Goal: Task Accomplishment & Management: Complete application form

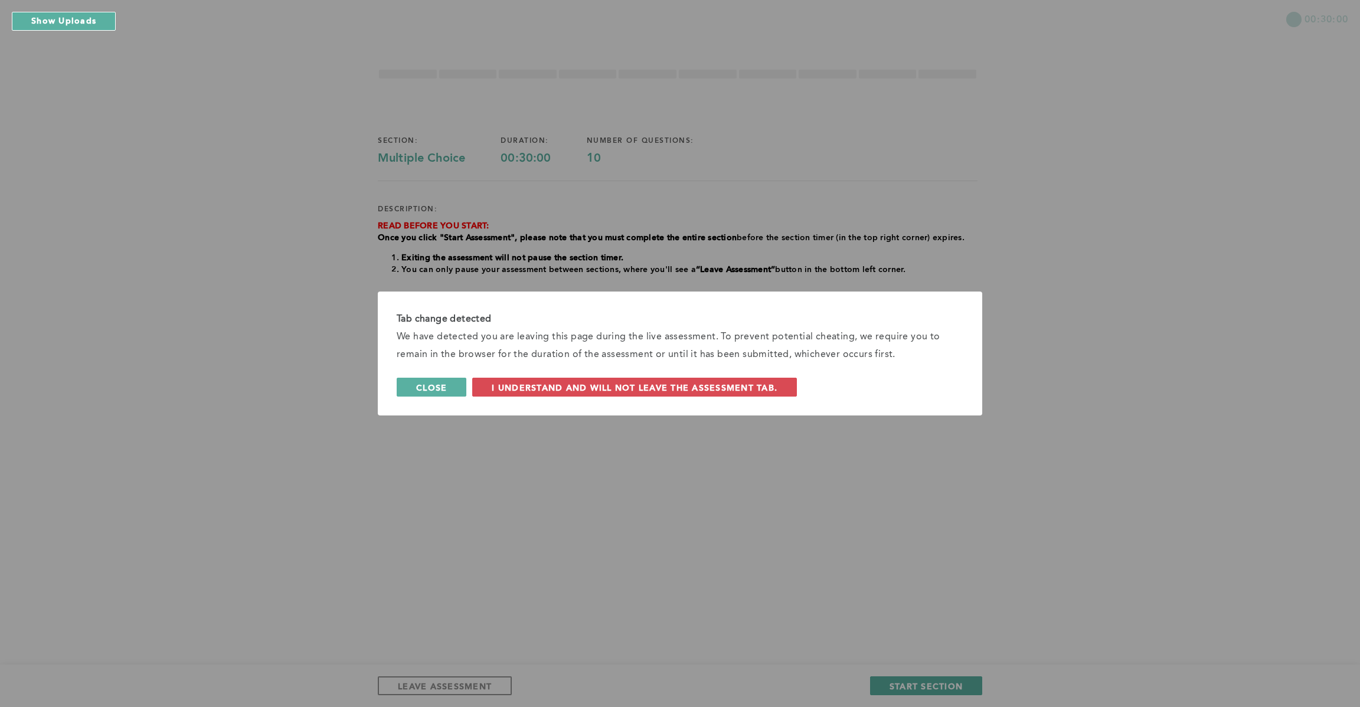
click at [424, 380] on button "Close" at bounding box center [432, 387] width 70 height 19
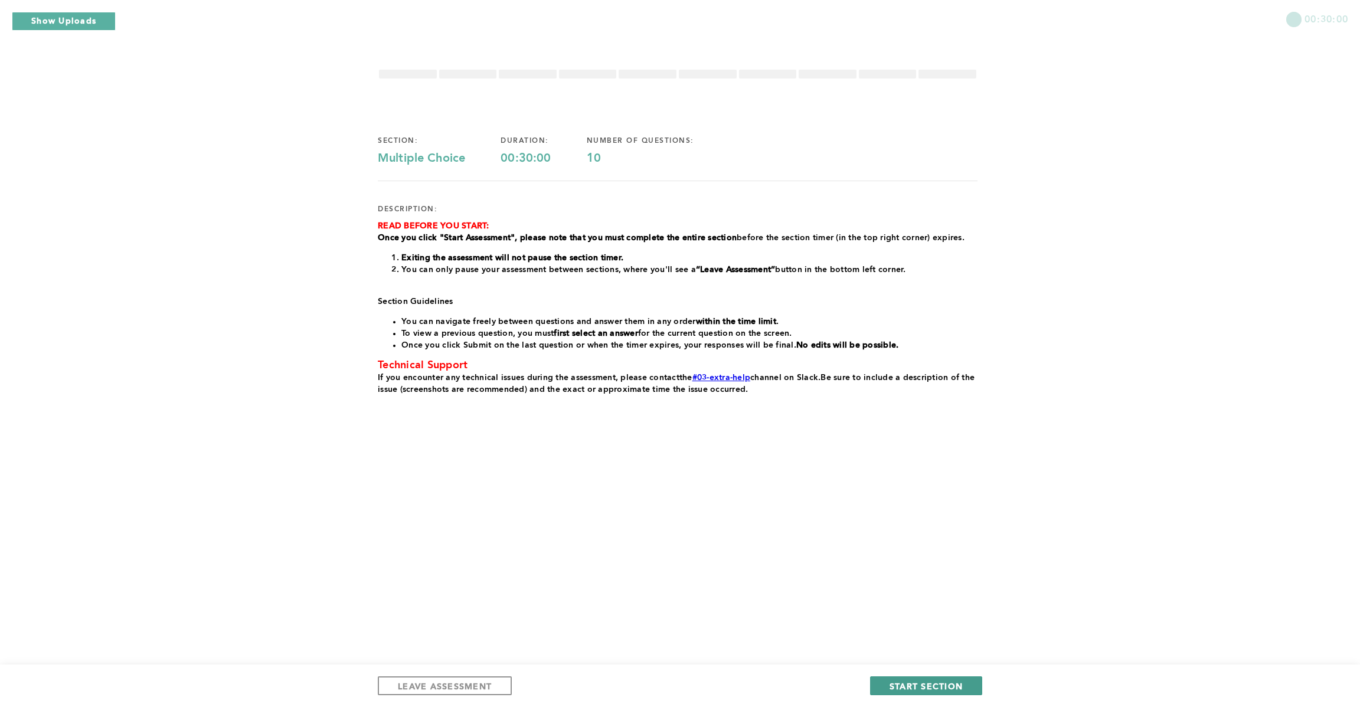
click at [952, 679] on button "START SECTION" at bounding box center [926, 686] width 112 height 19
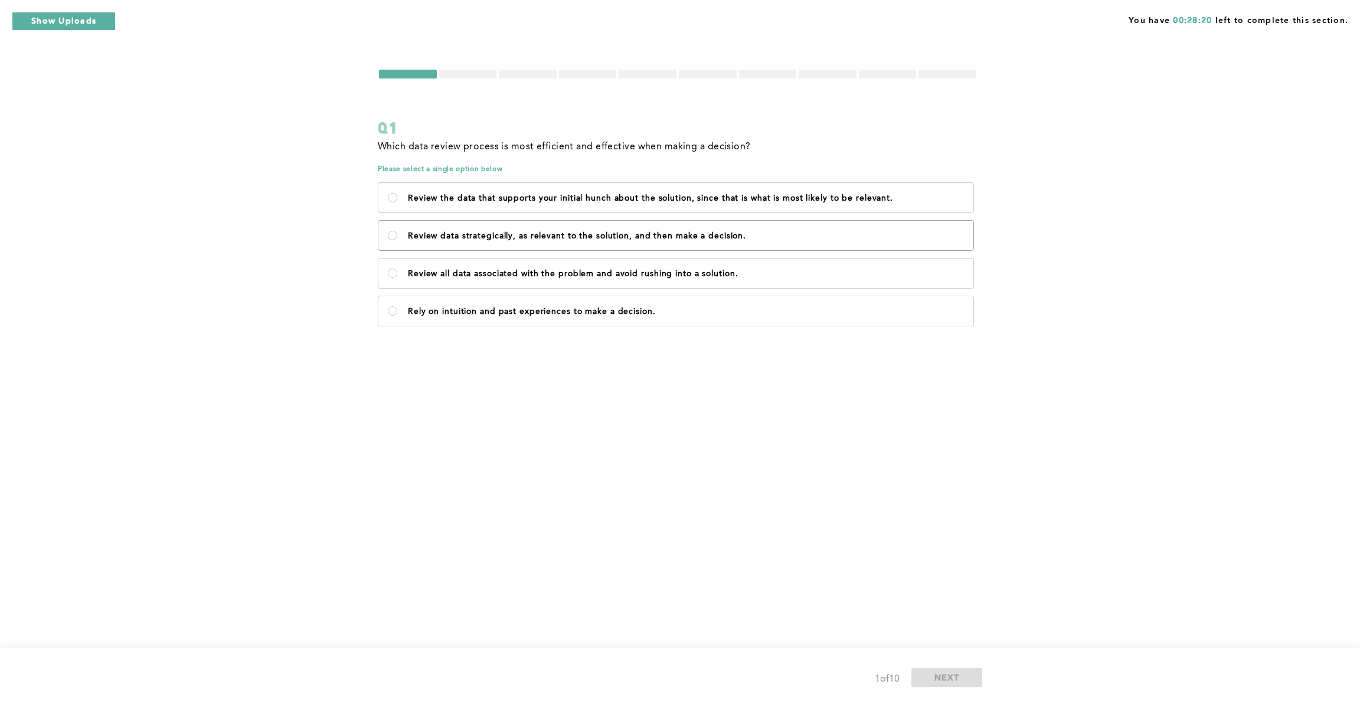
click at [387, 229] on label "Review data strategically, as relevant to the solution, and then make a decisio…" at bounding box center [675, 236] width 595 height 30
click at [388, 231] on decision\ "Review data strategically, as relevant to the solution, and then make a decisio…" at bounding box center [392, 235] width 9 height 9
radio decision\ "true"
click at [959, 674] on span "NEXT" at bounding box center [947, 677] width 25 height 11
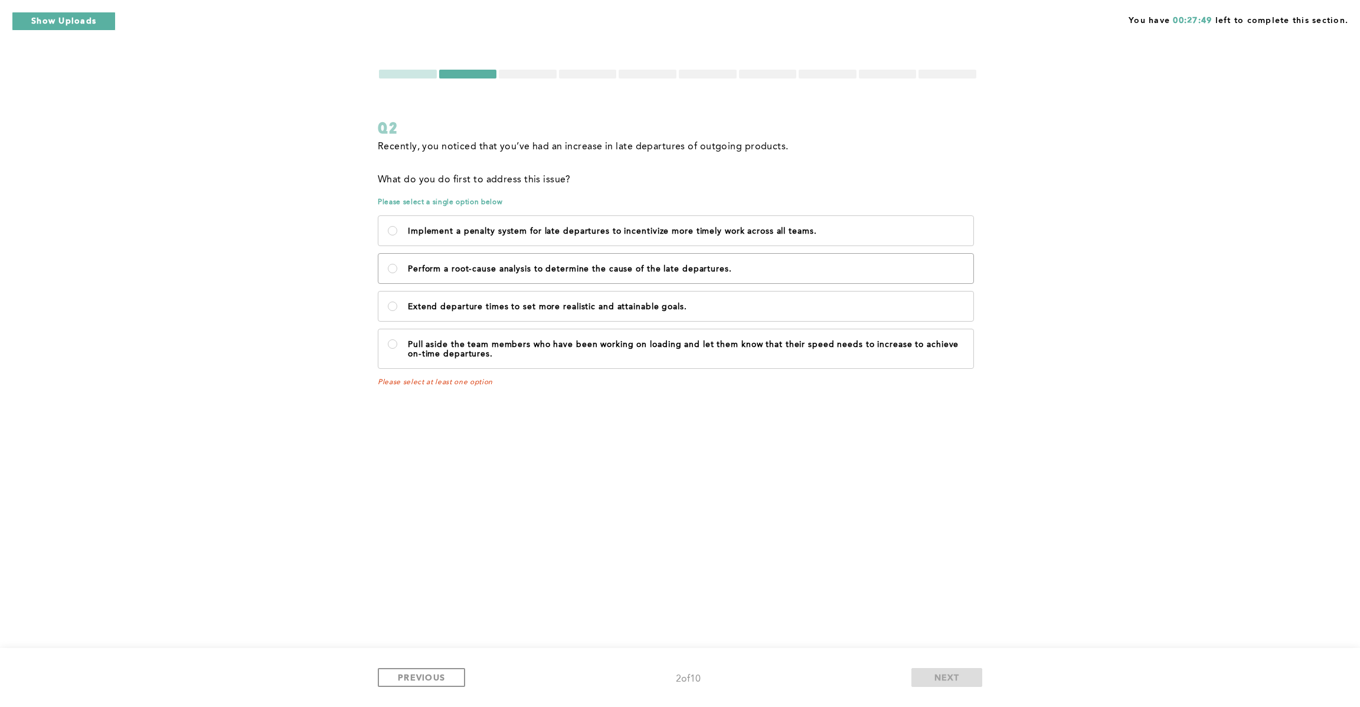
click at [594, 268] on p "Perform a root-cause analysis to determine the cause of the late departures." at bounding box center [686, 268] width 556 height 9
click at [397, 268] on departures\ "Perform a root-cause analysis to determine the cause of the late departures." at bounding box center [392, 268] width 9 height 9
radio departures\ "true"
click at [545, 296] on label "Extend departure times to set more realistic and attainable goals." at bounding box center [675, 307] width 595 height 30
click at [397, 302] on goals\ "Extend departure times to set more realistic and attainable goals." at bounding box center [392, 306] width 9 height 9
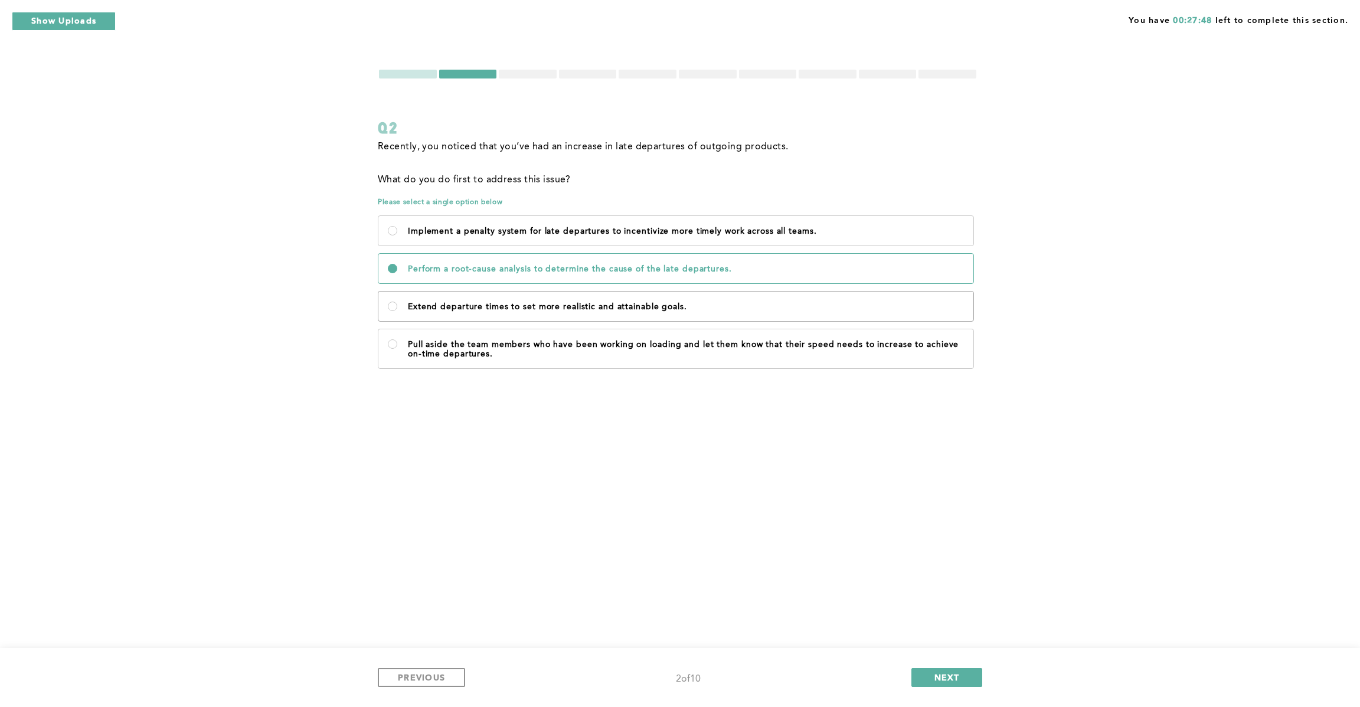
radio goals\ "true"
click at [572, 258] on label "Perform a root-cause analysis to determine the cause of the late departures." at bounding box center [675, 269] width 595 height 30
click at [397, 264] on departures\ "Perform a root-cause analysis to determine the cause of the late departures." at bounding box center [392, 268] width 9 height 9
radio departures\ "true"
click at [949, 682] on span "NEXT" at bounding box center [947, 677] width 25 height 11
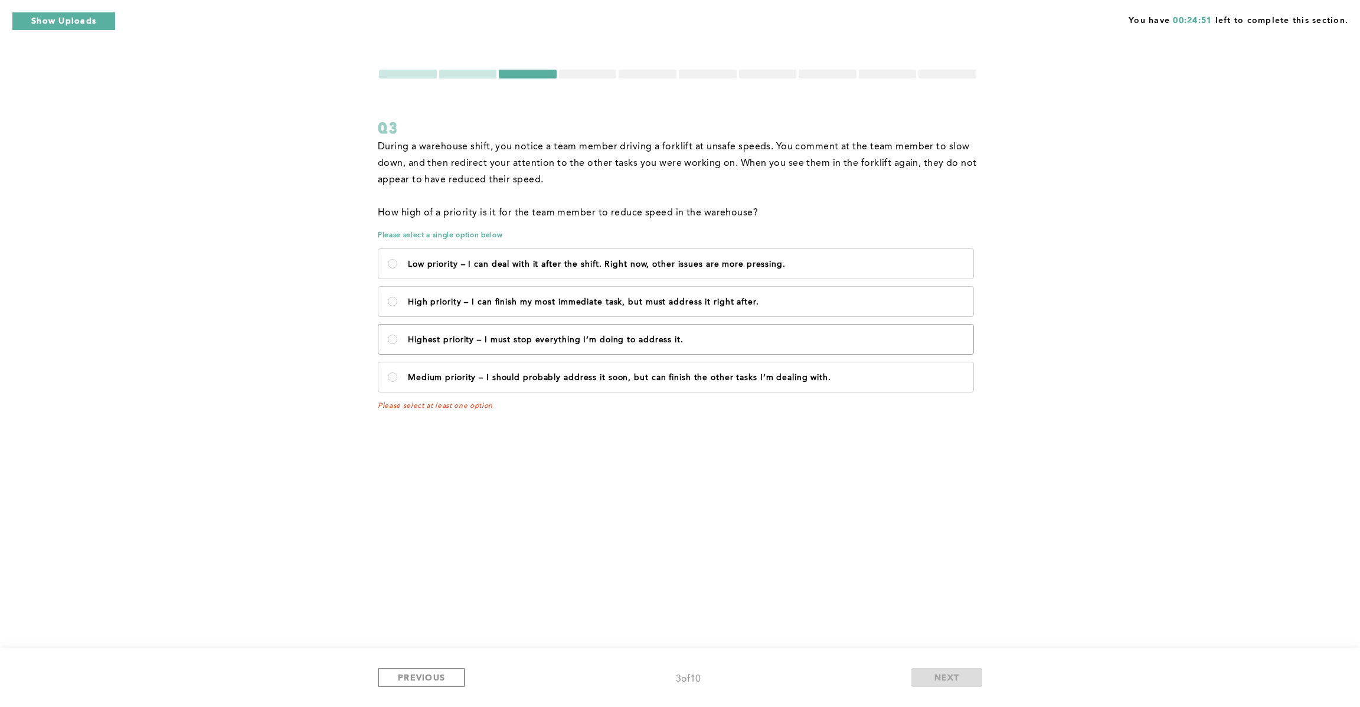
click at [398, 332] on label "Highest priority – I must stop everything I’m doing to address it." at bounding box center [675, 340] width 595 height 30
click at [397, 335] on it\ "Highest priority – I must stop everything I’m doing to address it." at bounding box center [392, 339] width 9 height 9
radio it\ "true"
click at [950, 680] on span "NEXT" at bounding box center [947, 677] width 25 height 11
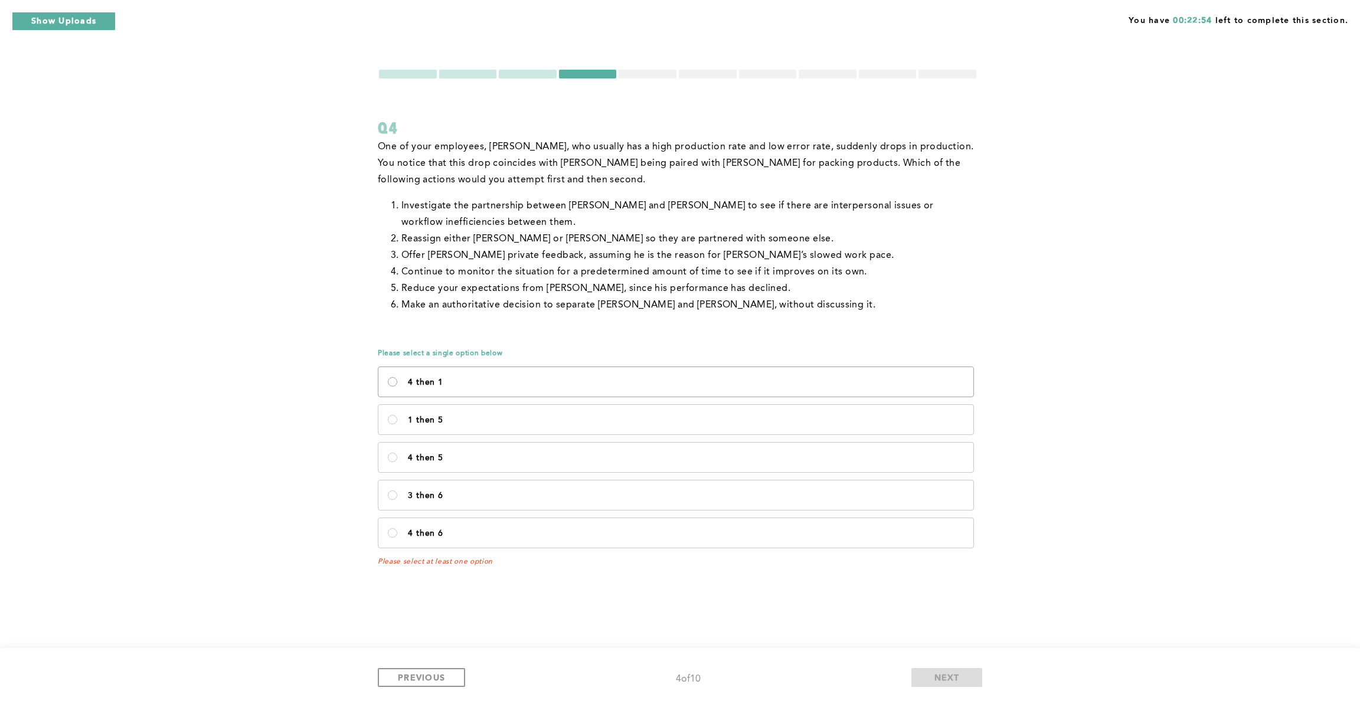
click at [391, 381] on 1\<\/p\> "4 then 1" at bounding box center [392, 381] width 9 height 9
radio 1\<\/p\> "true"
click at [955, 679] on span "NEXT" at bounding box center [947, 677] width 25 height 11
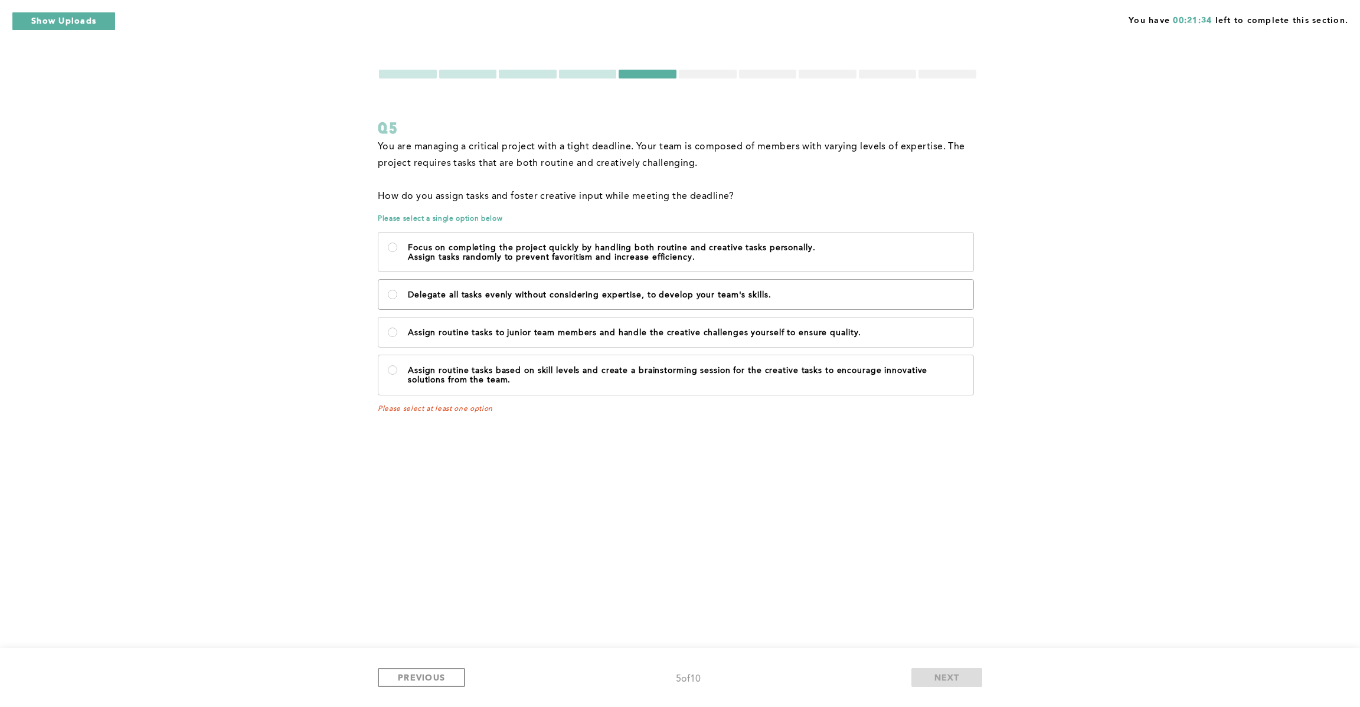
click at [679, 285] on label "Delegate all tasks evenly without considering expertise, to develop your team's…" at bounding box center [675, 295] width 595 height 30
click at [397, 290] on skills\ "Delegate all tasks evenly without considering expertise, to develop your team's…" at bounding box center [392, 294] width 9 height 9
radio skills\ "true"
click at [697, 253] on p "Assign tasks randomly to prevent favoritism and increase efficiency." at bounding box center [686, 257] width 556 height 9
click at [397, 252] on efficiency\ "Focus on completing the project quickly by handling both routine and creative t…" at bounding box center [392, 247] width 9 height 9
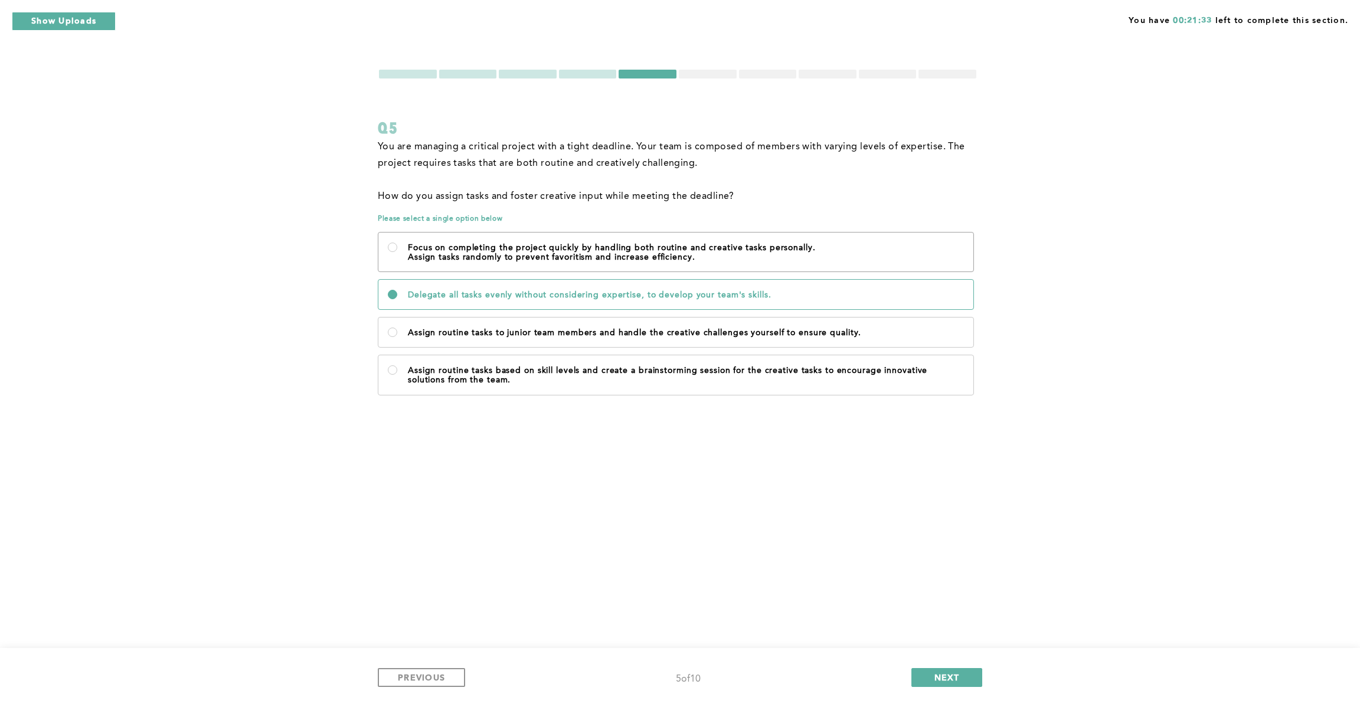
radio efficiency\ "true"
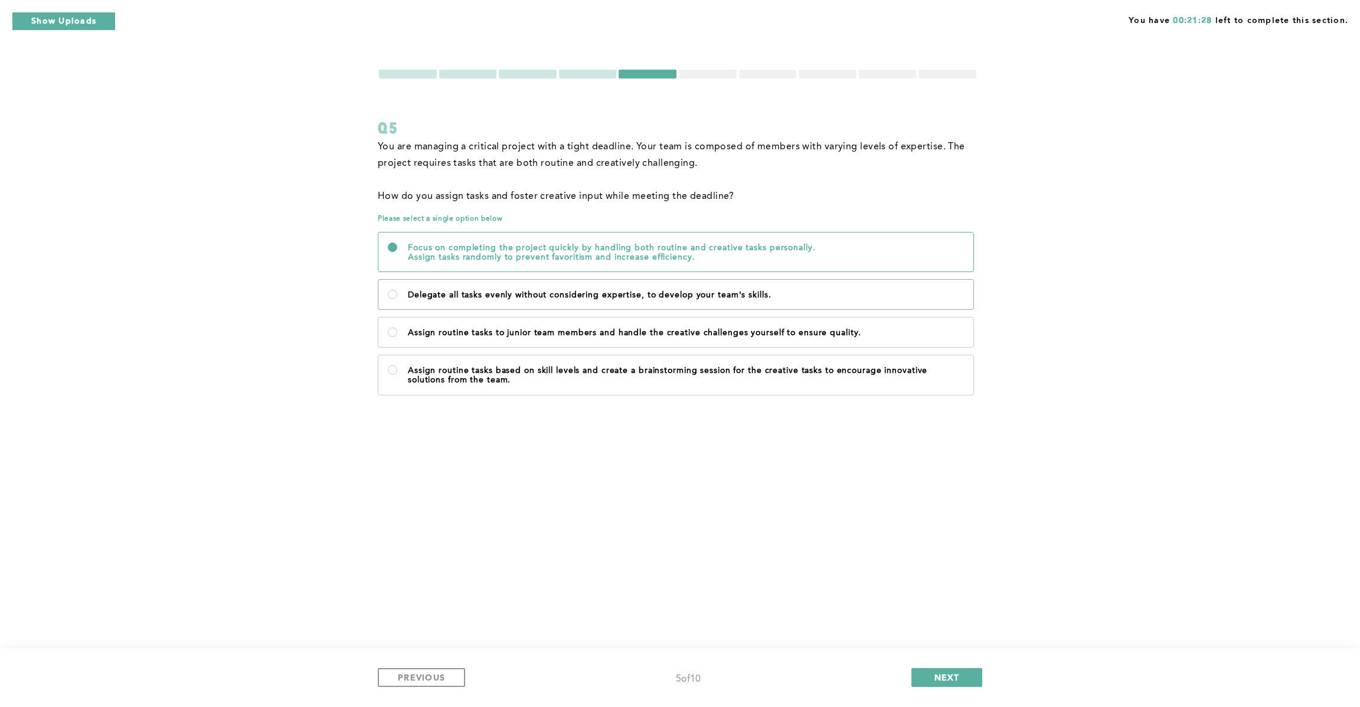
click at [472, 303] on label "Delegate all tasks evenly without considering expertise, to develop your team's…" at bounding box center [675, 295] width 595 height 30
click at [397, 299] on skills\ "Delegate all tasks evenly without considering expertise, to develop your team's…" at bounding box center [392, 294] width 9 height 9
radio skills\ "true"
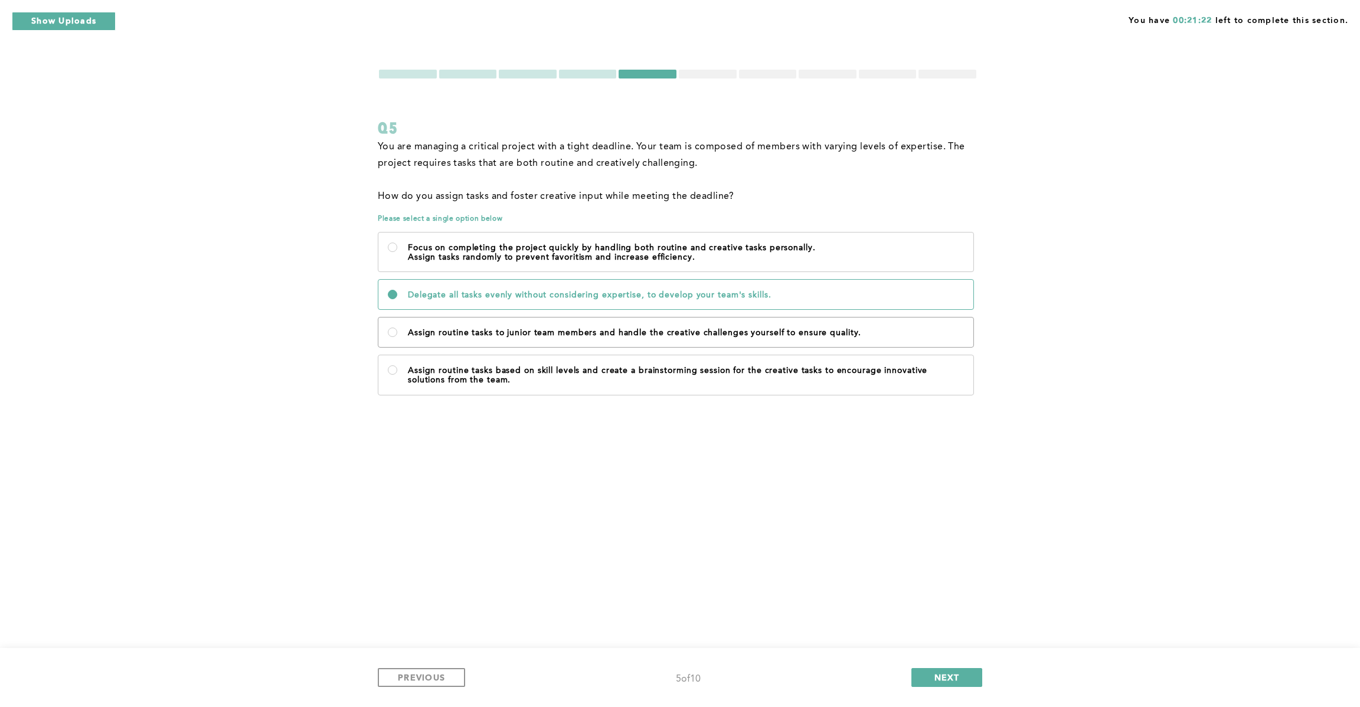
click at [502, 335] on p "Assign routine tasks to junior team members and handle the creative challenges …" at bounding box center [686, 332] width 556 height 9
click at [397, 335] on quality\ "Assign routine tasks to junior team members and handle the creative challenges …" at bounding box center [392, 332] width 9 height 9
radio quality\ "true"
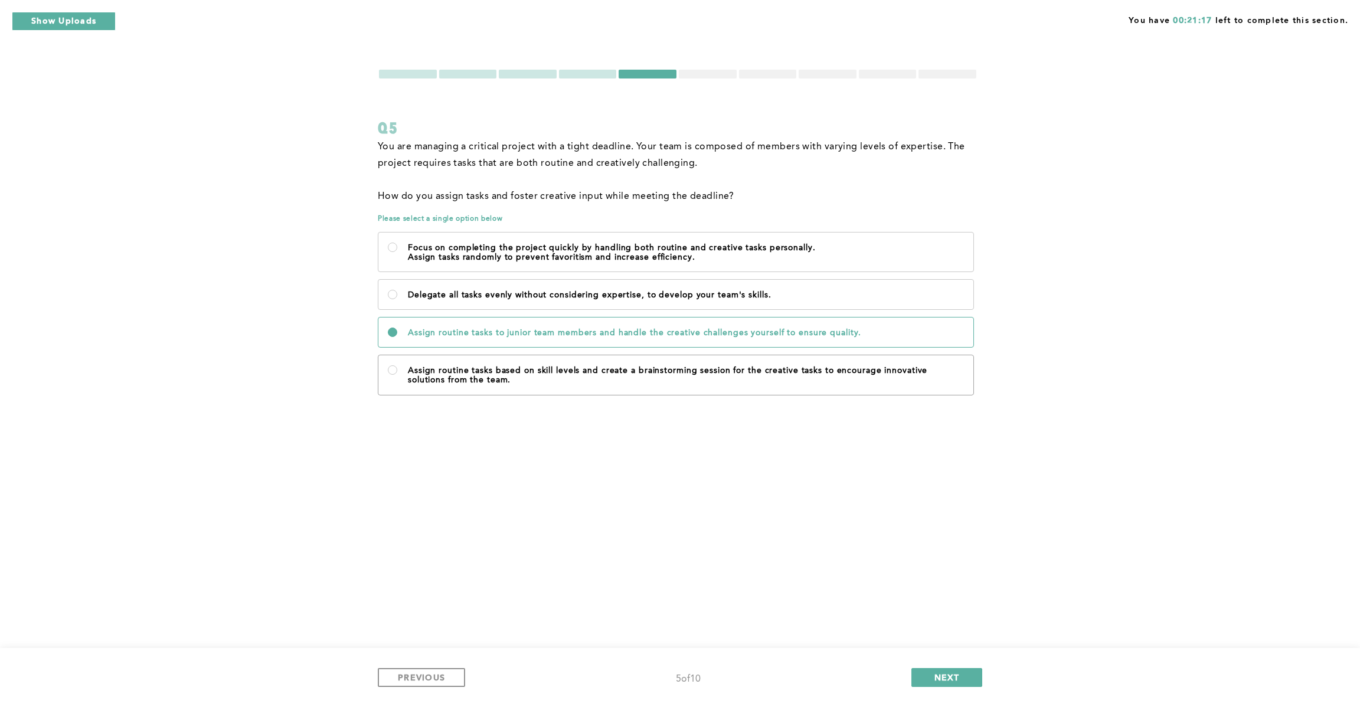
click at [486, 375] on p "Assign routine tasks based on skill levels and create a brainstorming session f…" at bounding box center [686, 375] width 556 height 19
click at [397, 375] on team\ "Assign routine tasks based on skill levels and create a brainstorming session f…" at bounding box center [392, 369] width 9 height 9
radio team\ "true"
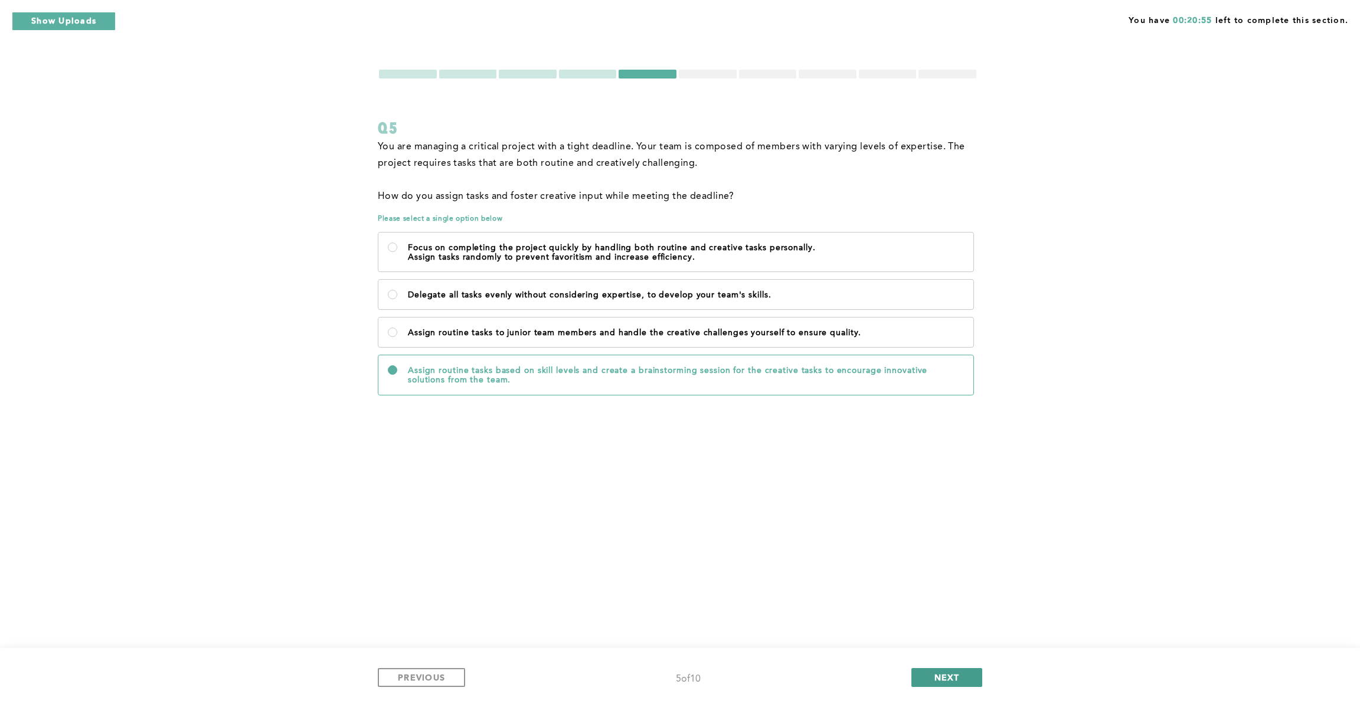
click at [959, 678] on span "NEXT" at bounding box center [947, 677] width 25 height 11
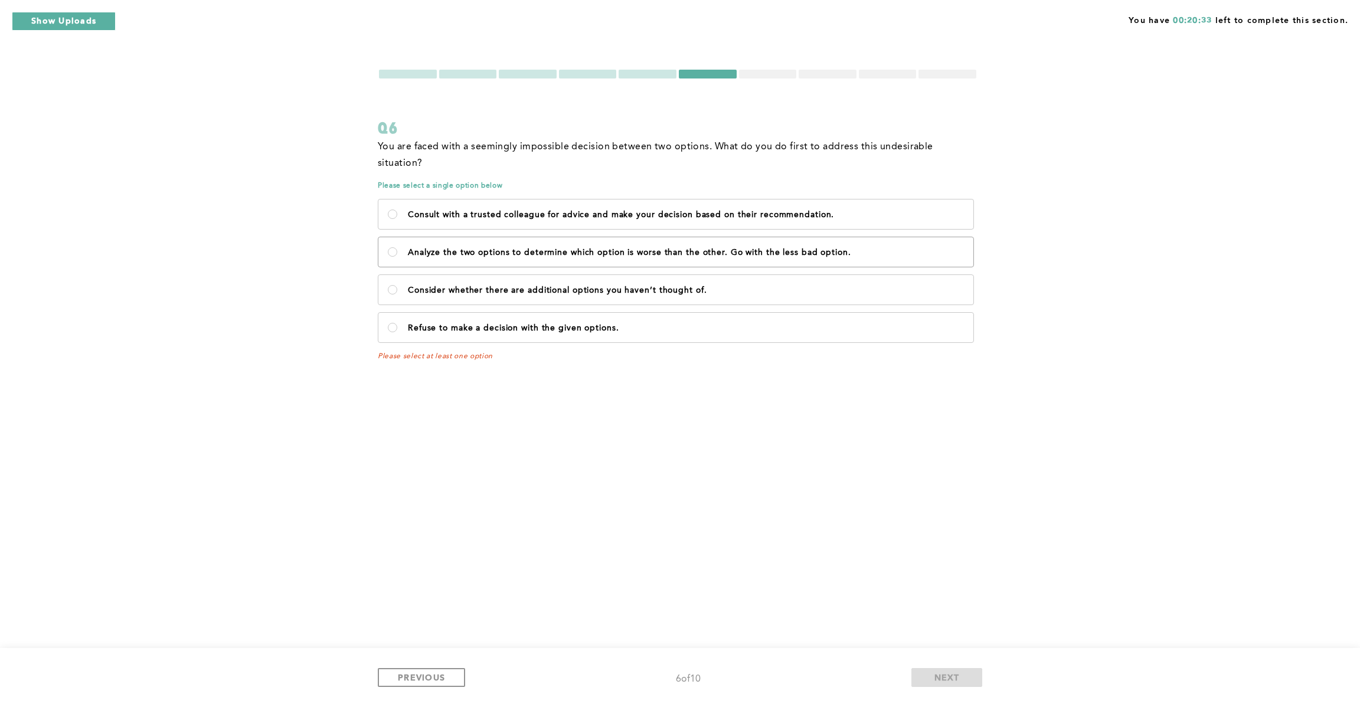
click at [593, 248] on p "Analyze the two options to determine which option is worse than the other. Go w…" at bounding box center [686, 252] width 556 height 9
click at [397, 247] on option\ "Analyze the two options to determine which option is worse than the other. Go w…" at bounding box center [392, 251] width 9 height 9
radio option\ "true"
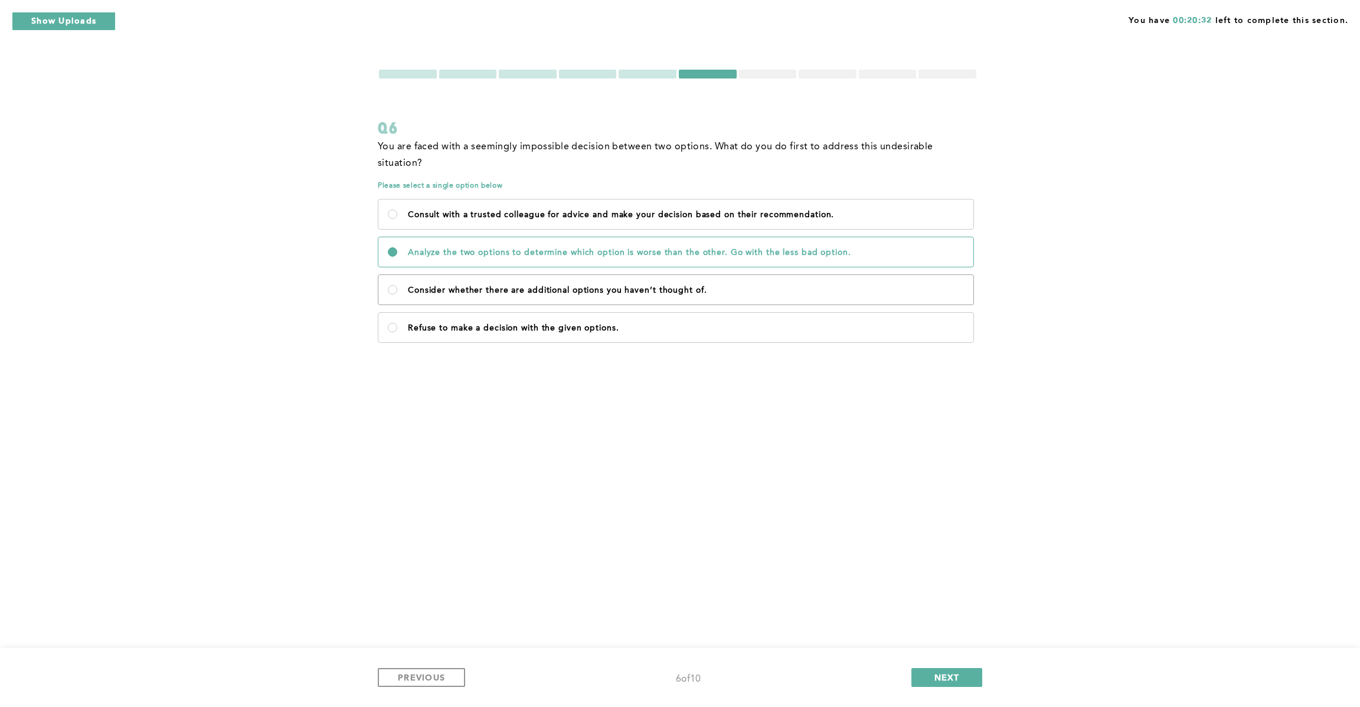
click at [496, 286] on p "Consider whether there are additional options you haven’t thought of." at bounding box center [686, 290] width 556 height 9
click at [397, 285] on of\ "Consider whether there are additional options you haven’t thought of." at bounding box center [392, 289] width 9 height 9
radio of\ "true"
click at [607, 324] on p "Refuse to make a decision with the given options." at bounding box center [686, 328] width 556 height 9
click at [397, 323] on options\ "Refuse to make a decision with the given options." at bounding box center [392, 327] width 9 height 9
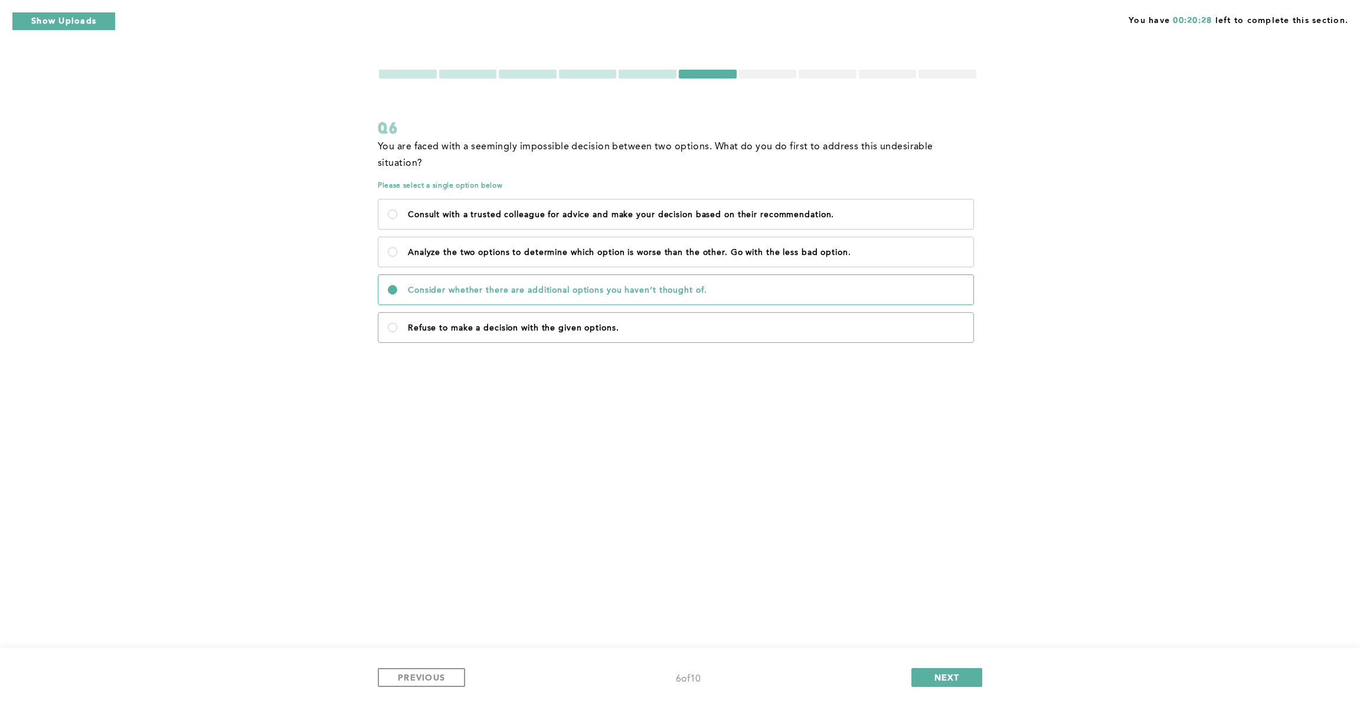
radio options\ "true"
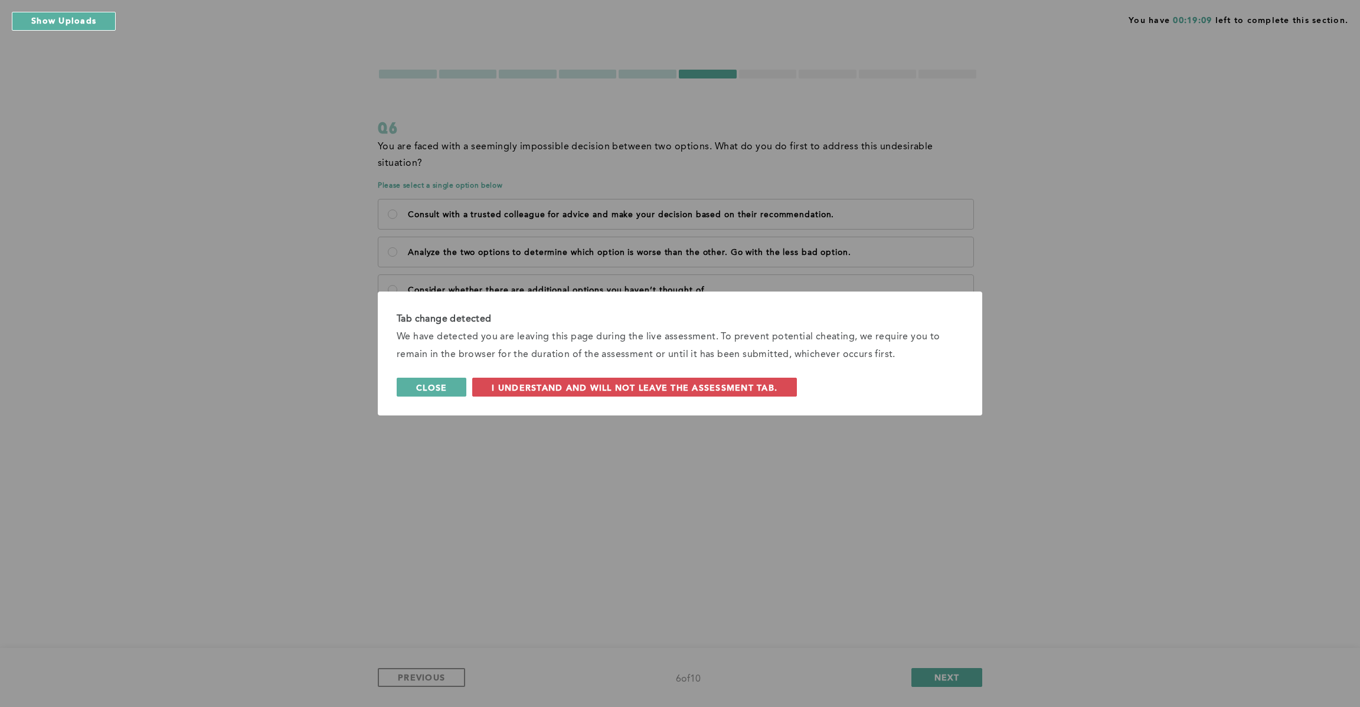
click at [428, 391] on span "Close" at bounding box center [431, 387] width 31 height 11
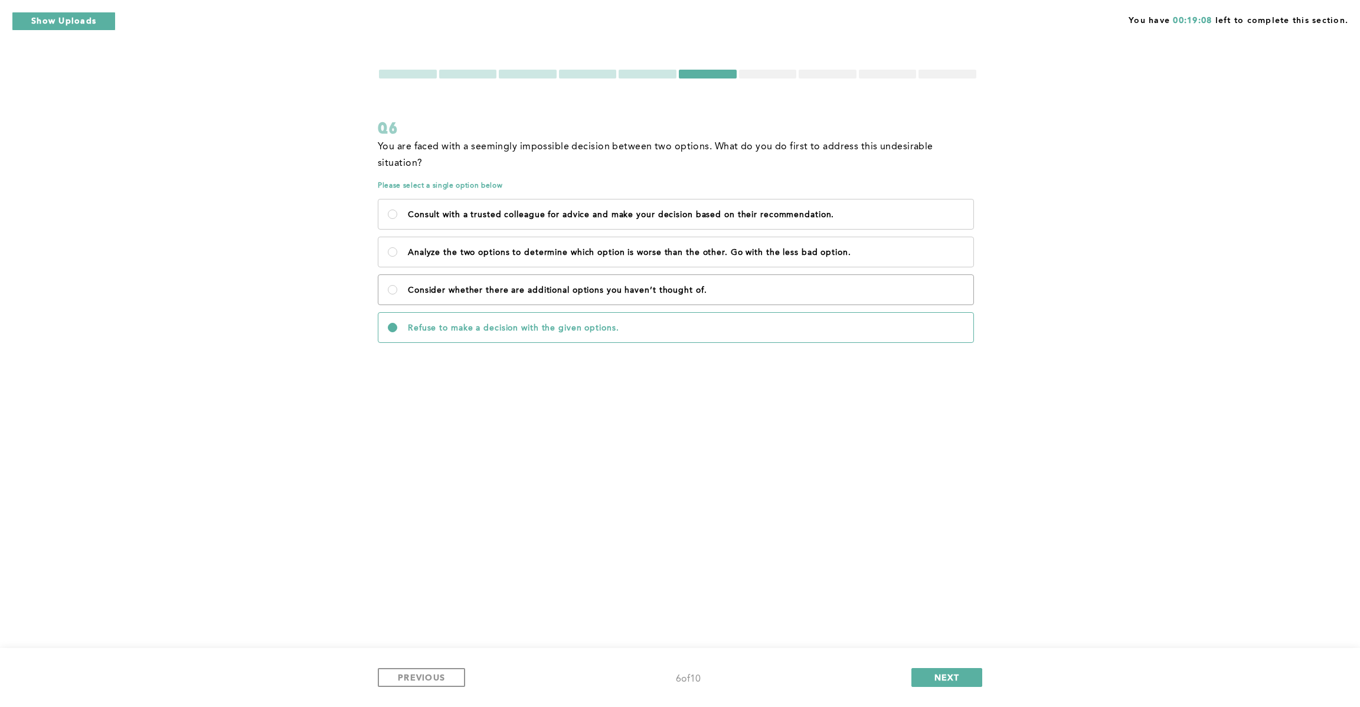
click at [665, 280] on label "Consider whether there are additional options you haven’t thought of." at bounding box center [675, 290] width 595 height 30
click at [397, 285] on of\ "Consider whether there are additional options you haven’t thought of." at bounding box center [392, 289] width 9 height 9
radio of\ "true"
click at [543, 324] on p "Refuse to make a decision with the given options." at bounding box center [686, 328] width 556 height 9
click at [397, 323] on options\ "Refuse to make a decision with the given options." at bounding box center [392, 327] width 9 height 9
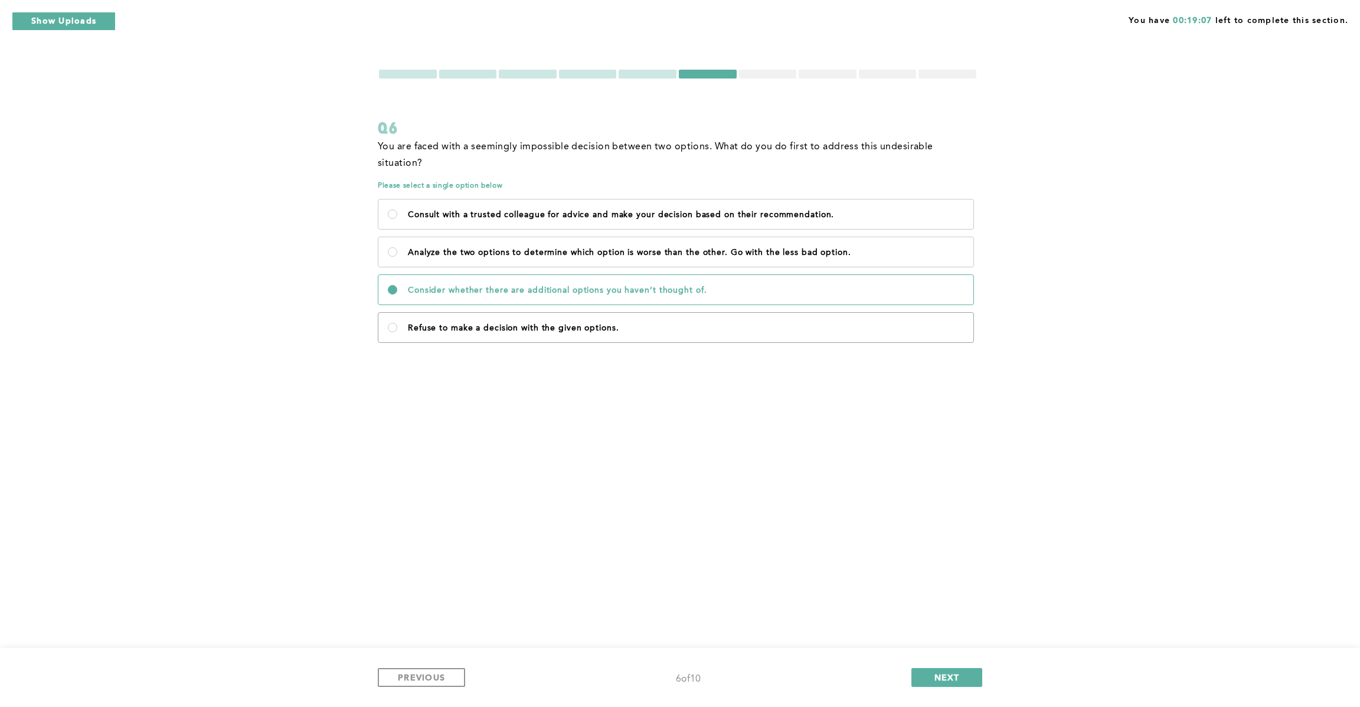
radio options\ "true"
click at [540, 275] on label "Consider whether there are additional options you haven’t thought of." at bounding box center [675, 290] width 595 height 30
click at [397, 285] on of\ "Consider whether there are additional options you haven’t thought of." at bounding box center [392, 289] width 9 height 9
radio of\ "true"
click at [923, 682] on button "NEXT" at bounding box center [946, 677] width 71 height 19
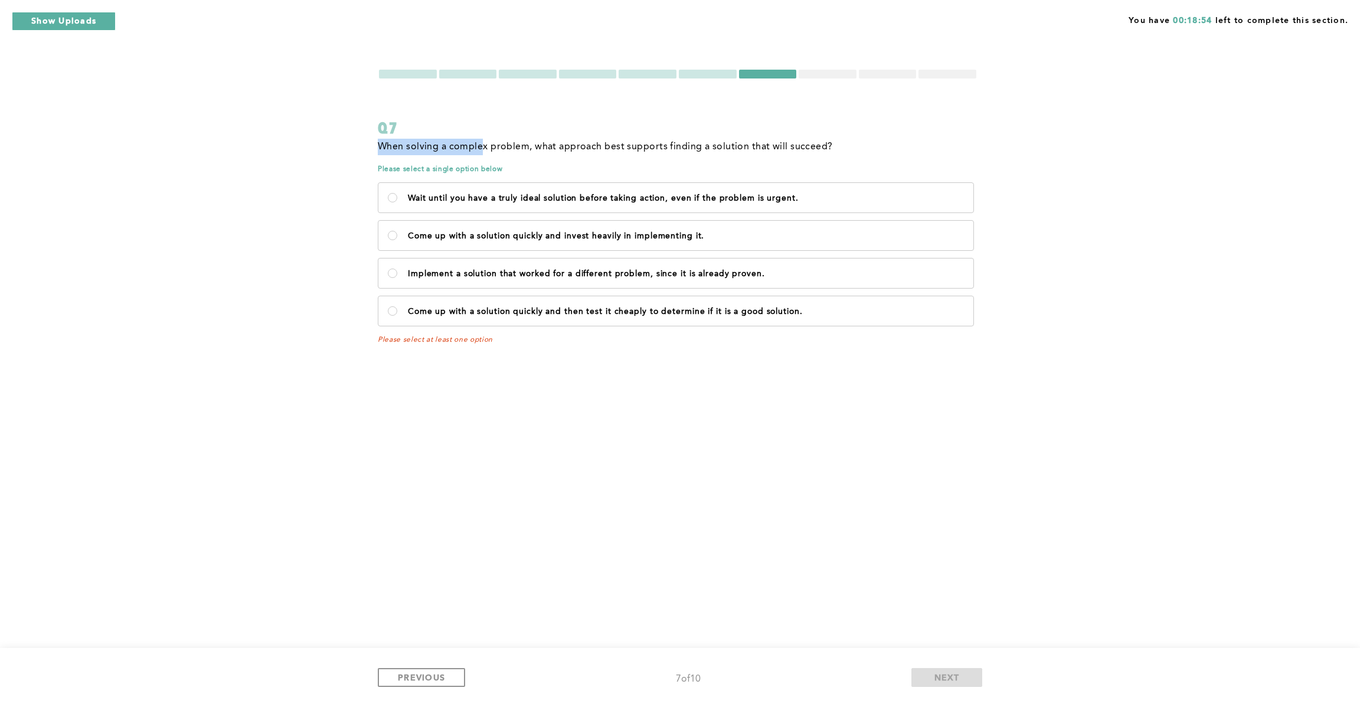
drag, startPoint x: 378, startPoint y: 147, endPoint x: 486, endPoint y: 147, distance: 107.4
click at [483, 148] on span "When solving a complex problem, what approach best supports finding a solution …" at bounding box center [605, 146] width 455 height 9
drag, startPoint x: 486, startPoint y: 147, endPoint x: 538, endPoint y: 143, distance: 52.1
click at [487, 146] on span "When solving a complex problem, what approach best supports finding a solution …" at bounding box center [605, 146] width 455 height 9
click at [534, 148] on span "When solving a complex problem, what approach best supports finding a solution …" at bounding box center [605, 146] width 455 height 9
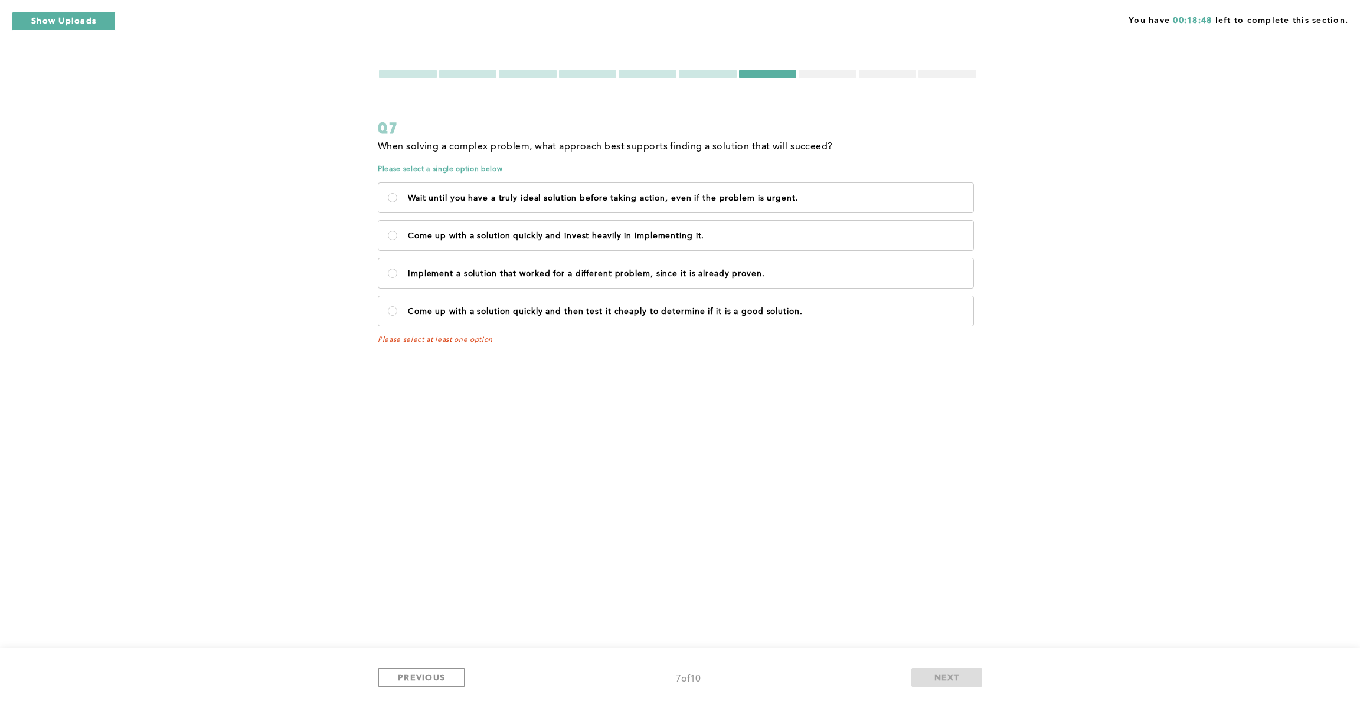
click at [610, 148] on span "When solving a complex problem, what approach best supports finding a solution …" at bounding box center [605, 146] width 455 height 9
click at [792, 149] on span "When solving a complex problem, what approach best supports finding a solution …" at bounding box center [605, 146] width 455 height 9
click at [420, 198] on p "Wait until you have a truly ideal solution before taking action, even if the pr…" at bounding box center [686, 198] width 556 height 9
click at [397, 198] on urgent\ "Wait until you have a truly ideal solution before taking action, even if the pr…" at bounding box center [392, 197] width 9 height 9
radio urgent\ "true"
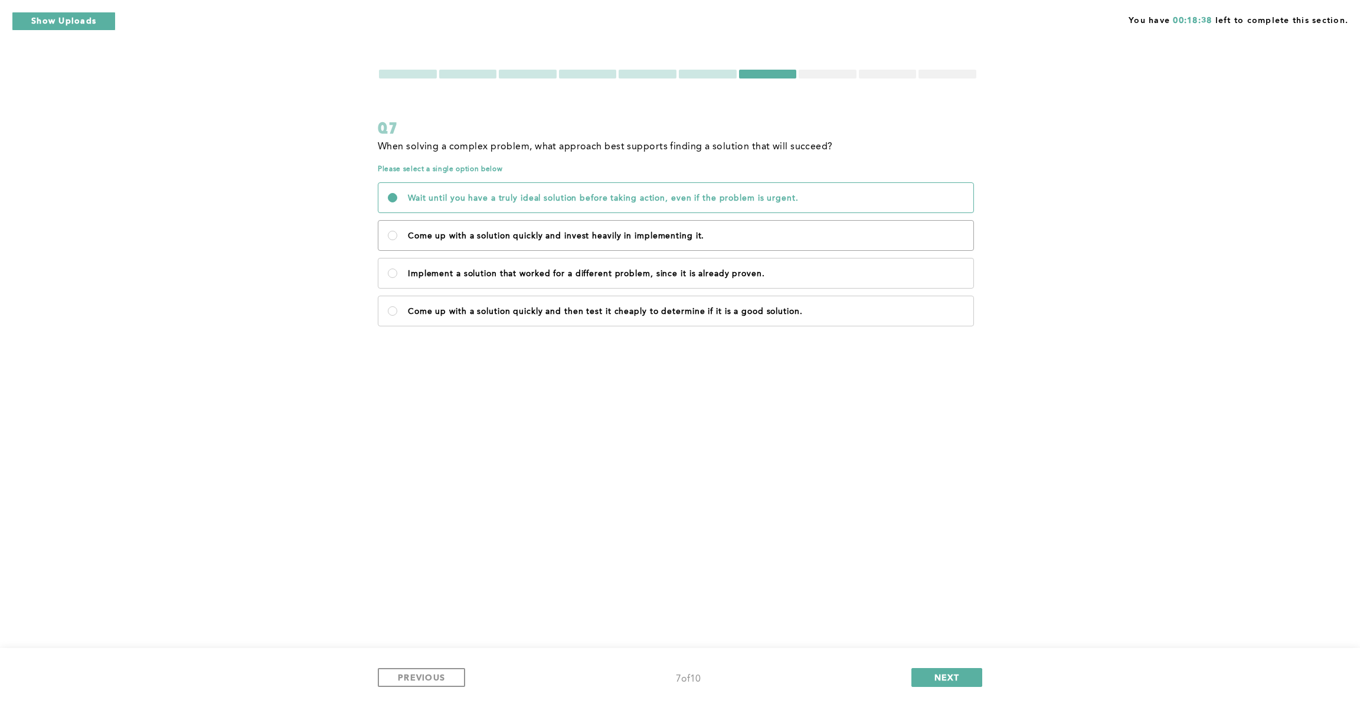
click at [423, 237] on p "Come up with a solution quickly and invest heavily in implementing it." at bounding box center [686, 235] width 556 height 9
click at [397, 237] on it\ "Come up with a solution quickly and invest heavily in implementing it." at bounding box center [392, 235] width 9 height 9
radio it\ "true"
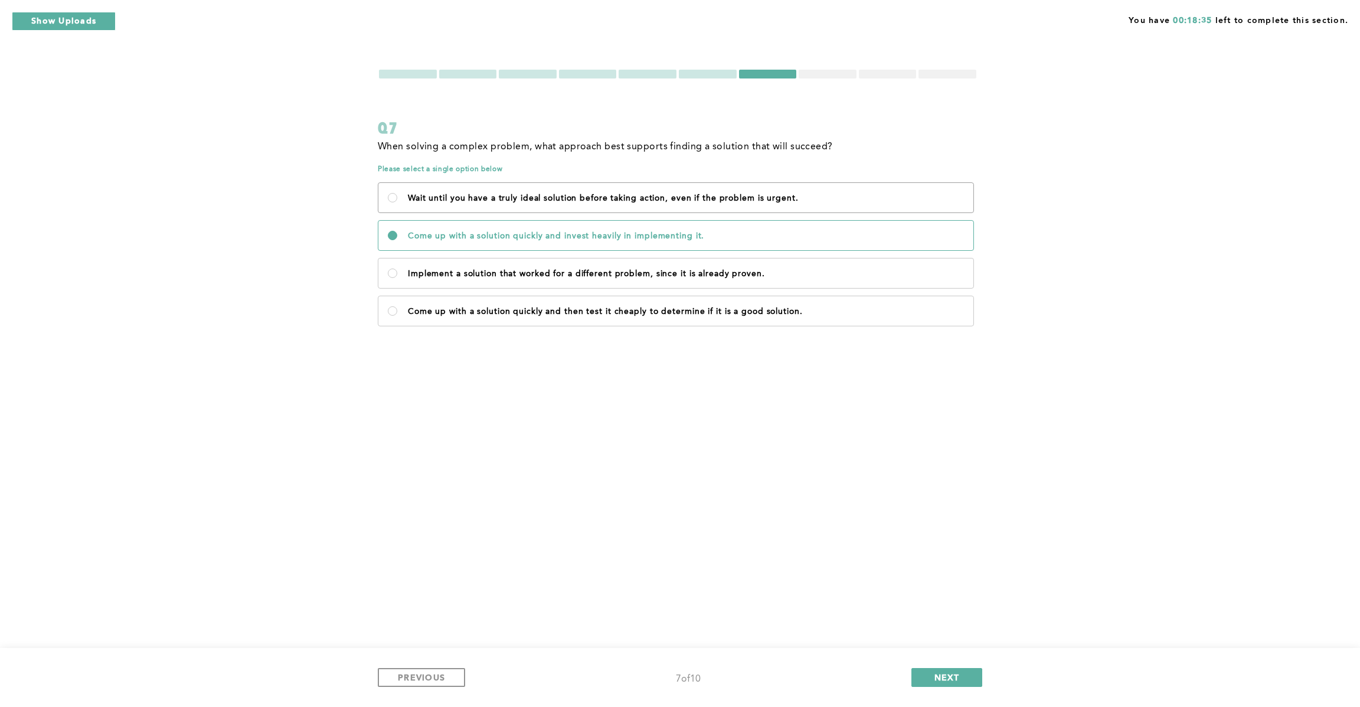
click at [585, 198] on p "Wait until you have a truly ideal solution before taking action, even if the pr…" at bounding box center [686, 198] width 556 height 9
click at [397, 198] on urgent\ "Wait until you have a truly ideal solution before taking action, even if the pr…" at bounding box center [392, 197] width 9 height 9
radio urgent\ "true"
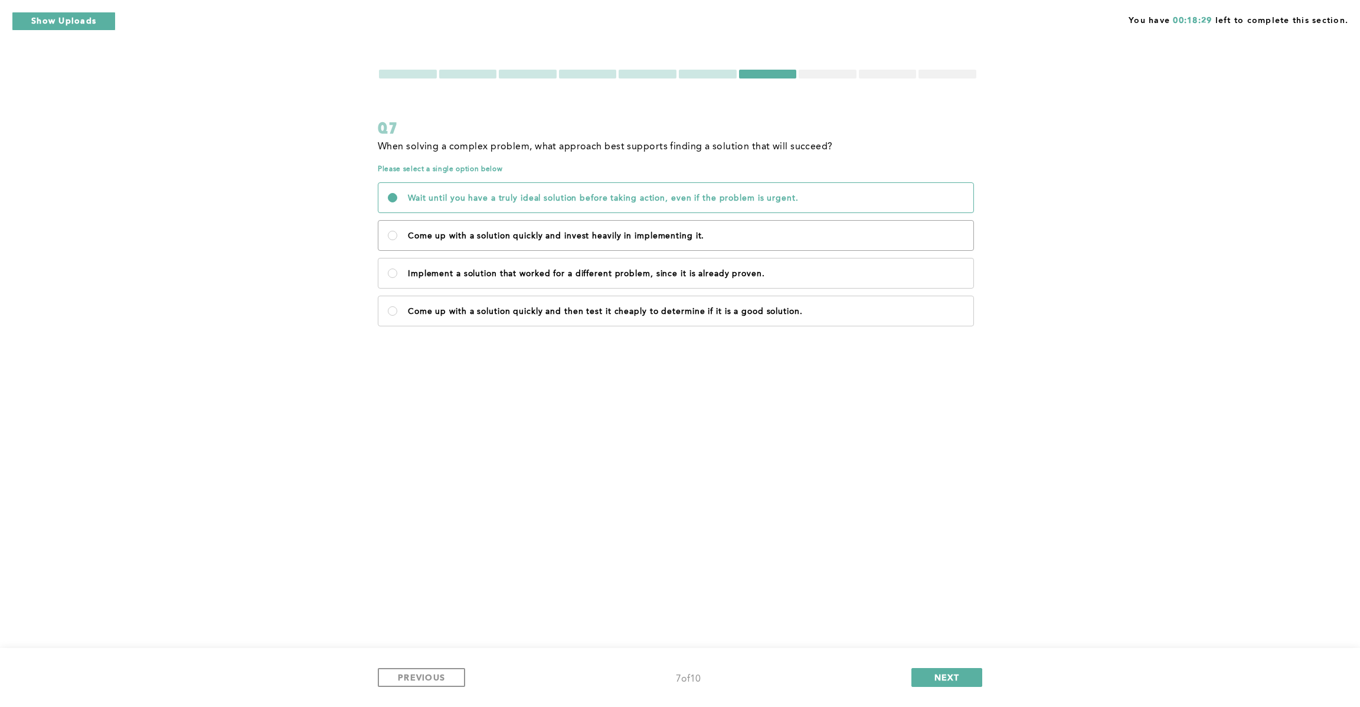
click at [509, 237] on p "Come up with a solution quickly and invest heavily in implementing it." at bounding box center [686, 235] width 556 height 9
click at [397, 237] on it\ "Come up with a solution quickly and invest heavily in implementing it." at bounding box center [392, 235] width 9 height 9
radio it\ "true"
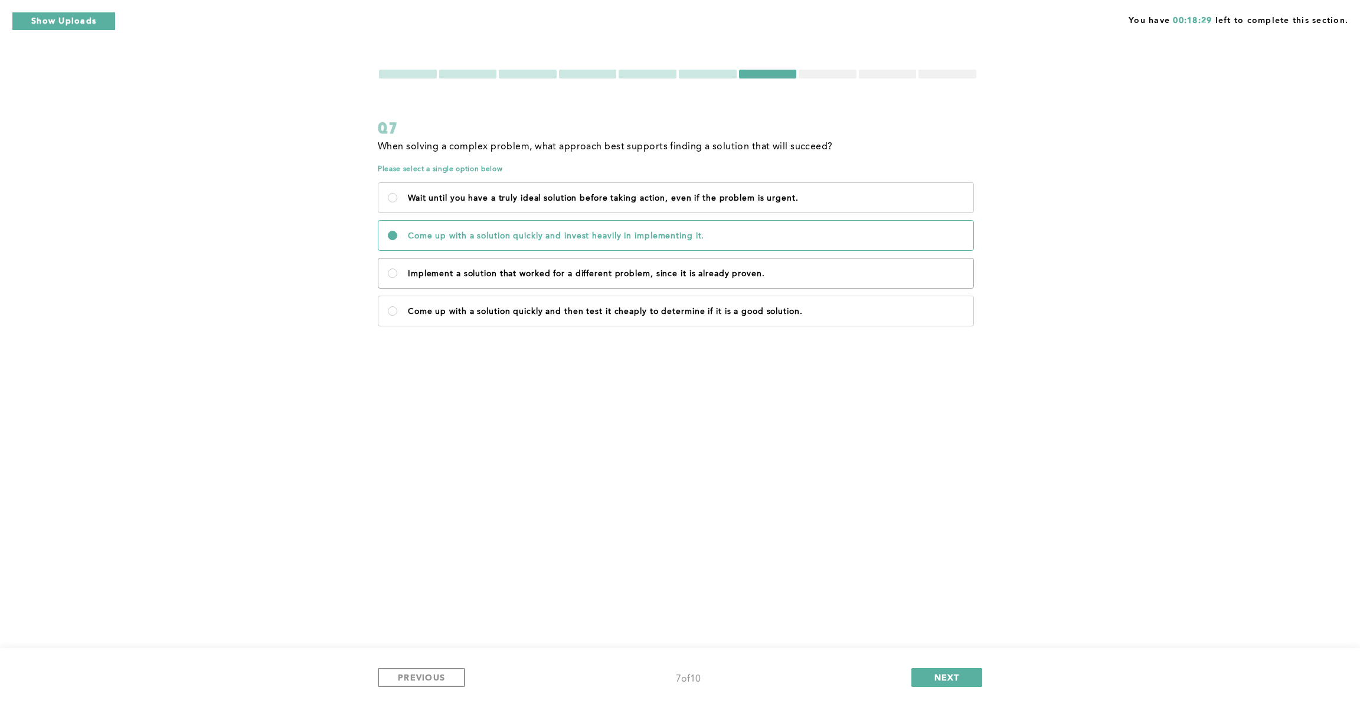
click at [483, 275] on p "Implement a solution that worked for a different problem, since it is already p…" at bounding box center [686, 273] width 556 height 9
click at [397, 275] on proven\ "Implement a solution that worked for a different problem, since it is already p…" at bounding box center [392, 273] width 9 height 9
radio proven\ "true"
click at [476, 316] on p "Come up with a solution quickly and then test it cheaply to determine if it is …" at bounding box center [686, 311] width 556 height 9
click at [397, 316] on solution\ "Come up with a solution quickly and then test it cheaply to determine if it is …" at bounding box center [392, 310] width 9 height 9
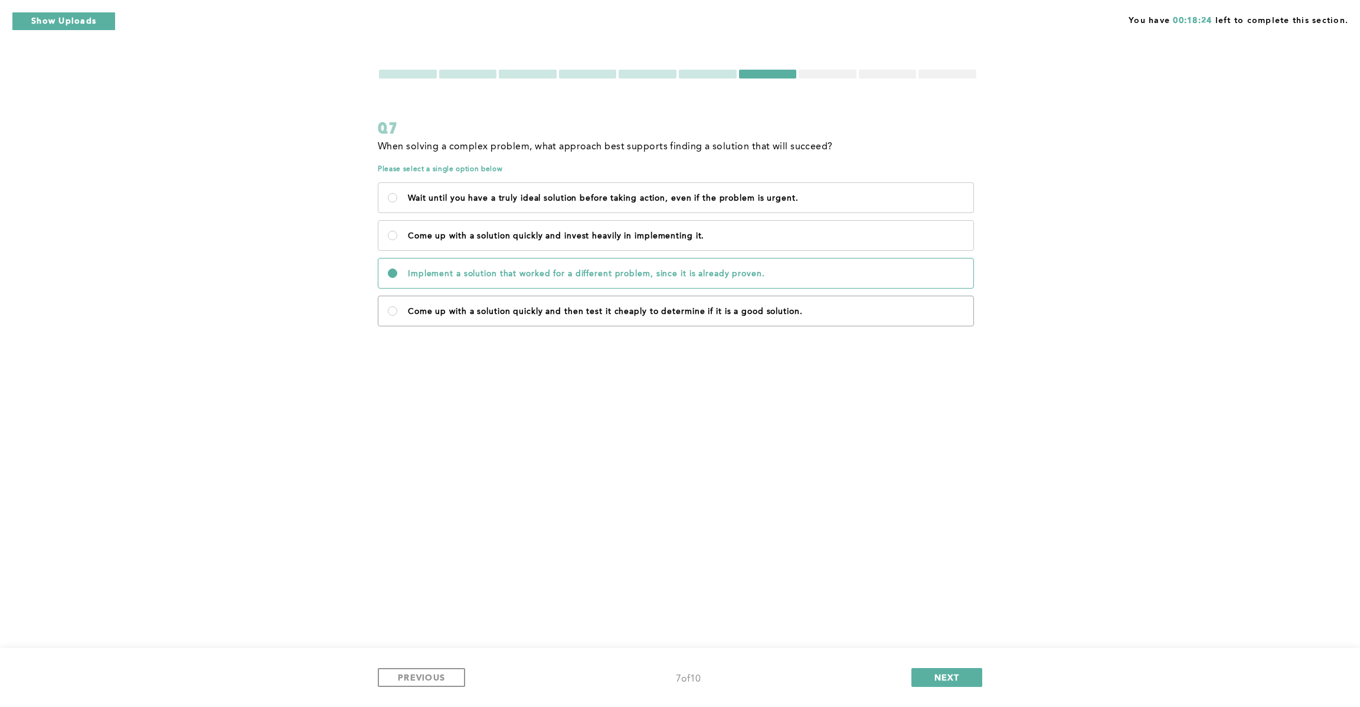
radio solution\ "true"
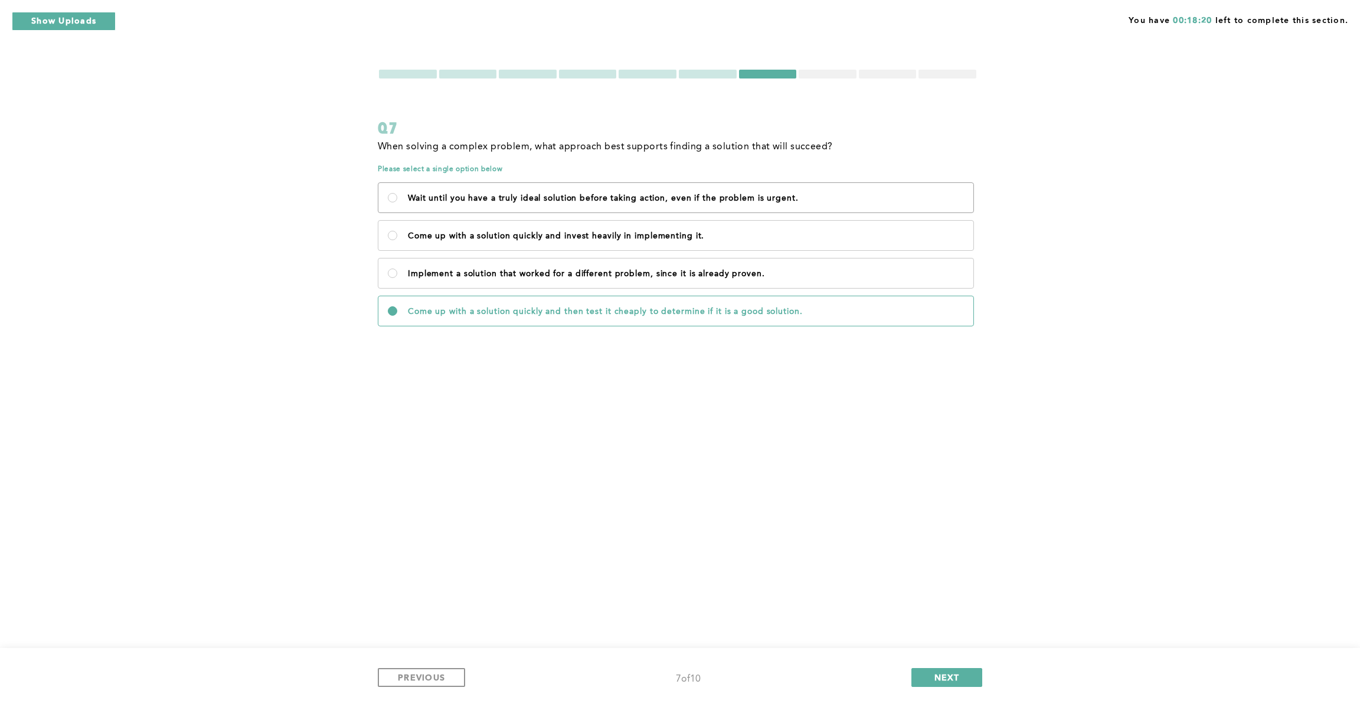
click at [505, 187] on label "Wait until you have a truly ideal solution before taking action, even if the pr…" at bounding box center [675, 198] width 595 height 30
click at [397, 193] on urgent\ "Wait until you have a truly ideal solution before taking action, even if the pr…" at bounding box center [392, 197] width 9 height 9
radio urgent\ "true"
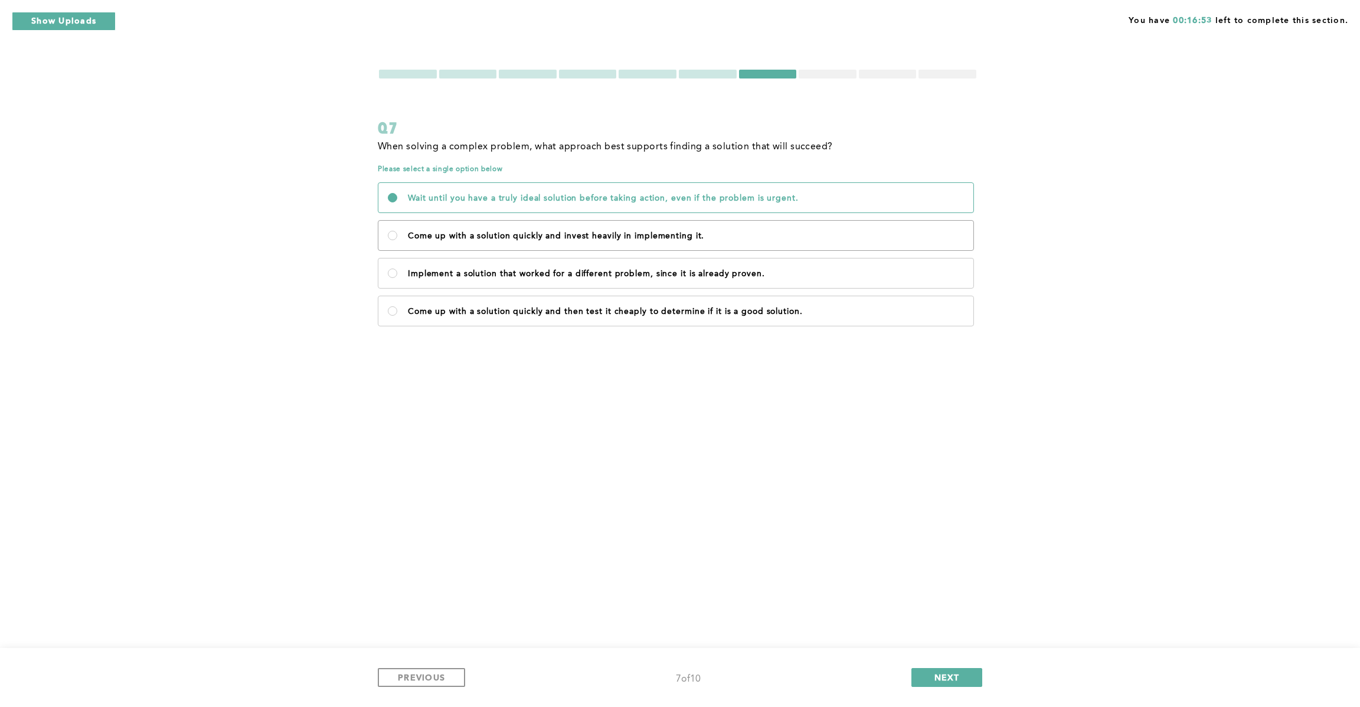
click at [596, 231] on p "Come up with a solution quickly and invest heavily in implementing it." at bounding box center [686, 235] width 556 height 9
click at [397, 231] on it\ "Come up with a solution quickly and invest heavily in implementing it." at bounding box center [392, 235] width 9 height 9
radio it\ "true"
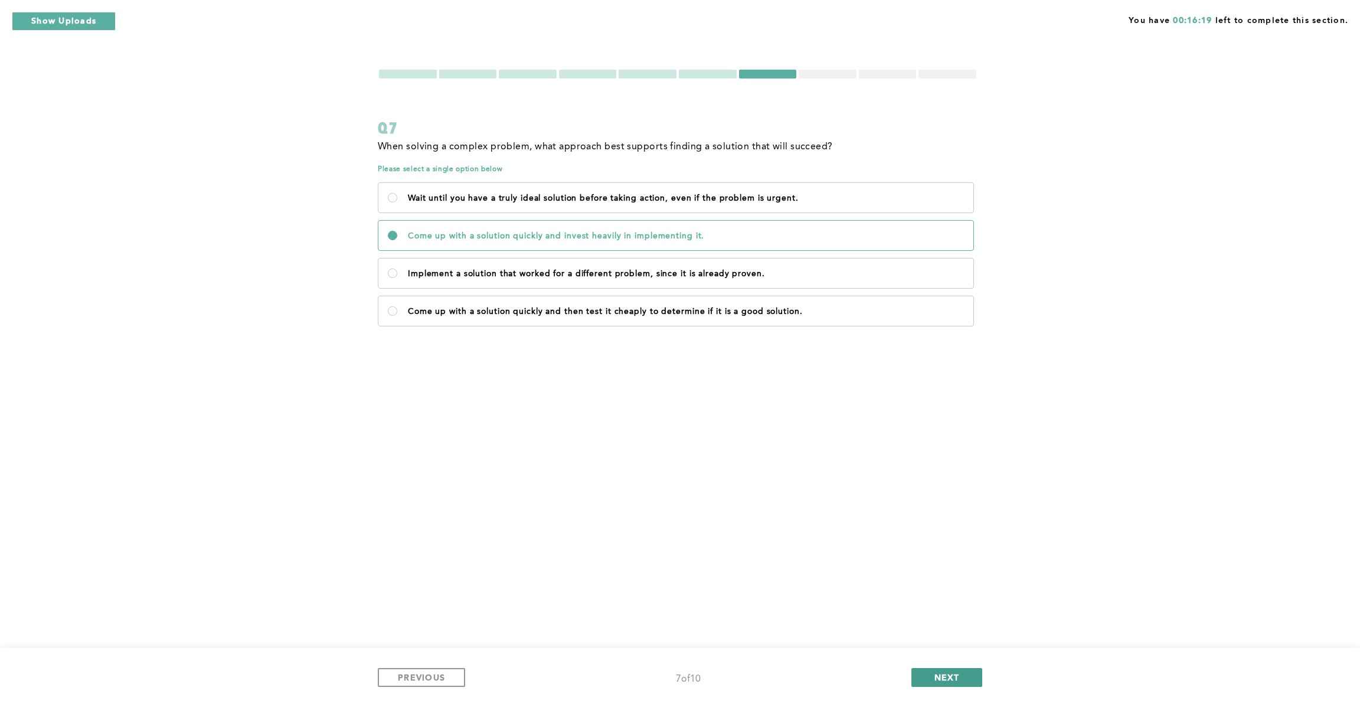
click at [944, 679] on span "NEXT" at bounding box center [947, 677] width 25 height 11
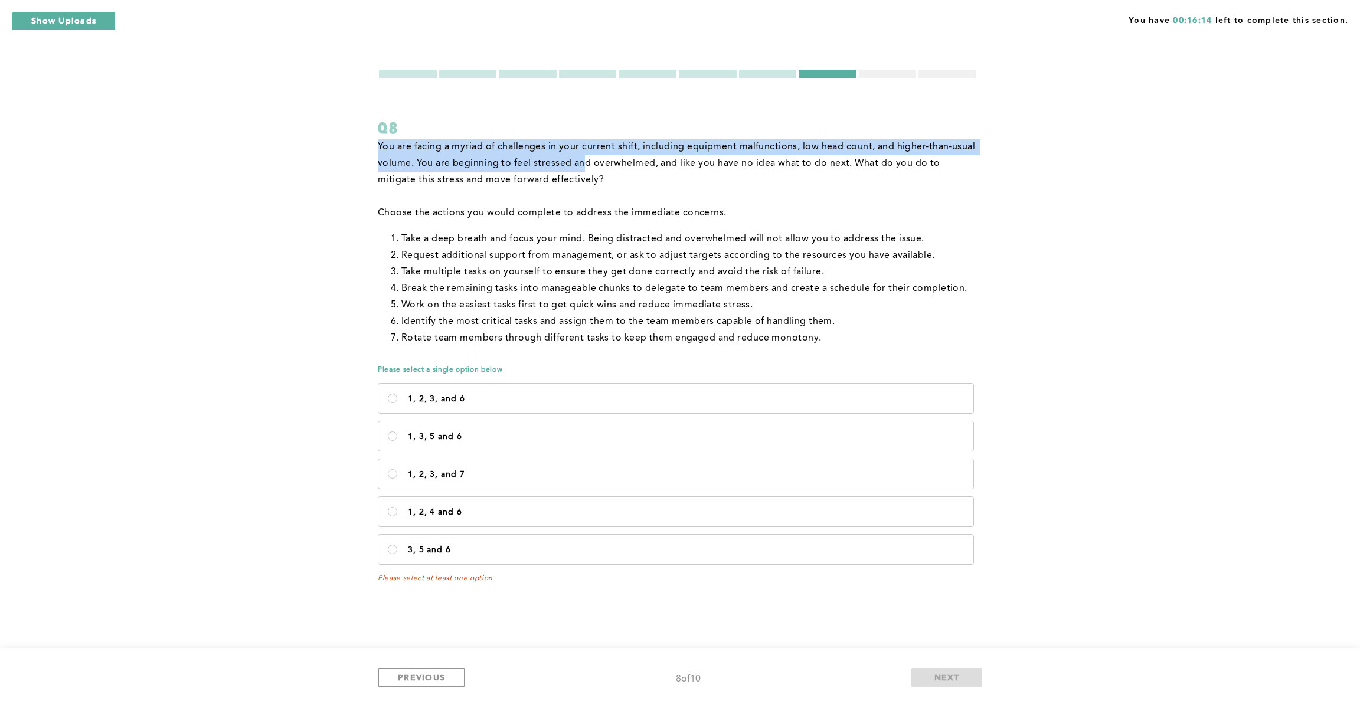
drag, startPoint x: 380, startPoint y: 150, endPoint x: 593, endPoint y: 156, distance: 213.2
click at [584, 158] on span "You are facing a myriad of challenges in your current shift, including equipmen…" at bounding box center [678, 163] width 600 height 43
click at [622, 151] on span "You are facing a myriad of challenges in your current shift, including equipmen…" at bounding box center [678, 163] width 600 height 43
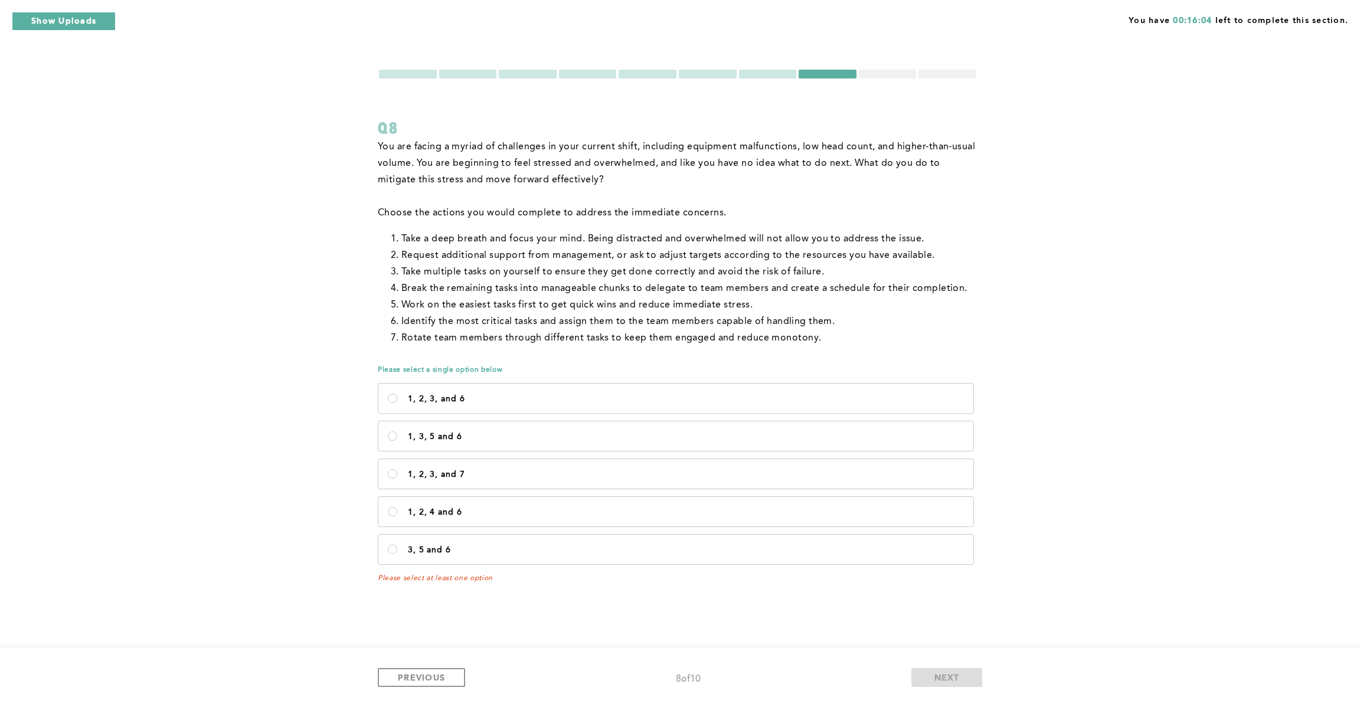
click at [420, 164] on span "You are facing a myriad of challenges in your current shift, including equipmen…" at bounding box center [678, 163] width 600 height 43
drag, startPoint x: 516, startPoint y: 165, endPoint x: 570, endPoint y: 195, distance: 61.3
click at [517, 168] on span "You are facing a myriad of challenges in your current shift, including equipmen…" at bounding box center [678, 163] width 600 height 43
click at [860, 166] on span "You are facing a myriad of challenges in your current shift, including equipmen…" at bounding box center [678, 163] width 600 height 43
drag, startPoint x: 377, startPoint y: 212, endPoint x: 581, endPoint y: 215, distance: 204.3
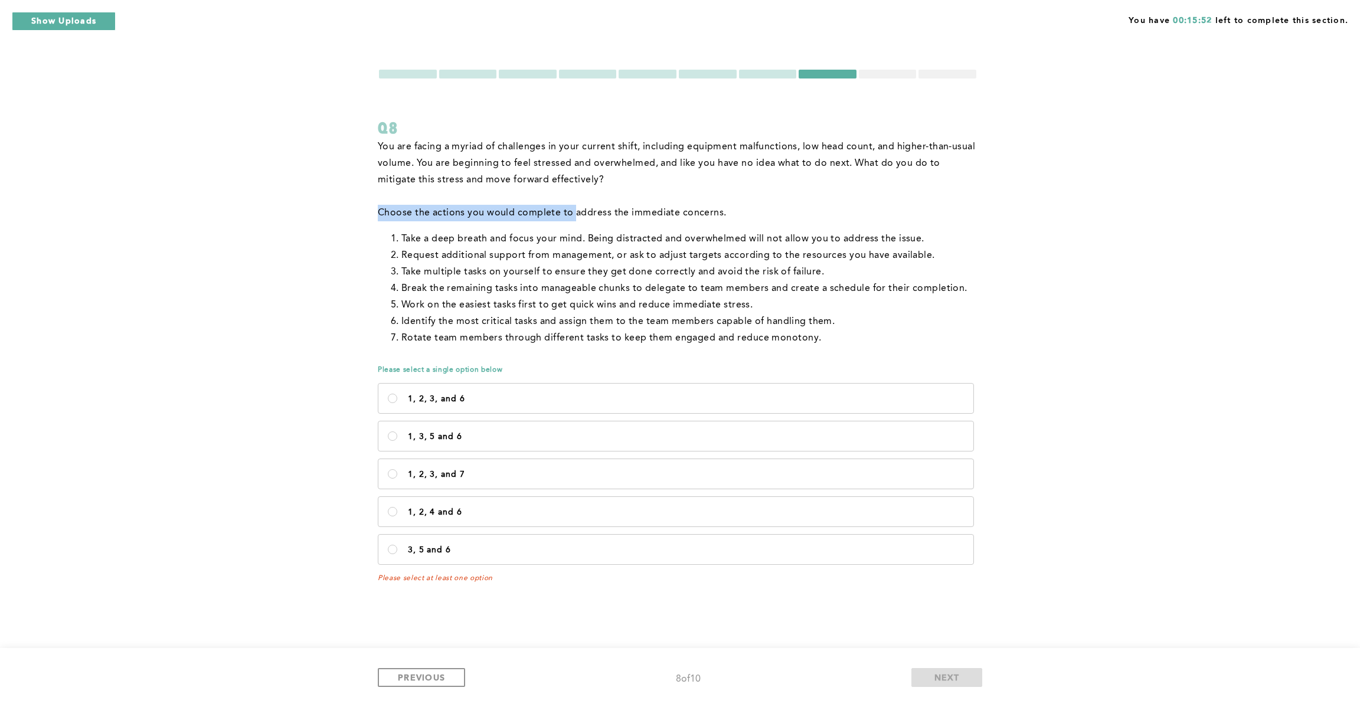
click at [576, 215] on span "﻿Choose the actions you would complete to address the immediate concerns." at bounding box center [553, 212] width 351 height 9
click at [613, 215] on span "﻿Choose the actions you would complete to address the immediate concerns." at bounding box center [553, 212] width 351 height 9
drag, startPoint x: 403, startPoint y: 237, endPoint x: 630, endPoint y: 241, distance: 227.3
click at [630, 241] on span "Take a deep breath and focus your mind. Being distracted and overwhelmed will n…" at bounding box center [662, 238] width 523 height 9
click at [665, 241] on span "Take a deep breath and focus your mind. Being distracted and overwhelmed will n…" at bounding box center [662, 238] width 523 height 9
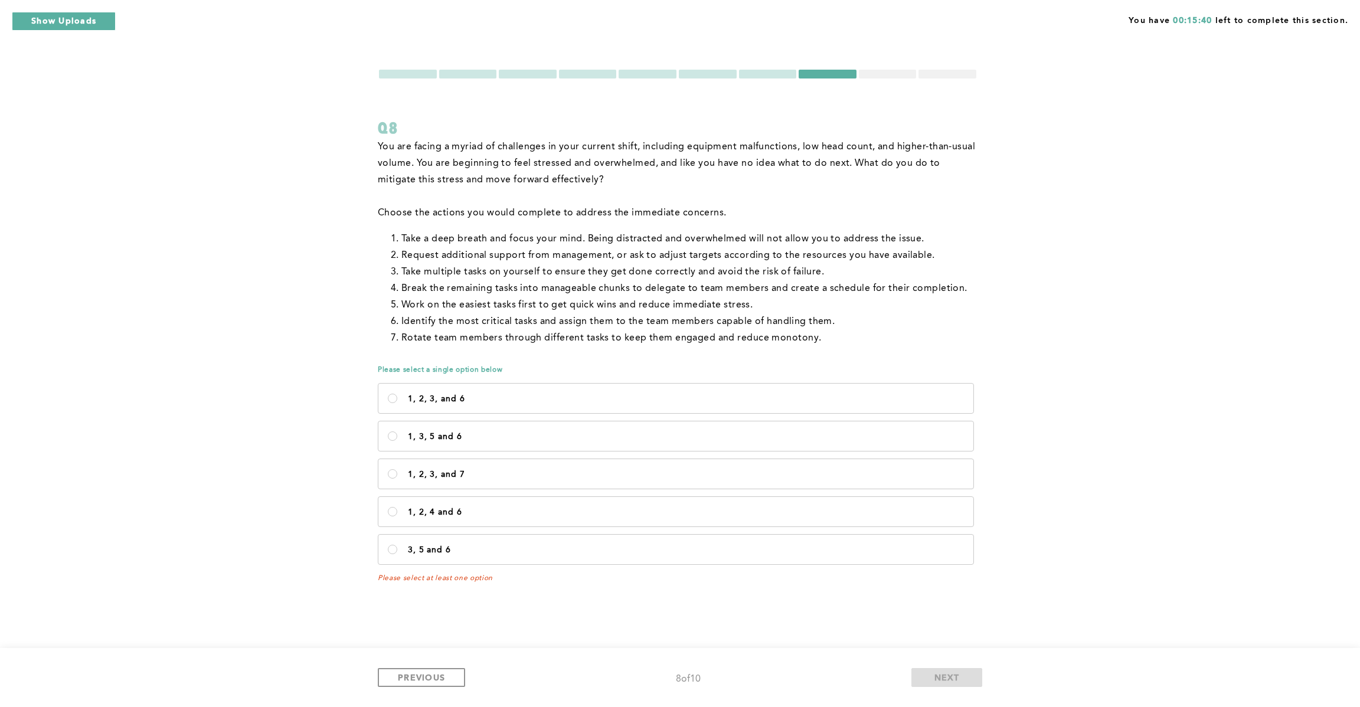
click at [819, 239] on span "Take a deep breath and focus your mind. Being distracted and overwhelmed will n…" at bounding box center [662, 238] width 523 height 9
click at [912, 237] on span "Take a deep breath and focus your mind. Being distracted and overwhelmed will n…" at bounding box center [662, 238] width 523 height 9
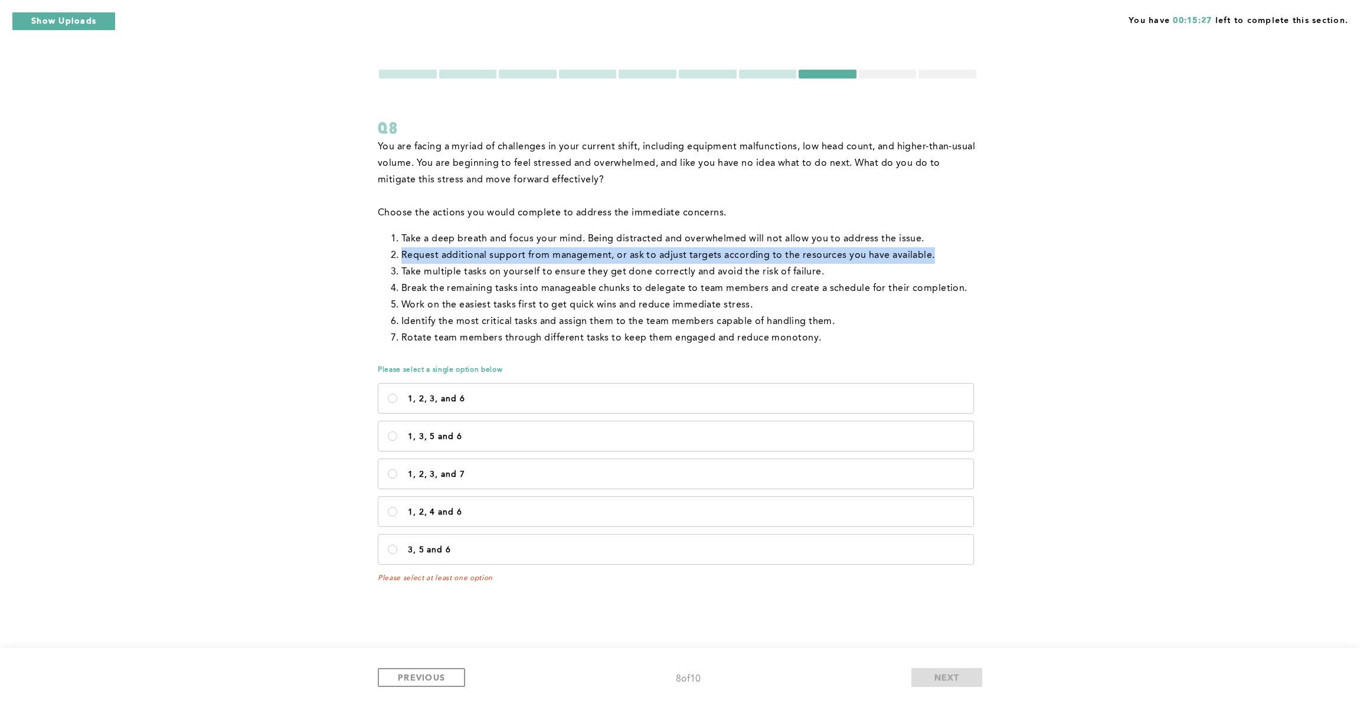
drag, startPoint x: 403, startPoint y: 253, endPoint x: 950, endPoint y: 256, distance: 547.9
click at [950, 256] on li "Request additional support from management, or ask to adjust targets according …" at bounding box center [689, 255] width 576 height 17
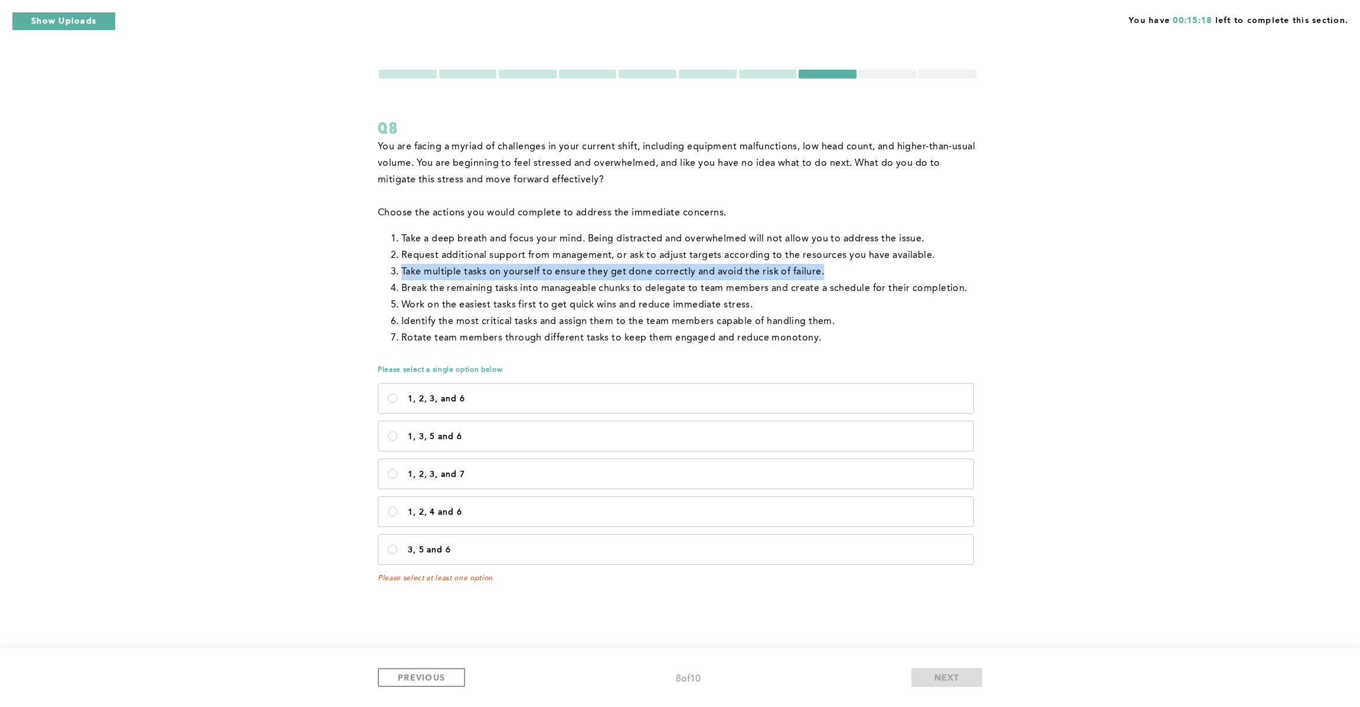
drag, startPoint x: 401, startPoint y: 265, endPoint x: 819, endPoint y: 279, distance: 417.6
click at [819, 279] on li "Take multiple tasks on yourself to ensure they get done correctly and avoid the…" at bounding box center [689, 272] width 576 height 17
click at [649, 279] on li "Take multiple tasks on yourself to ensure they get done correctly and avoid the…" at bounding box center [689, 272] width 576 height 17
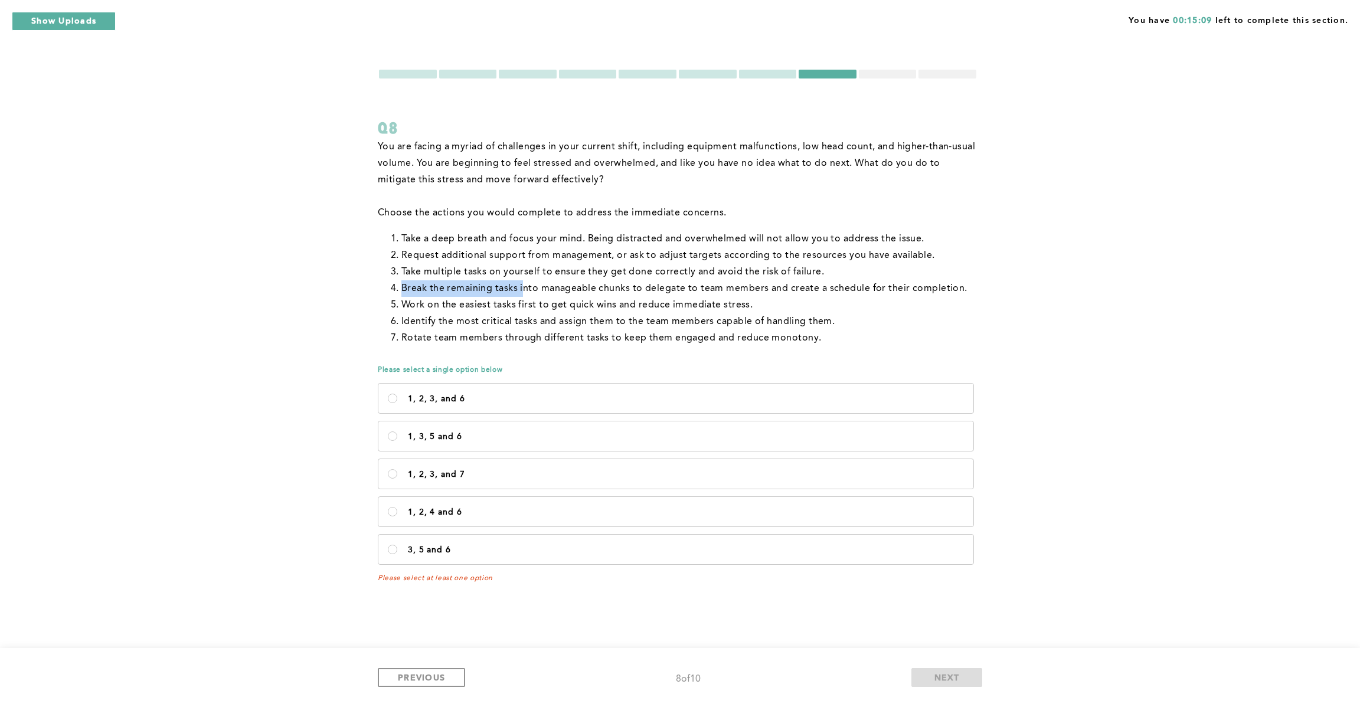
drag, startPoint x: 403, startPoint y: 290, endPoint x: 536, endPoint y: 289, distance: 132.8
click at [527, 289] on span "Break the remaining tasks into manageable chunks to delegate to team members an…" at bounding box center [684, 288] width 566 height 9
drag, startPoint x: 545, startPoint y: 289, endPoint x: 564, endPoint y: 290, distance: 19.5
click at [547, 289] on span "Break the remaining tasks into manageable chunks to delegate to team members an…" at bounding box center [684, 288] width 566 height 9
click at [508, 288] on span "Break the remaining tasks into manageable chunks to delegate to team members an…" at bounding box center [684, 288] width 566 height 9
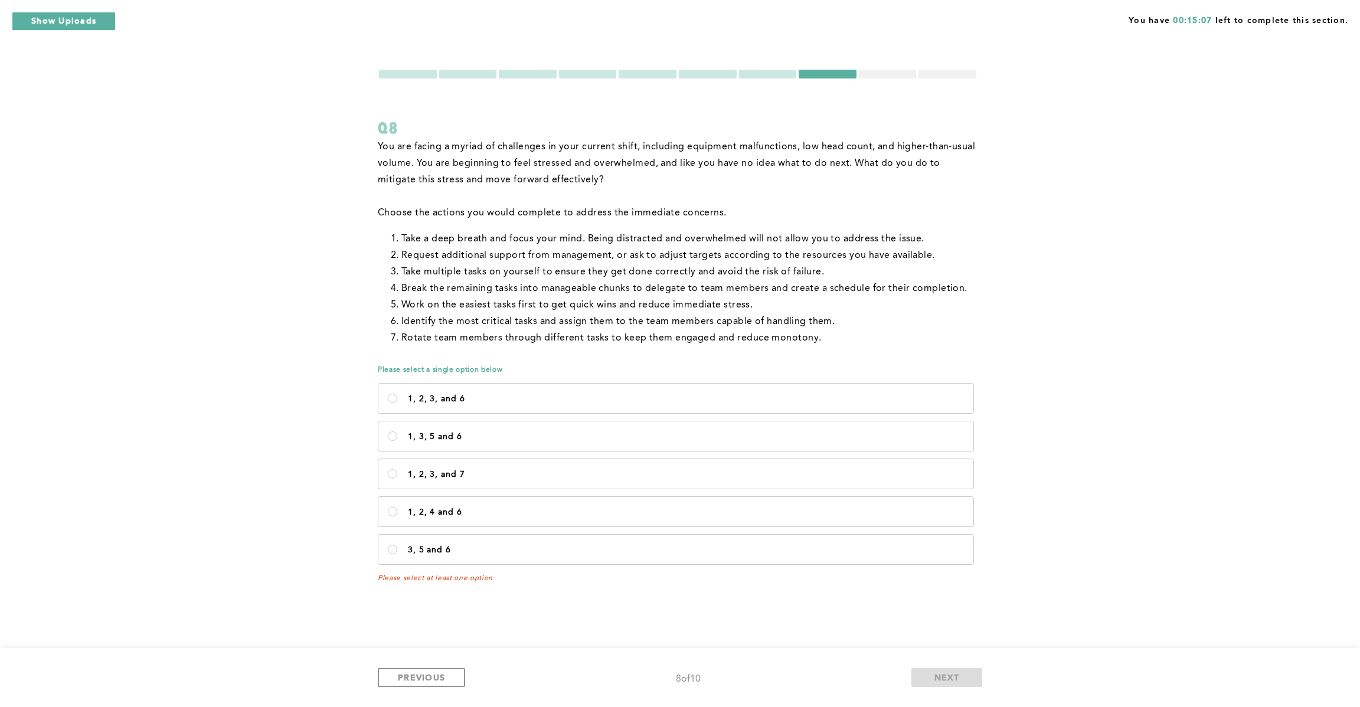
click at [528, 288] on span "Break the remaining tasks into manageable chunks to delegate to team members an…" at bounding box center [684, 288] width 566 height 9
click at [543, 288] on span "Break the remaining tasks into manageable chunks to delegate to team members an…" at bounding box center [684, 288] width 566 height 9
drag, startPoint x: 410, startPoint y: 306, endPoint x: 482, endPoint y: 301, distance: 72.2
click at [449, 304] on span "Work on the easiest tasks first to get quick wins and reduce immediate stress." at bounding box center [576, 304] width 351 height 9
drag, startPoint x: 498, startPoint y: 301, endPoint x: 505, endPoint y: 301, distance: 7.1
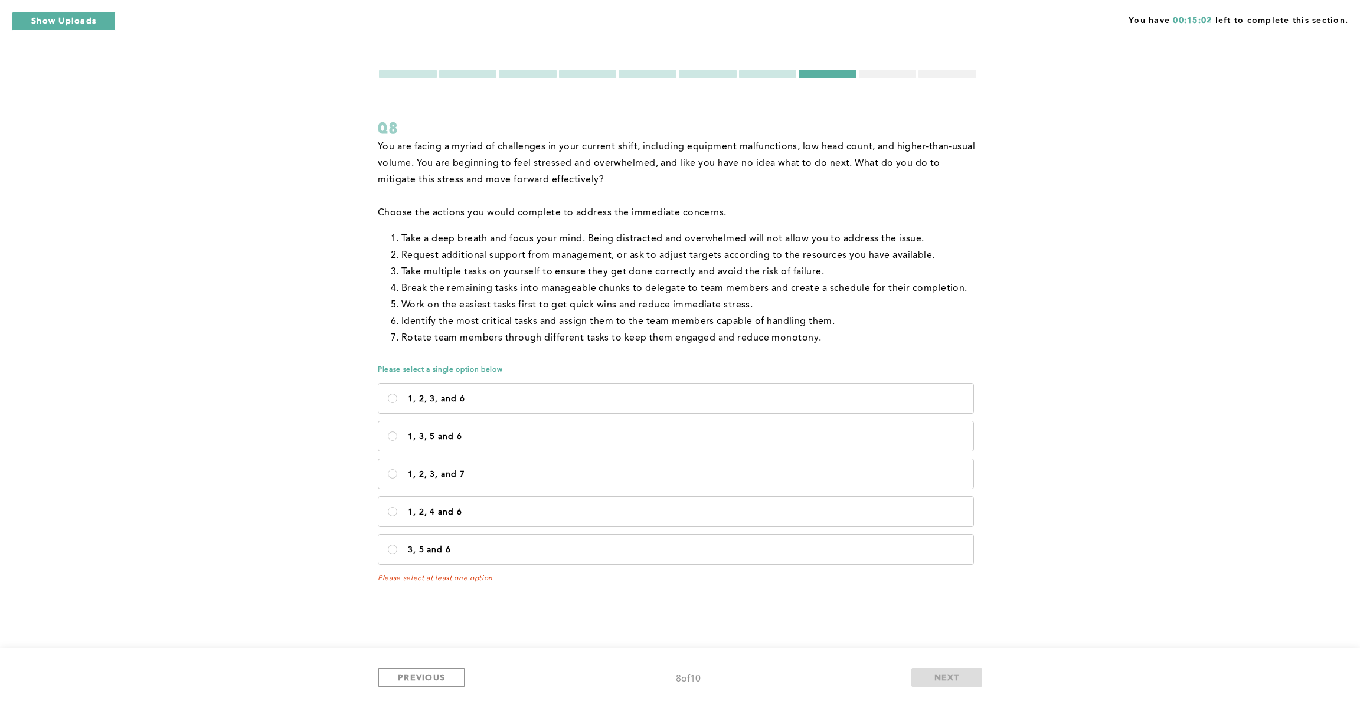
click at [499, 301] on span "Work on the easiest tasks first to get quick wins and reduce immediate stress." at bounding box center [576, 304] width 351 height 9
click at [586, 312] on li "Work on the easiest tasks first to get quick wins and reduce immediate stress." at bounding box center [689, 305] width 576 height 17
click at [632, 302] on span "Work on the easiest tasks first to get quick wins and reduce immediate stress." at bounding box center [576, 304] width 351 height 9
click at [702, 302] on span "Work on the easiest tasks first to get quick wins and reduce immediate stress." at bounding box center [576, 304] width 351 height 9
click at [716, 302] on span "Work on the easiest tasks first to get quick wins and reduce immediate stress." at bounding box center [576, 304] width 351 height 9
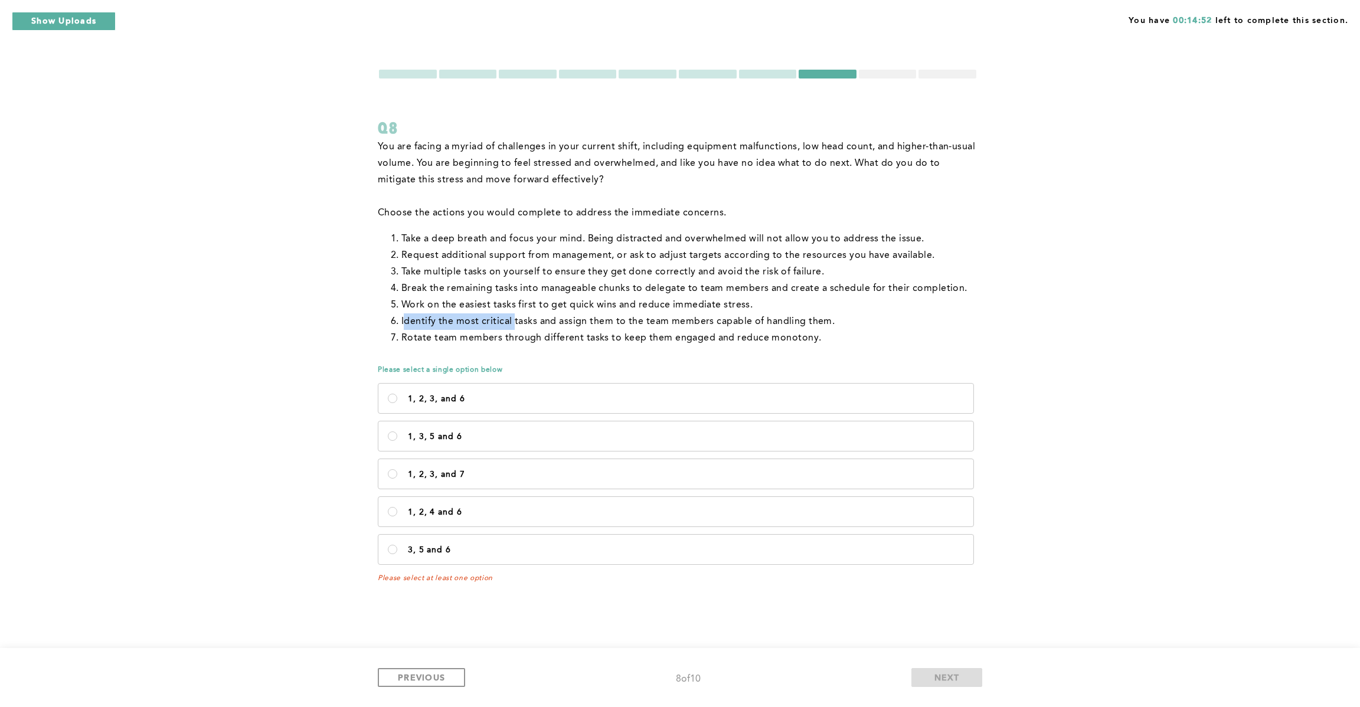
drag, startPoint x: 403, startPoint y: 319, endPoint x: 530, endPoint y: 320, distance: 126.9
click at [522, 320] on span "Identify the most critical tasks and assign them to the team members capable of…" at bounding box center [617, 321] width 433 height 9
click at [547, 318] on span "Identify the most critical tasks and assign them to the team members capable of…" at bounding box center [617, 321] width 433 height 9
click at [401, 328] on li "Identify the most critical tasks and assign them to the team members capable of…" at bounding box center [689, 321] width 576 height 17
click at [475, 324] on span "Identify the most critical tasks and assign them to the team members capable of…" at bounding box center [617, 321] width 433 height 9
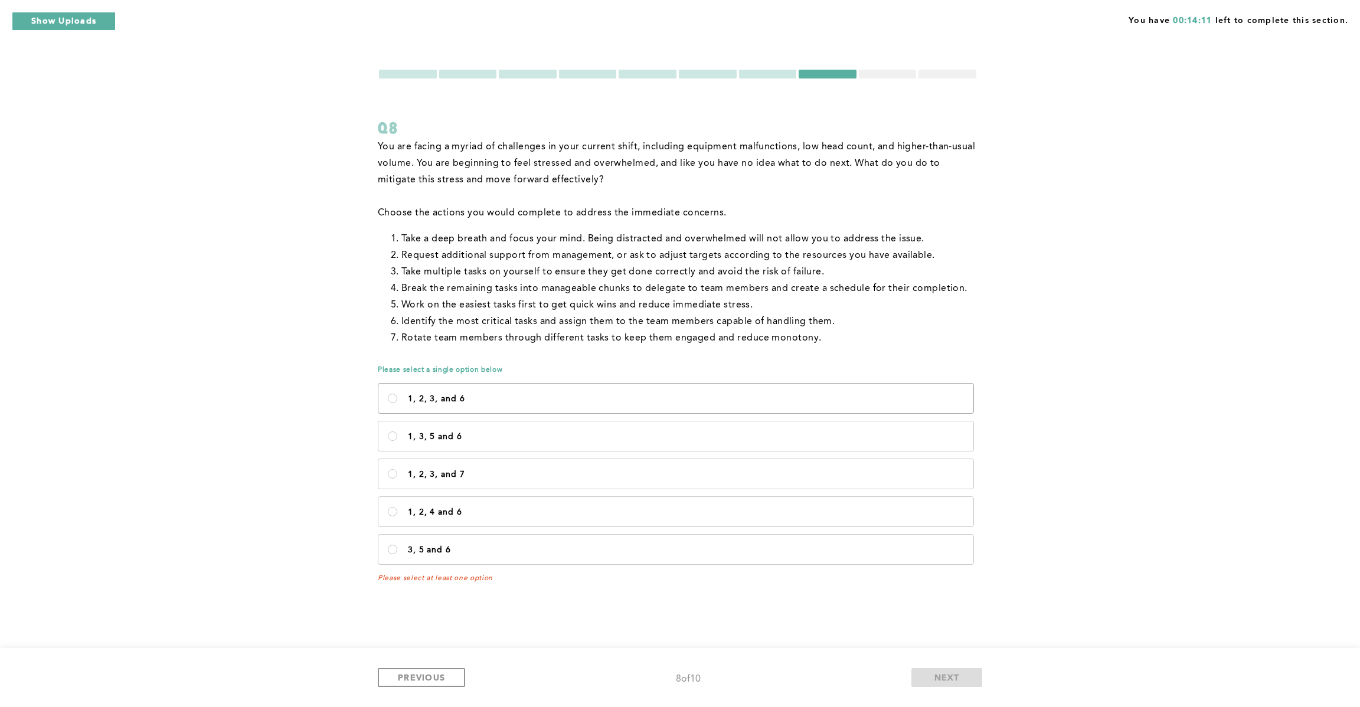
click at [460, 405] on label "1, 2, 3, and 6" at bounding box center [675, 399] width 595 height 30
click at [397, 403] on 6\<\/p\> "1, 2, 3, and 6" at bounding box center [392, 398] width 9 height 9
radio 6\<\/p\> "true"
click at [490, 435] on p "1, 3, 5 and 6" at bounding box center [686, 436] width 556 height 9
click at [397, 435] on 6\<\/p\> "1, 3, 5 and 6" at bounding box center [392, 436] width 9 height 9
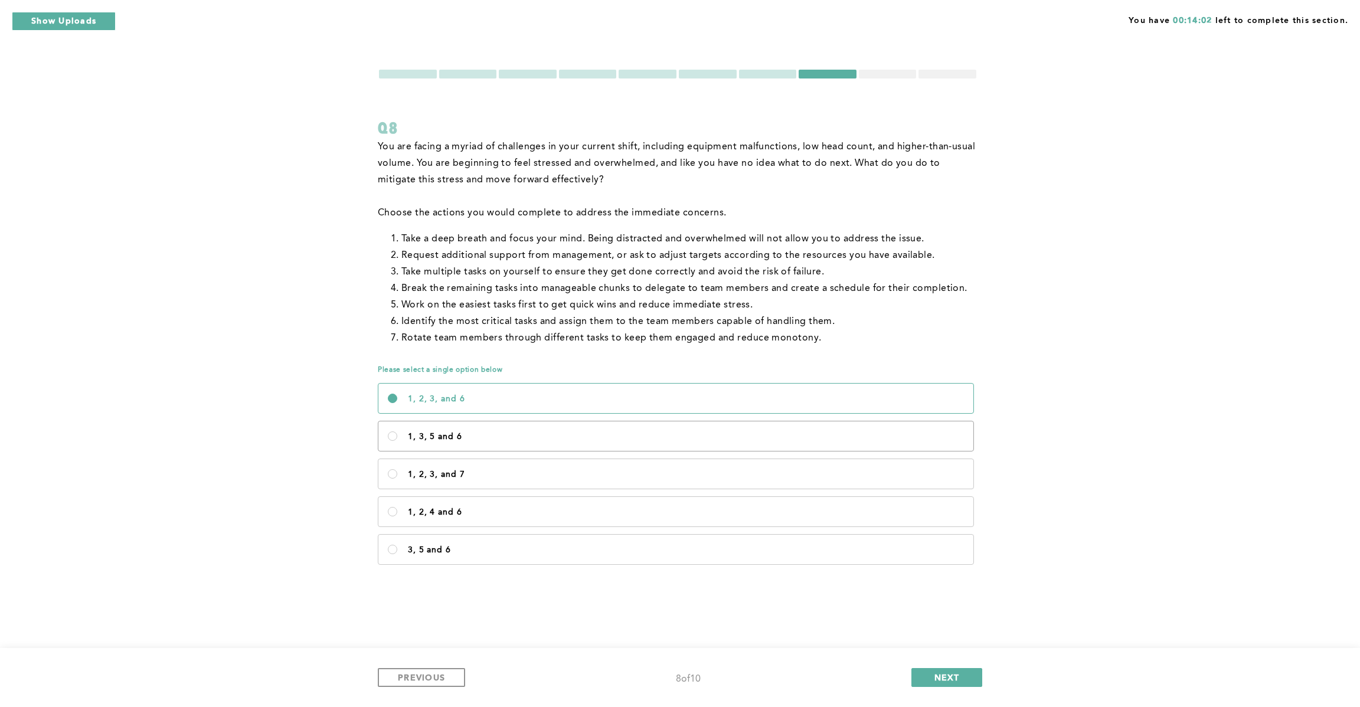
radio 6\<\/p\> "true"
click at [446, 517] on p "1, 2, 4 and 6" at bounding box center [686, 512] width 556 height 9
click at [397, 517] on 6\<\/p\> "1, 2, 4 and 6" at bounding box center [392, 511] width 9 height 9
radio 6\<\/p\> "true"
click at [953, 687] on button "NEXT" at bounding box center [946, 677] width 71 height 19
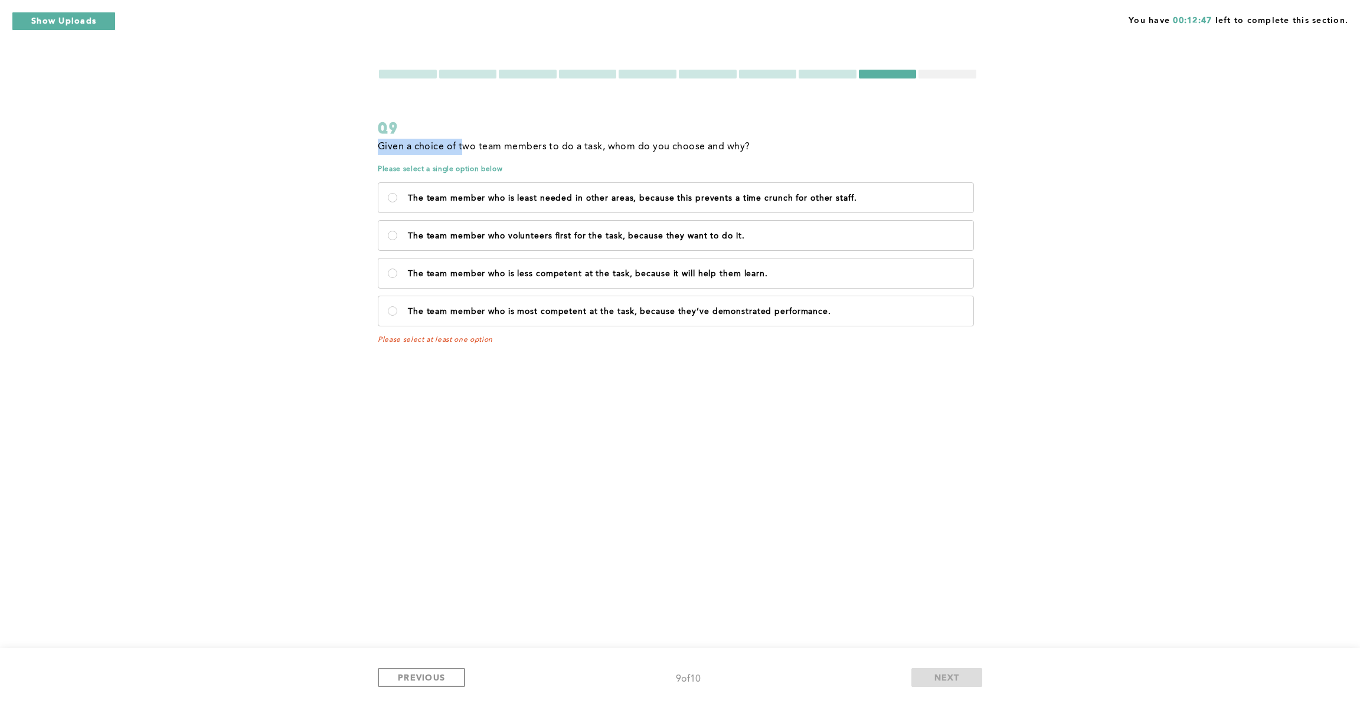
drag, startPoint x: 377, startPoint y: 143, endPoint x: 488, endPoint y: 145, distance: 111.0
click at [466, 148] on span "Given a choice of two team members to do a task, whom do you choose and why?" at bounding box center [564, 146] width 372 height 9
click at [489, 145] on span "Given a choice of two team members to do a task, whom do you choose and why?" at bounding box center [564, 146] width 372 height 9
drag, startPoint x: 390, startPoint y: 148, endPoint x: 419, endPoint y: 148, distance: 28.9
click at [391, 148] on span "Given a choice of two team members to do a task, whom do you choose and why?" at bounding box center [564, 146] width 372 height 9
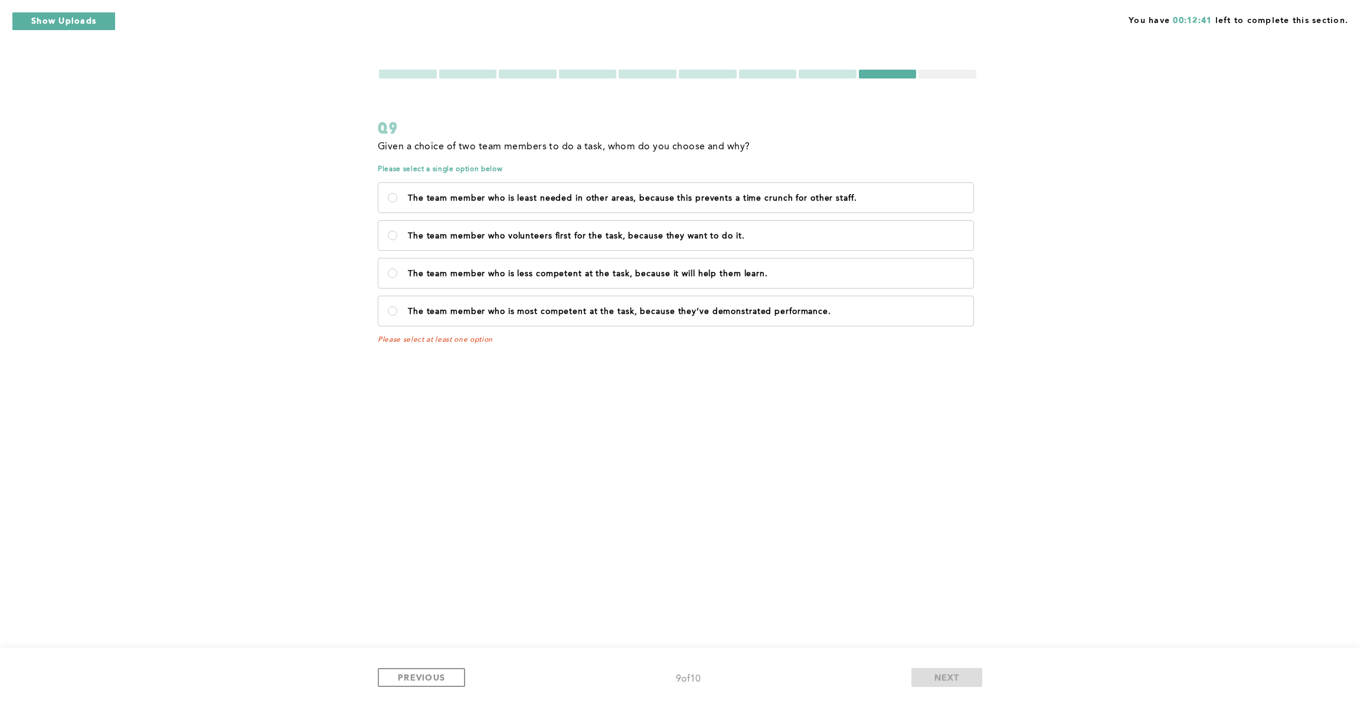
click at [420, 148] on span "Given a choice of two team members to do a task, whom do you choose and why?" at bounding box center [564, 146] width 372 height 9
click at [434, 148] on span "Given a choice of two team members to do a task, whom do you choose and why?" at bounding box center [564, 146] width 372 height 9
click at [486, 145] on span "Given a choice of two team members to do a task, whom do you choose and why?" at bounding box center [564, 146] width 372 height 9
click at [543, 152] on p "Given a choice of two team members to do a task, whom do you choose and why?" at bounding box center [564, 147] width 372 height 17
click at [558, 149] on span "Given a choice of two team members to do a task, whom do you choose and why?" at bounding box center [564, 146] width 372 height 9
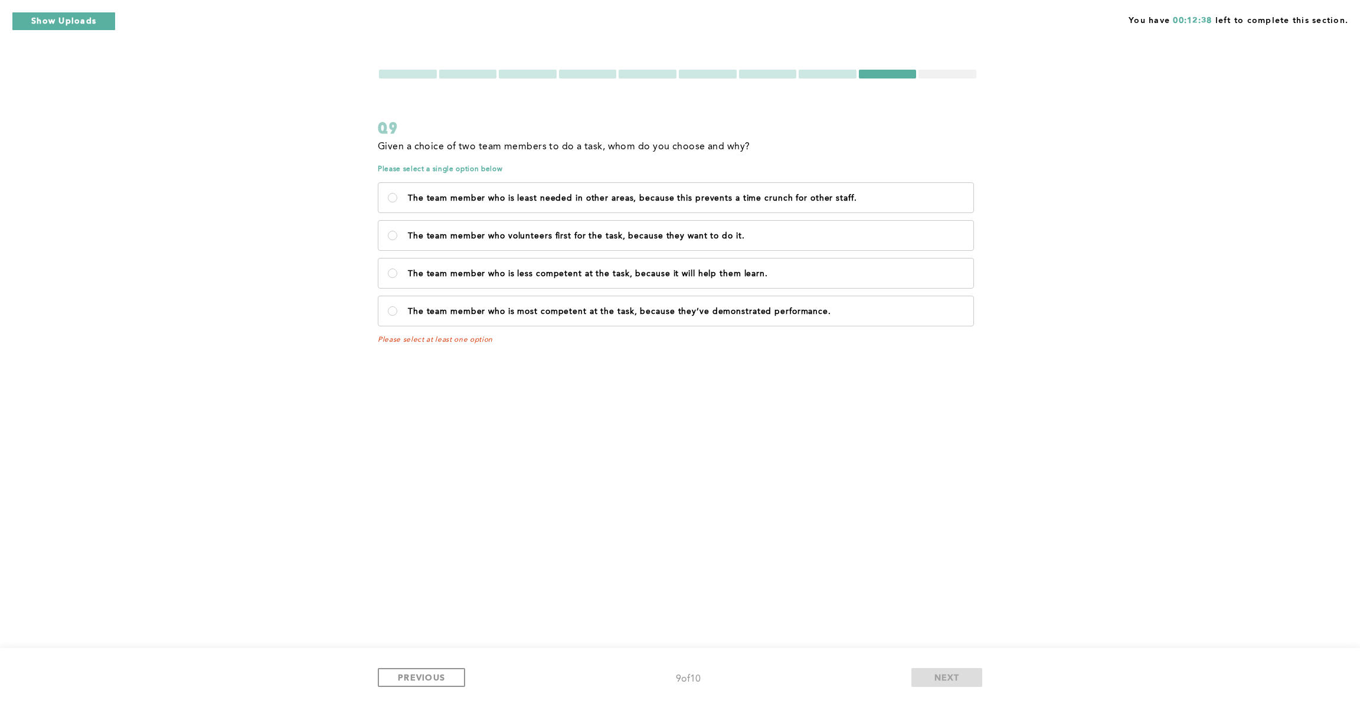
click at [612, 148] on span "Given a choice of two team members to do a task, whom do you choose and why?" at bounding box center [564, 146] width 372 height 9
click at [628, 152] on span "Given a choice of two team members to do a task, whom do you choose and why?" at bounding box center [564, 146] width 372 height 9
click at [665, 152] on span "Given a choice of two team members to do a task, whom do you choose and why?" at bounding box center [564, 146] width 372 height 9
click at [651, 313] on p "The team member who is most competent at the task, because they’ve demonstrated…" at bounding box center [686, 311] width 556 height 9
click at [397, 313] on performance\ "The team member who is most competent at the task, because they’ve demonstrated…" at bounding box center [392, 310] width 9 height 9
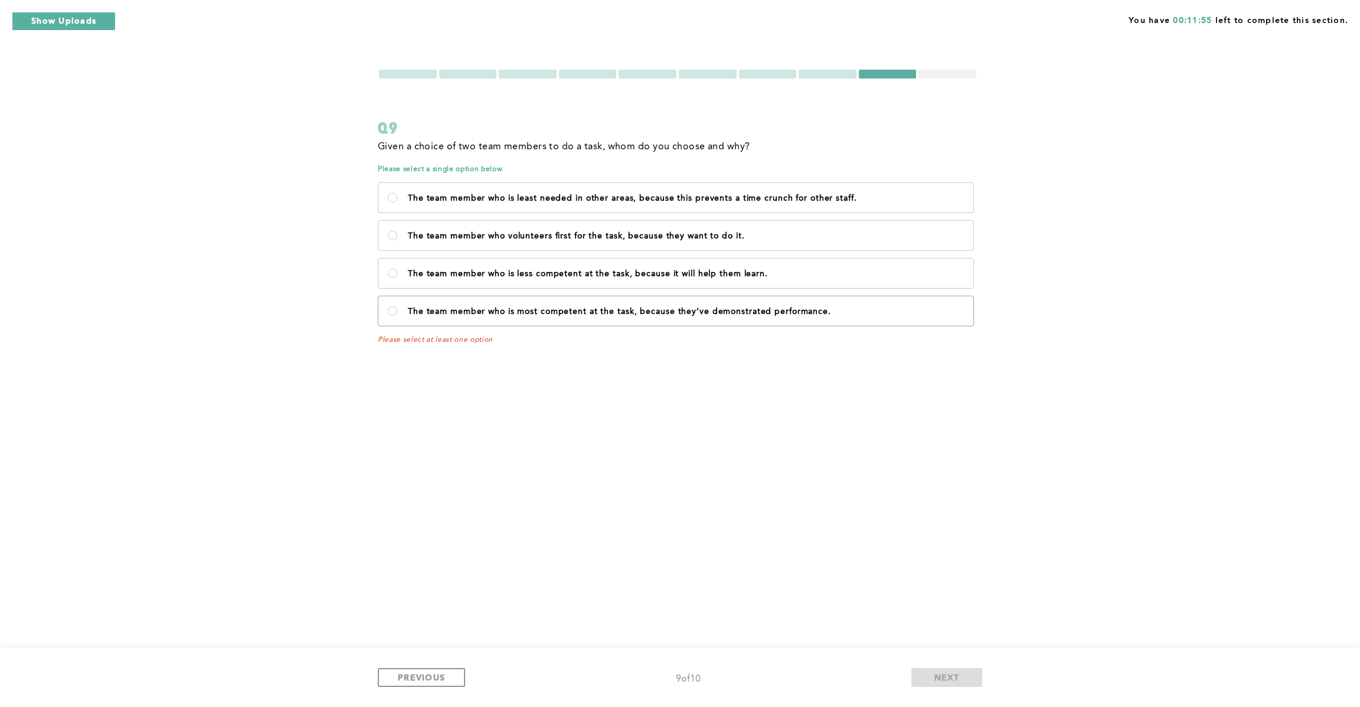
radio performance\ "true"
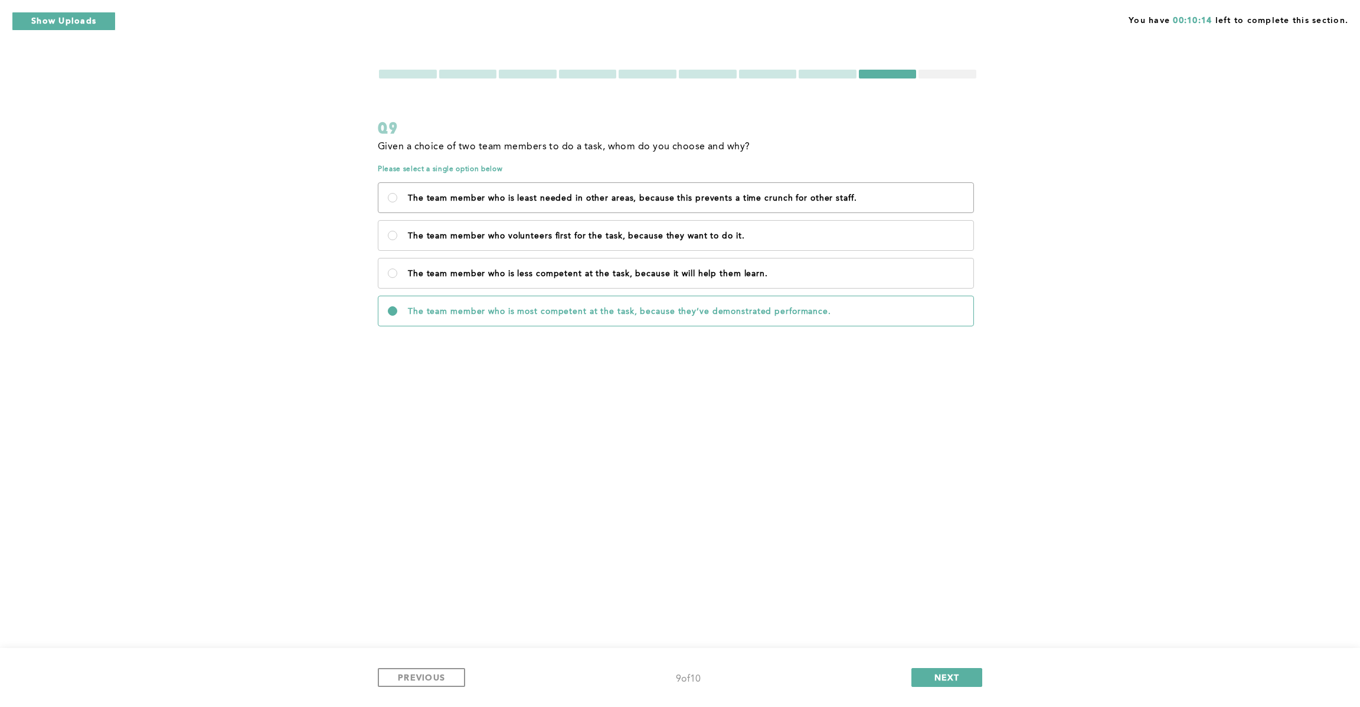
click at [643, 194] on p "The team member who is least needed in other areas, because this prevents a tim…" at bounding box center [686, 198] width 556 height 9
click at [397, 194] on staff\ "The team member who is least needed in other areas, because this prevents a tim…" at bounding box center [392, 197] width 9 height 9
radio staff\ "true"
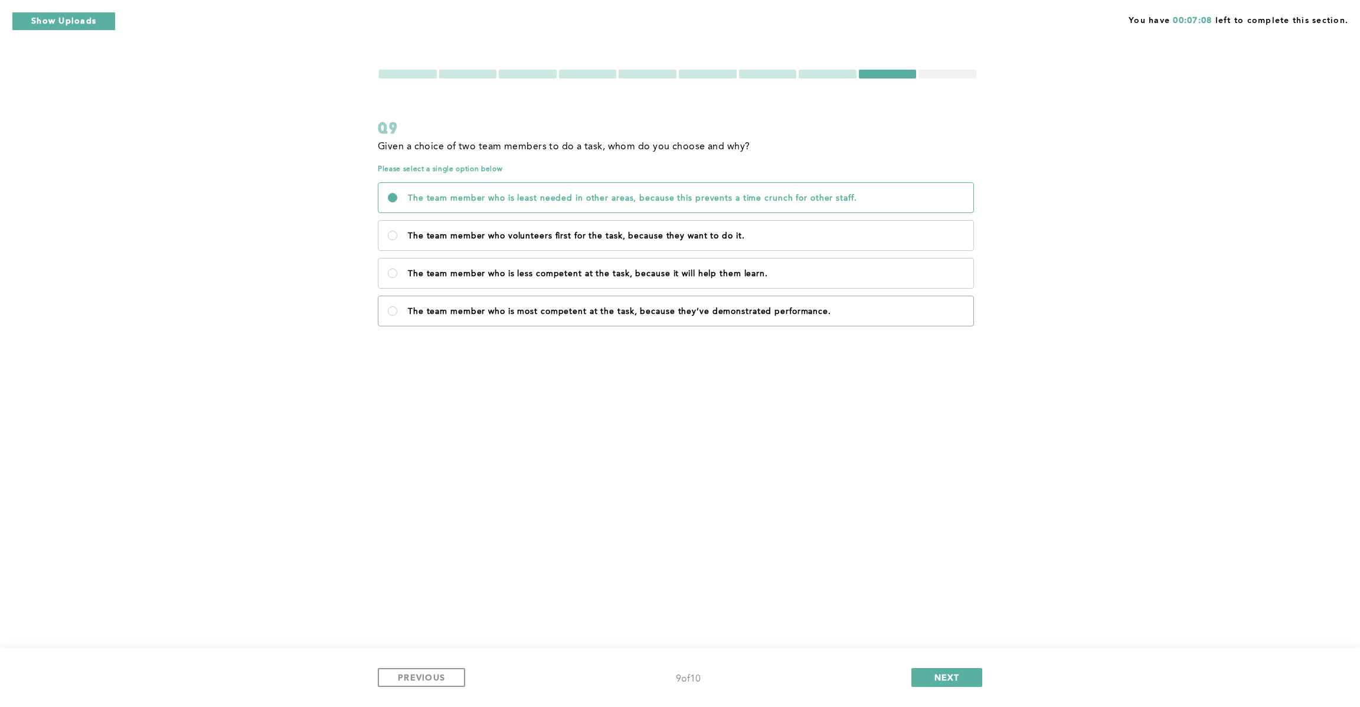
click at [583, 311] on p "The team member who is most competent at the task, because they’ve demonstrated…" at bounding box center [686, 311] width 556 height 9
click at [397, 311] on performance\ "The team member who is most competent at the task, because they’ve demonstrated…" at bounding box center [392, 310] width 9 height 9
radio performance\ "true"
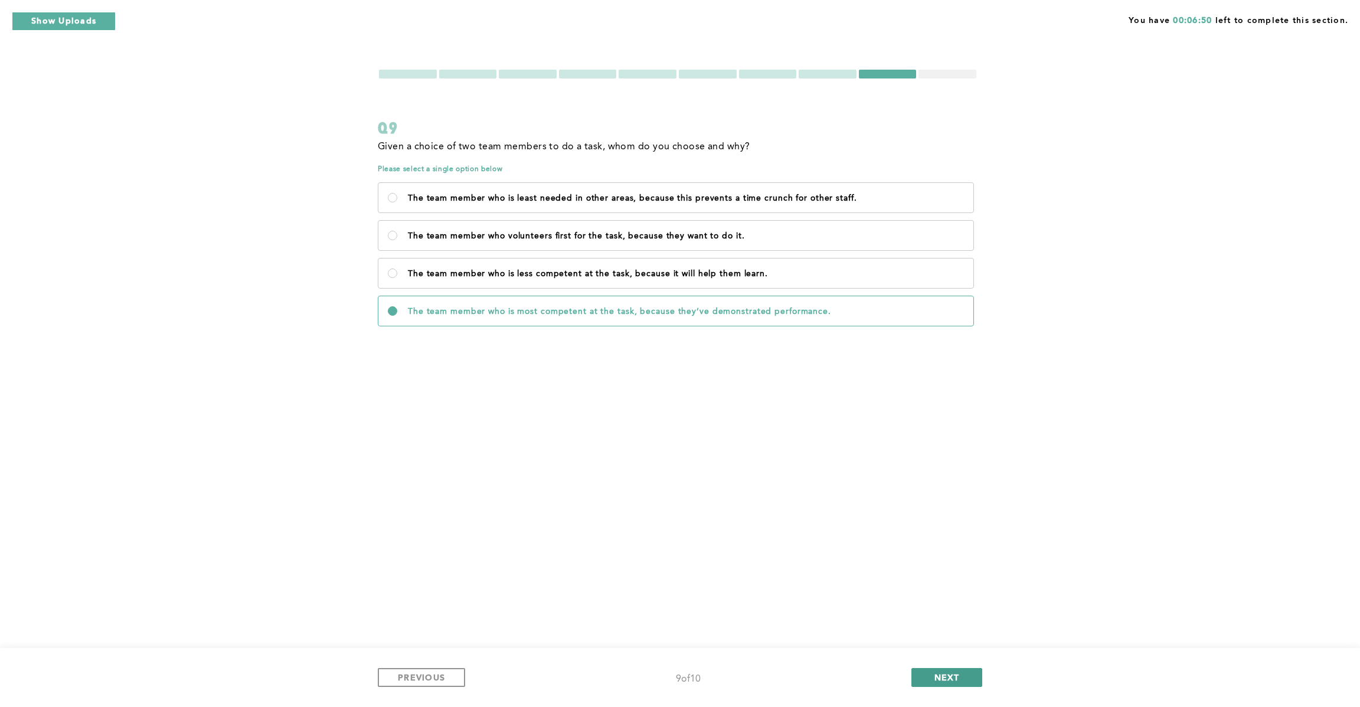
click at [932, 676] on button "NEXT" at bounding box center [946, 677] width 71 height 19
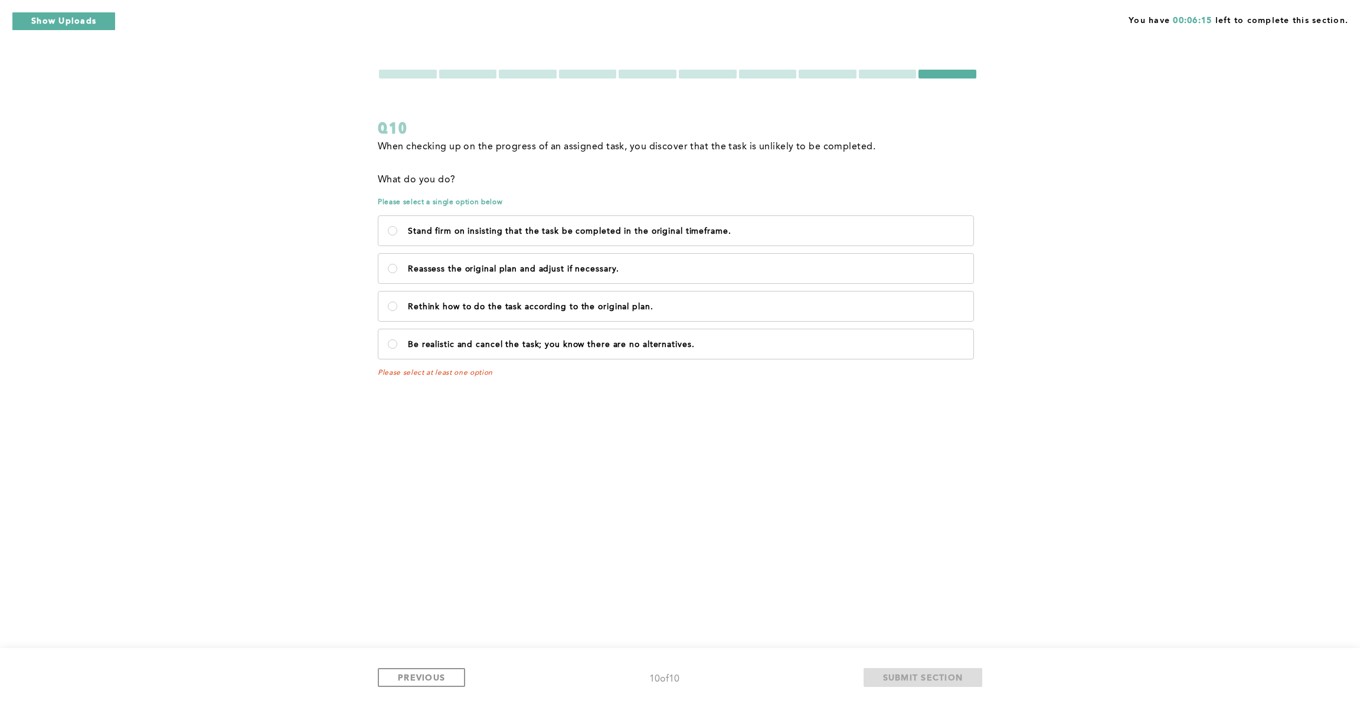
click at [593, 325] on div "Stand firm on insisting that the task be completed in the original timeframe. R…" at bounding box center [678, 287] width 600 height 151
click at [576, 314] on label "Rethink how to do the task according to the original plan." at bounding box center [675, 307] width 595 height 30
click at [397, 311] on plan\ "Rethink how to do the task according to the original plan." at bounding box center [392, 306] width 9 height 9
radio plan\ "true"
click at [538, 258] on label "Reassess the original plan and adjust if necessary." at bounding box center [675, 269] width 595 height 30
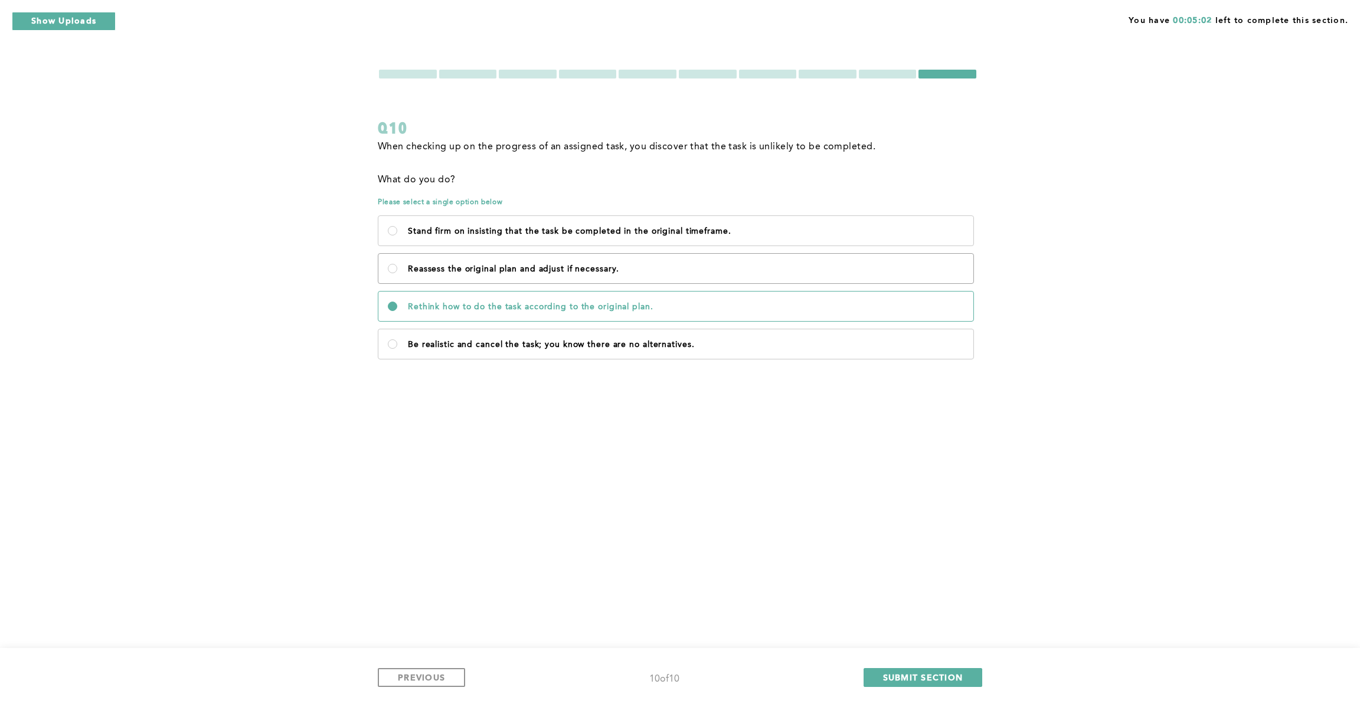
click at [397, 264] on necessary\ "Reassess the original plan and adjust if necessary." at bounding box center [392, 268] width 9 height 9
radio necessary\ "true"
click at [946, 675] on span "SUBMIT SECTION" at bounding box center [923, 677] width 80 height 11
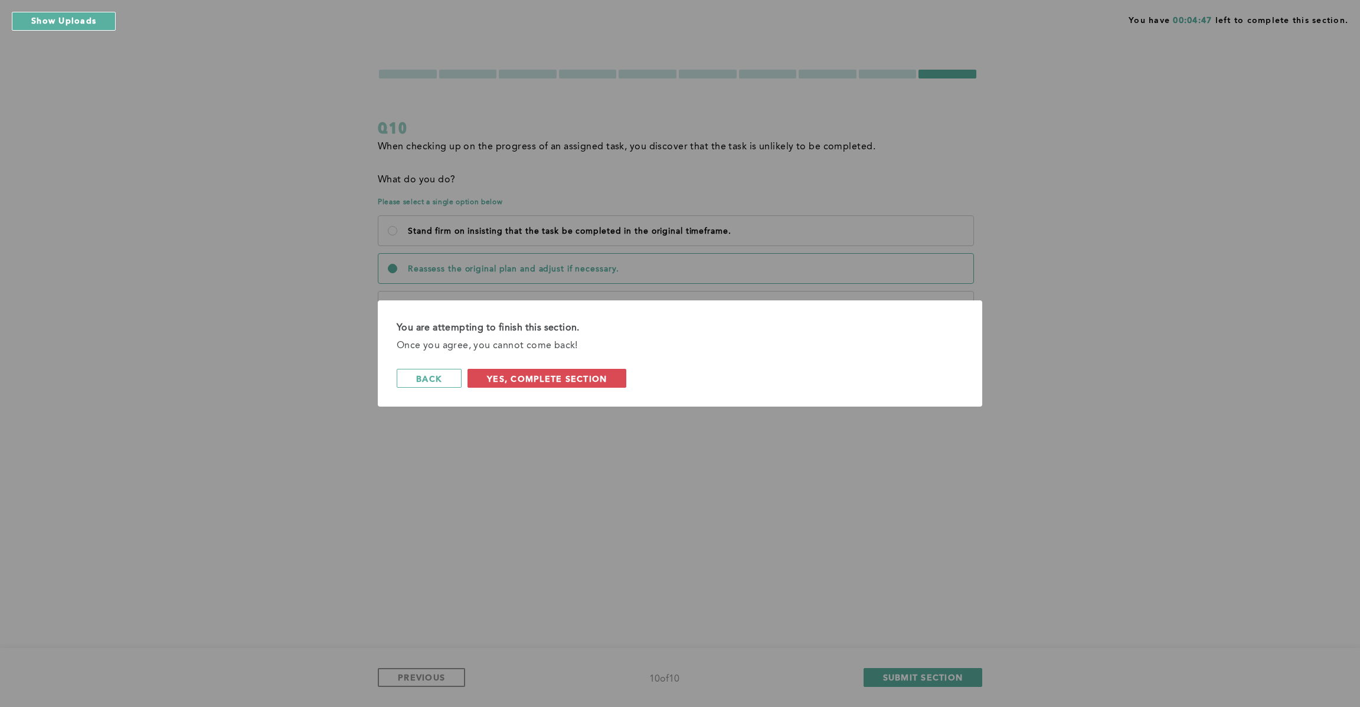
click at [594, 388] on div "You are attempting to finish this section. Once you agree, you cannot come back…" at bounding box center [680, 353] width 605 height 106
click at [611, 375] on button "Yes, Complete Section" at bounding box center [547, 378] width 159 height 19
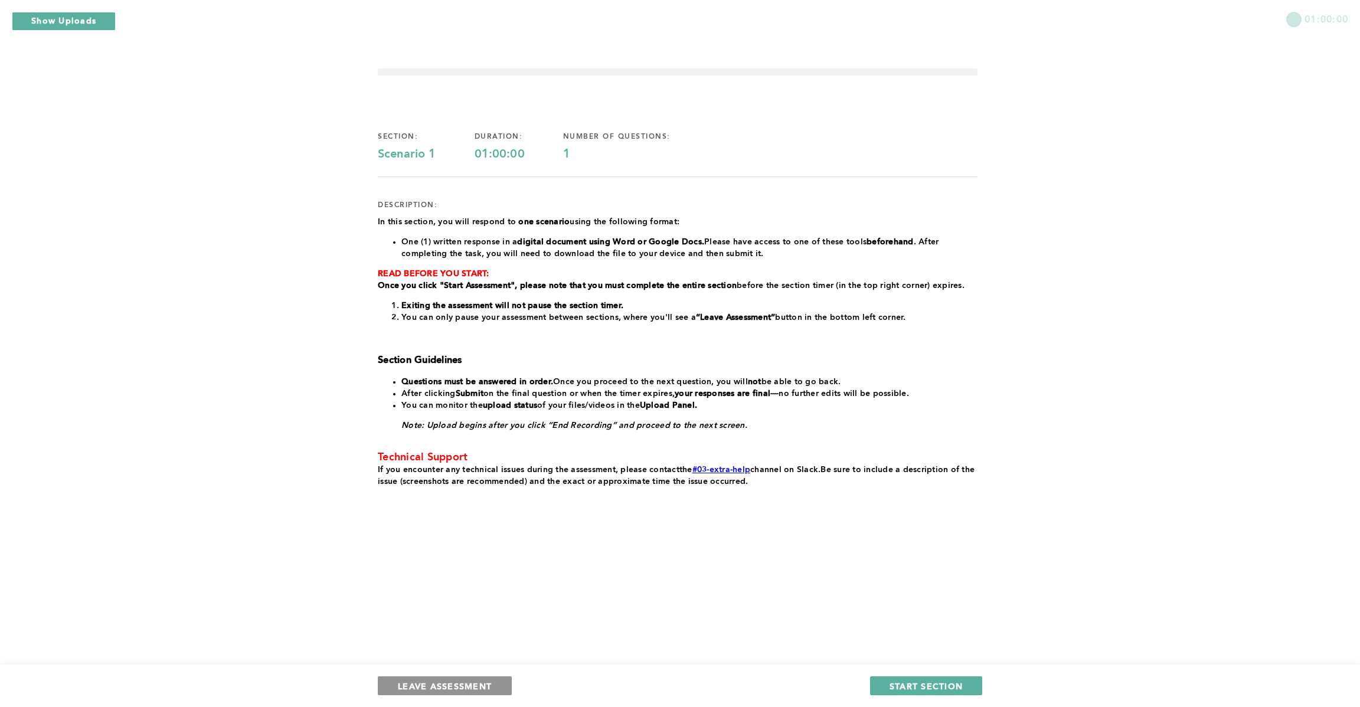
click at [440, 685] on span "LEAVE ASSESSMENT" at bounding box center [445, 686] width 94 height 11
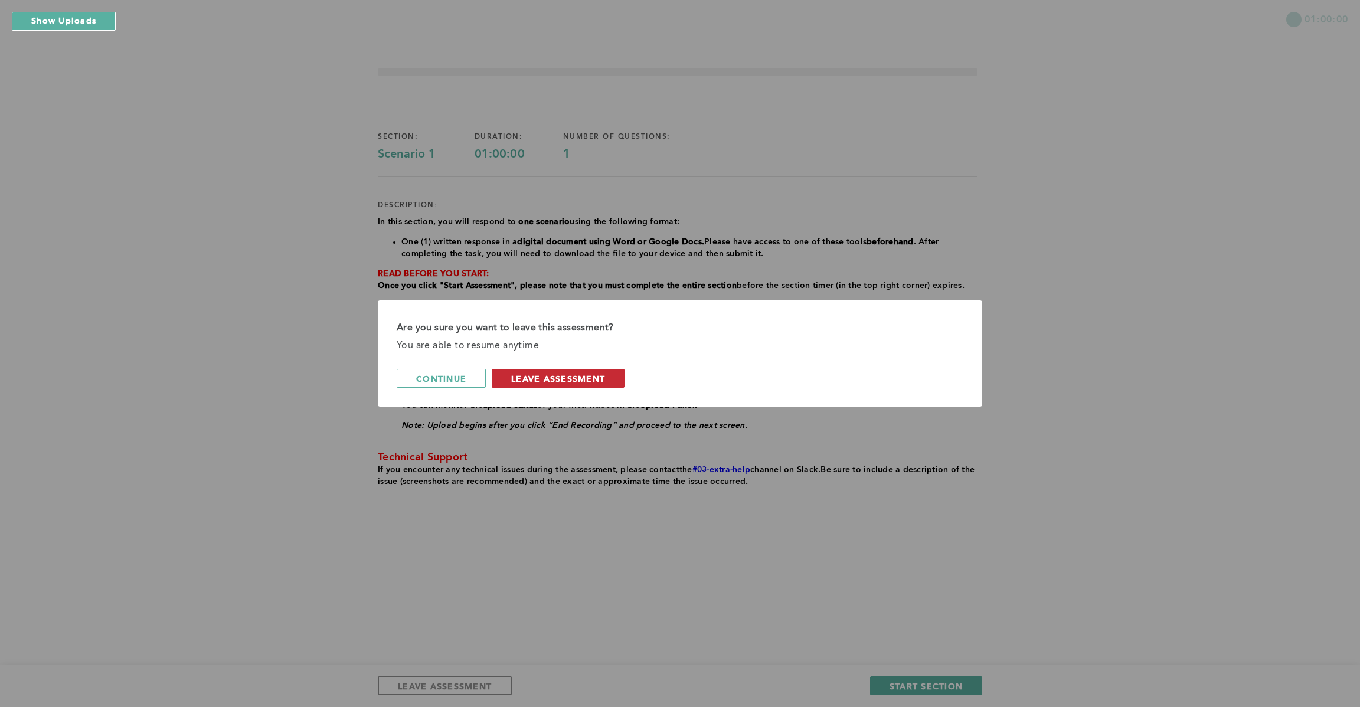
click at [574, 380] on span "leave assessment" at bounding box center [558, 378] width 94 height 11
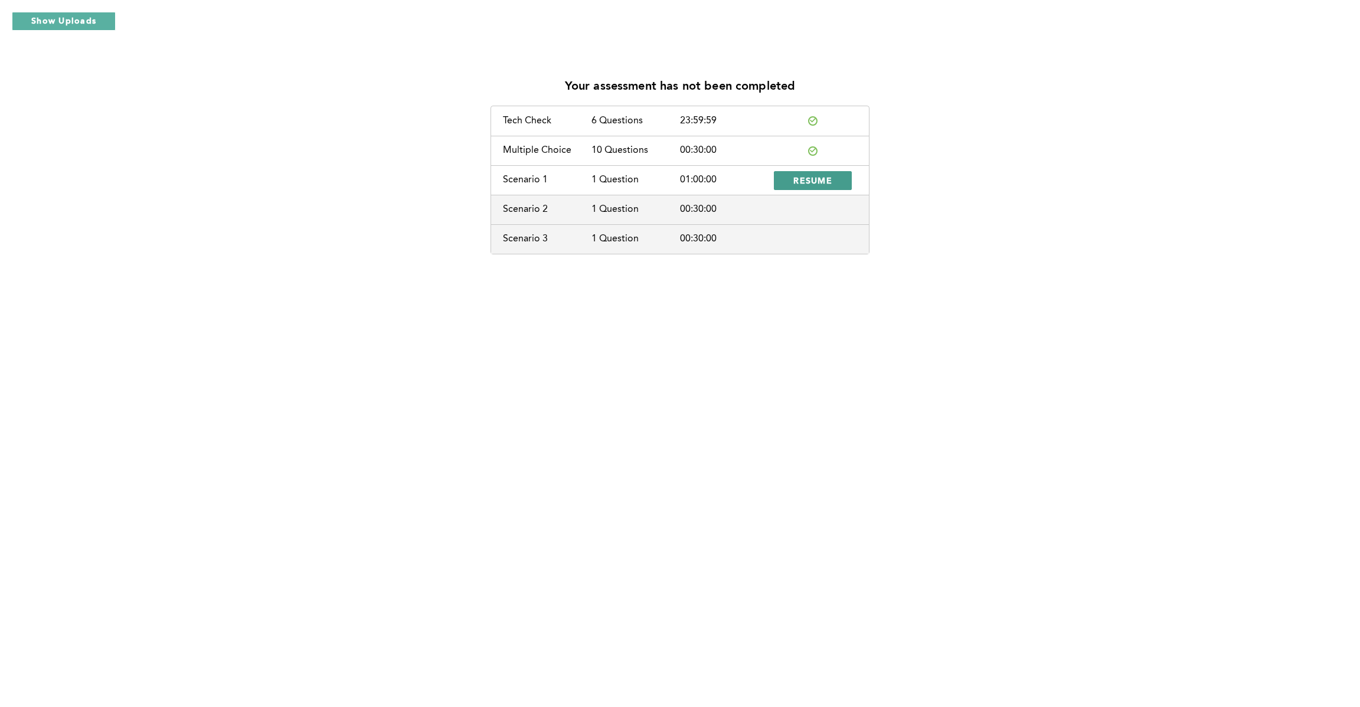
click at [809, 181] on span "RESUME" at bounding box center [812, 180] width 39 height 11
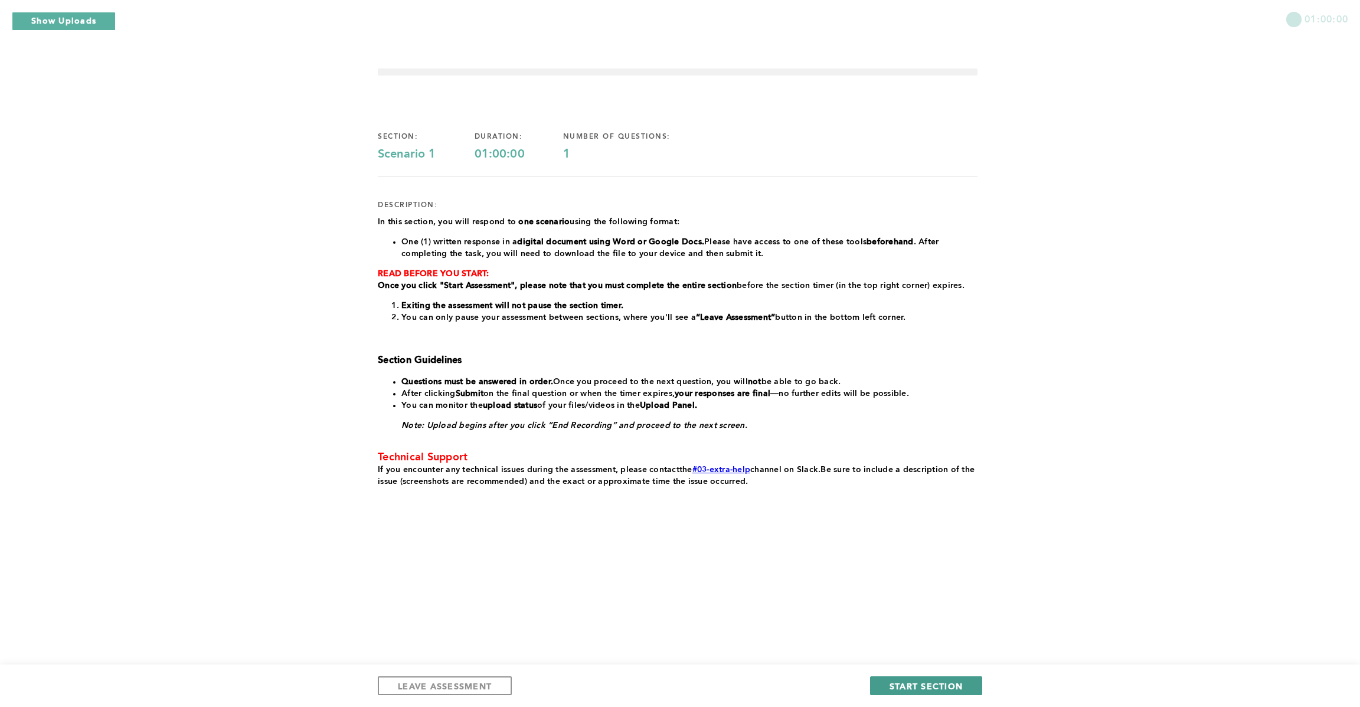
click at [934, 688] on span "START SECTION" at bounding box center [926, 686] width 73 height 11
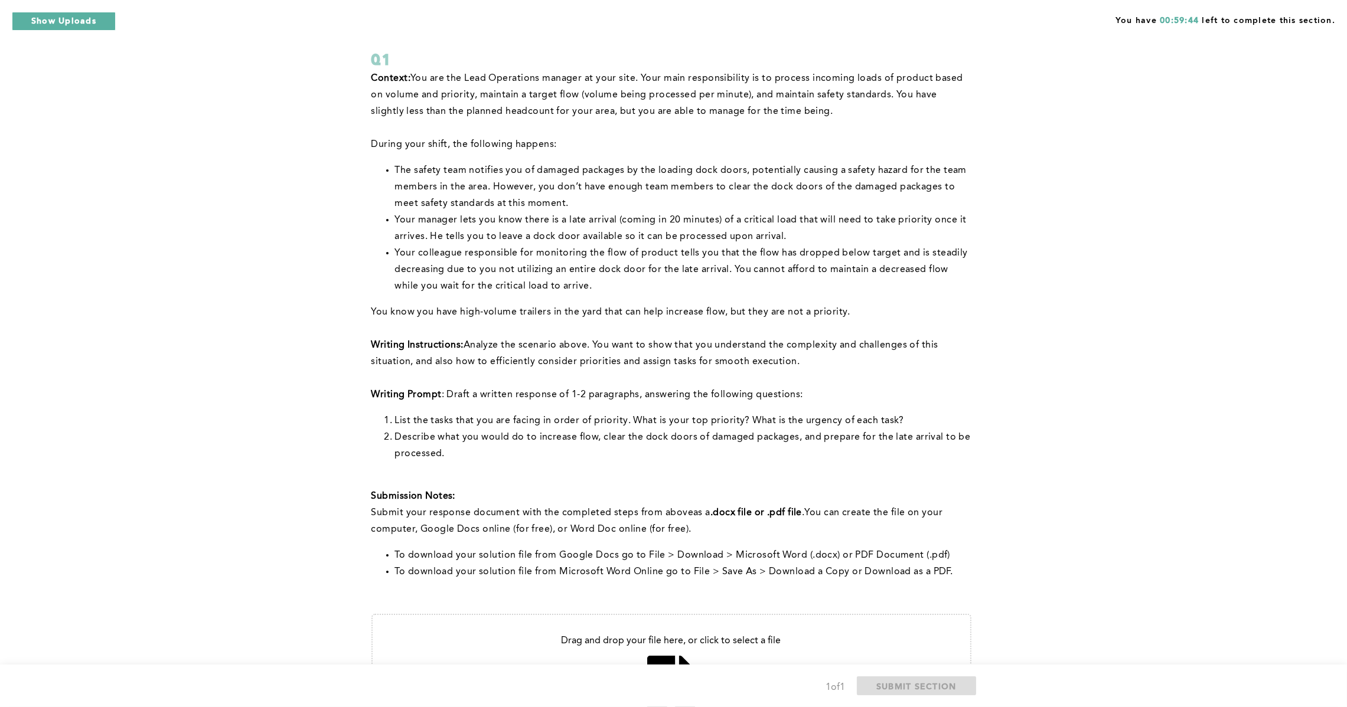
scroll to position [89, 0]
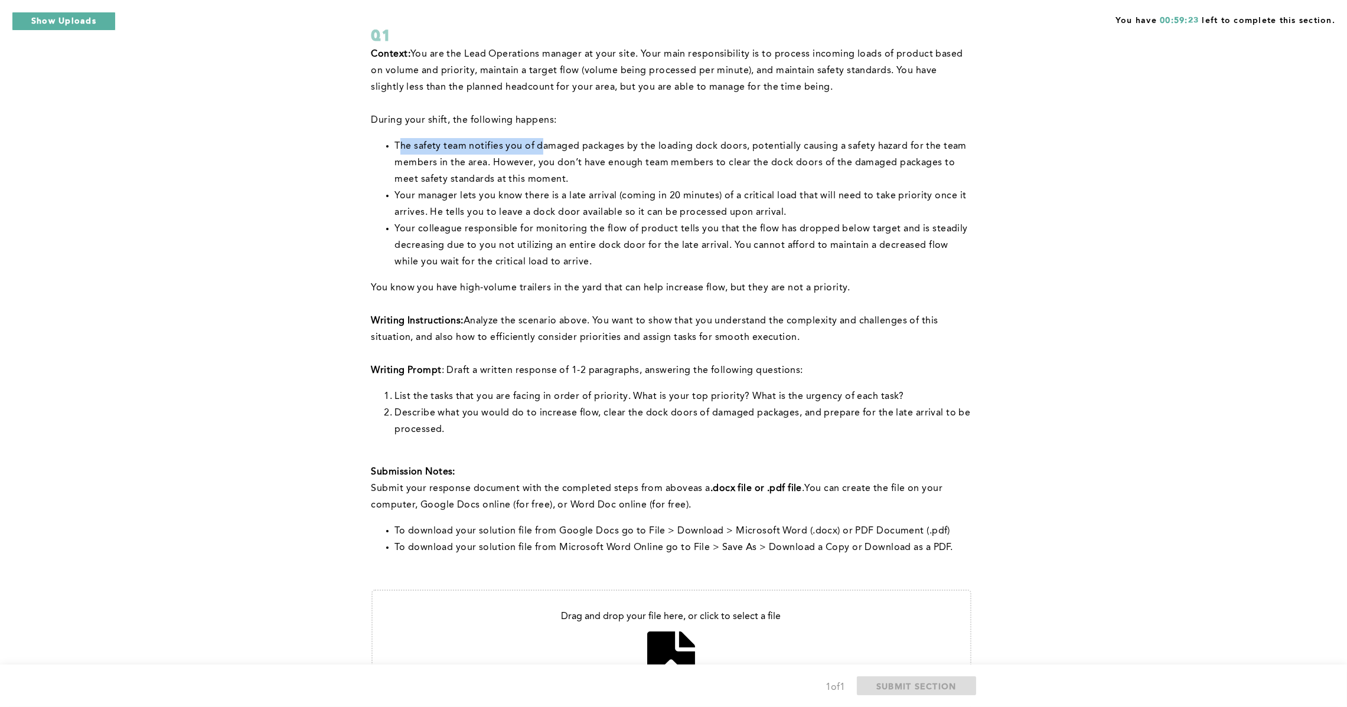
drag, startPoint x: 403, startPoint y: 145, endPoint x: 551, endPoint y: 148, distance: 148.2
click at [546, 148] on span "The safety team notifies you of damaged packages by the loading dock doors, pot…" at bounding box center [682, 163] width 574 height 43
click at [620, 154] on li "The safety team notifies you of damaged packages by the loading dock doors, pot…" at bounding box center [683, 163] width 576 height 50
drag, startPoint x: 393, startPoint y: 194, endPoint x: 471, endPoint y: 191, distance: 78.0
click at [471, 191] on ul "The safety team notifies you of damaged packages by the loading dock doors, pot…" at bounding box center [671, 204] width 600 height 132
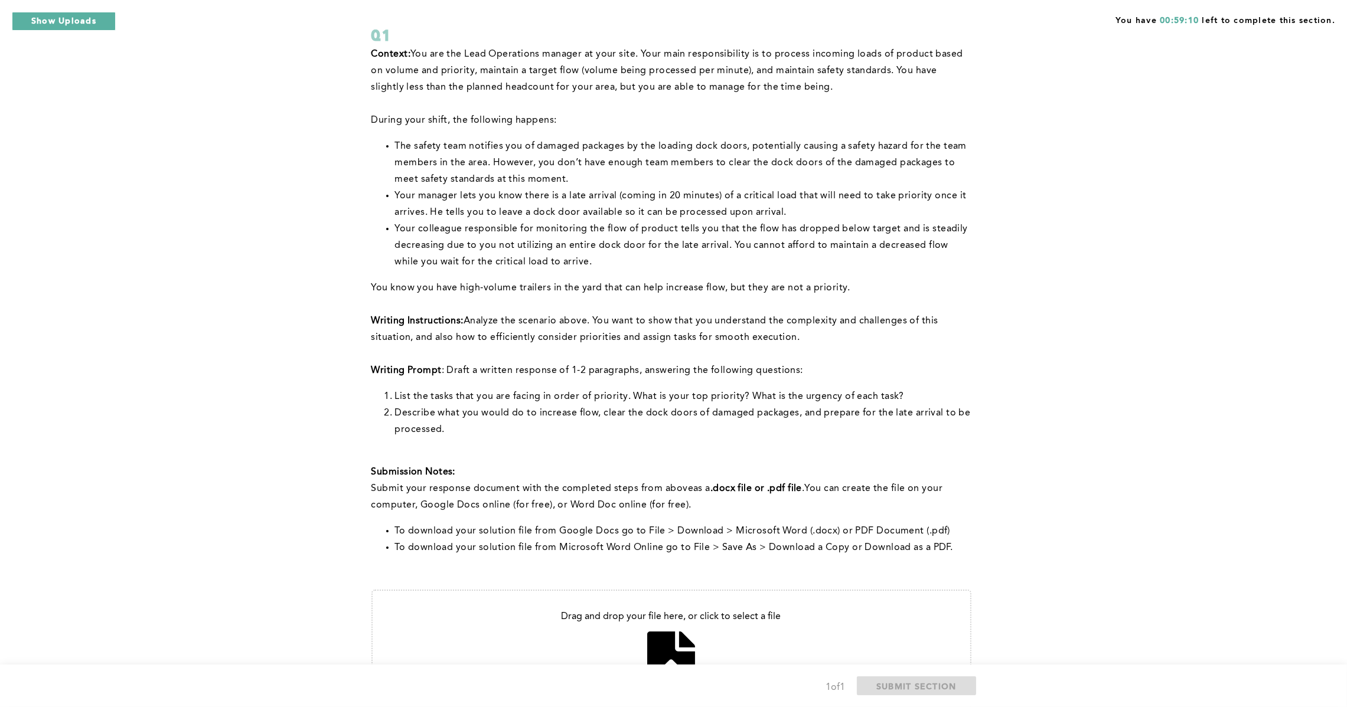
click at [525, 191] on span "Your manager lets you know there is a late arrival (coming in 20 minutes) of a …" at bounding box center [682, 204] width 574 height 26
drag, startPoint x: 644, startPoint y: 208, endPoint x: 681, endPoint y: 222, distance: 39.2
click at [649, 209] on span "Your manager lets you know there is a late arrival (coming in 20 minutes) of a …" at bounding box center [682, 204] width 574 height 26
click at [727, 202] on li "Your manager lets you know there is a late arrival (coming in 20 minutes) of a …" at bounding box center [683, 204] width 576 height 33
drag, startPoint x: 531, startPoint y: 192, endPoint x: 628, endPoint y: 192, distance: 97.4
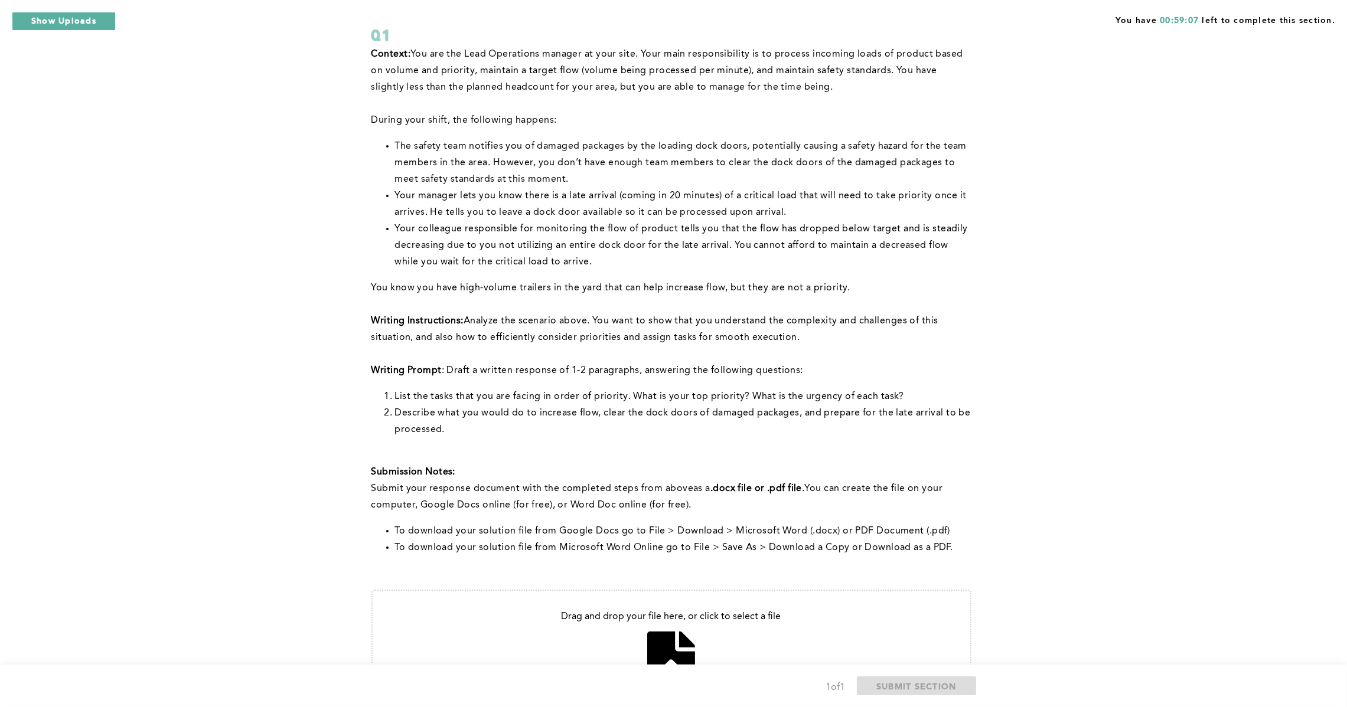
click at [532, 192] on span "Your manager lets you know there is a late arrival (coming in 20 minutes) of a …" at bounding box center [682, 204] width 574 height 26
click at [770, 197] on span "Your manager lets you know there is a late arrival (coming in 20 minutes) of a …" at bounding box center [682, 204] width 574 height 26
click at [829, 198] on span "Your manager lets you know there is a late arrival (coming in 20 minutes) of a …" at bounding box center [682, 204] width 574 height 26
click at [410, 225] on span "Your colleague responsible for monitoring the flow of product tells you that th…" at bounding box center [683, 245] width 576 height 43
click at [626, 235] on li "Your colleague responsible for monitoring the flow of product tells you that th…" at bounding box center [683, 246] width 576 height 50
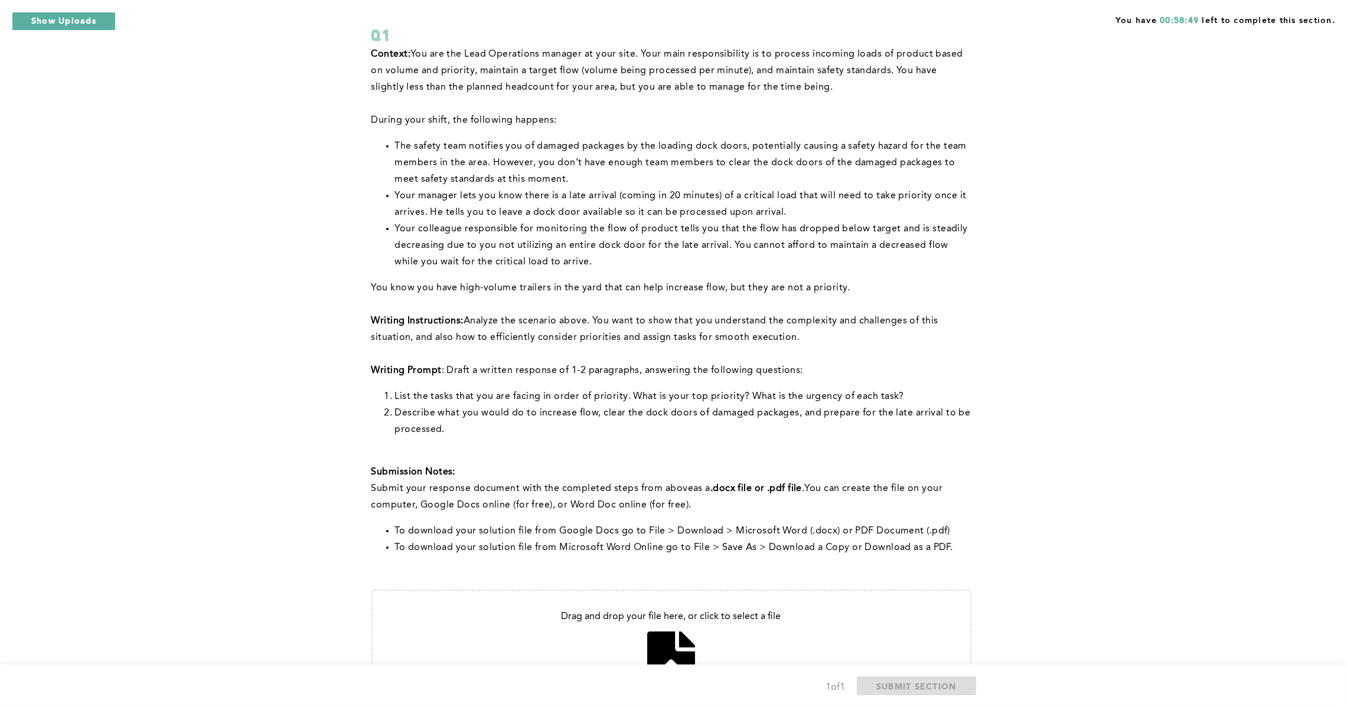
drag, startPoint x: 732, startPoint y: 244, endPoint x: 749, endPoint y: 244, distance: 17.1
click at [738, 244] on span "Your colleague responsible for monitoring the flow of product tells you that th…" at bounding box center [683, 245] width 576 height 43
click at [774, 246] on span "Your colleague responsible for monitoring the flow of product tells you that th…" at bounding box center [683, 245] width 576 height 43
click at [377, 289] on span "You know you have high-volume trailers in the yard that can help increase flow,…" at bounding box center [610, 287] width 479 height 9
click at [470, 287] on span "You know you have high-volume trailers in the yard that can help increase flow,…" at bounding box center [610, 287] width 479 height 9
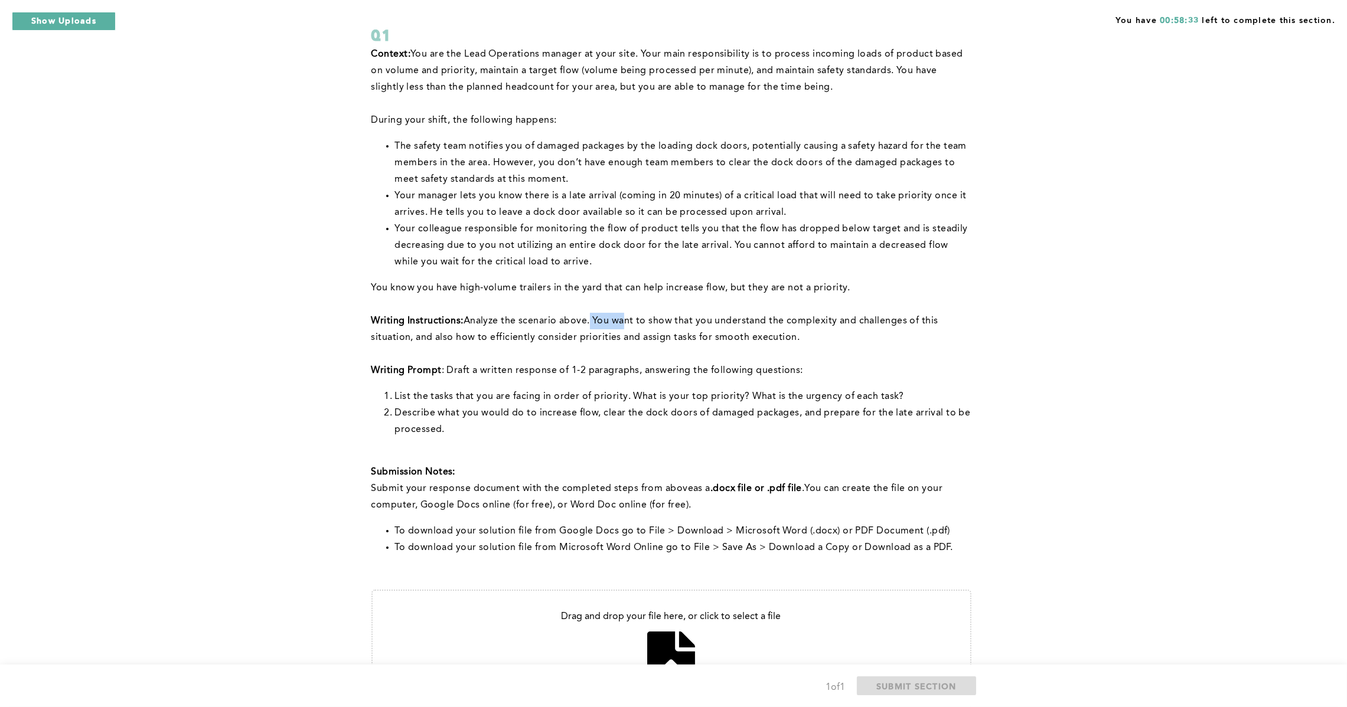
drag, startPoint x: 589, startPoint y: 321, endPoint x: 646, endPoint y: 318, distance: 56.8
click at [628, 320] on span "Analyze the scenario above. You want to show that you understand the complexity…" at bounding box center [656, 329] width 570 height 26
click at [671, 316] on span "Analyze the scenario above. You want to show that you understand the complexity…" at bounding box center [656, 329] width 570 height 26
click at [411, 341] on span "Analyze the scenario above. You want to show that you understand the complexity…" at bounding box center [656, 329] width 570 height 26
click at [482, 338] on span "Analyze the scenario above. You want to show that you understand the complexity…" at bounding box center [656, 329] width 570 height 26
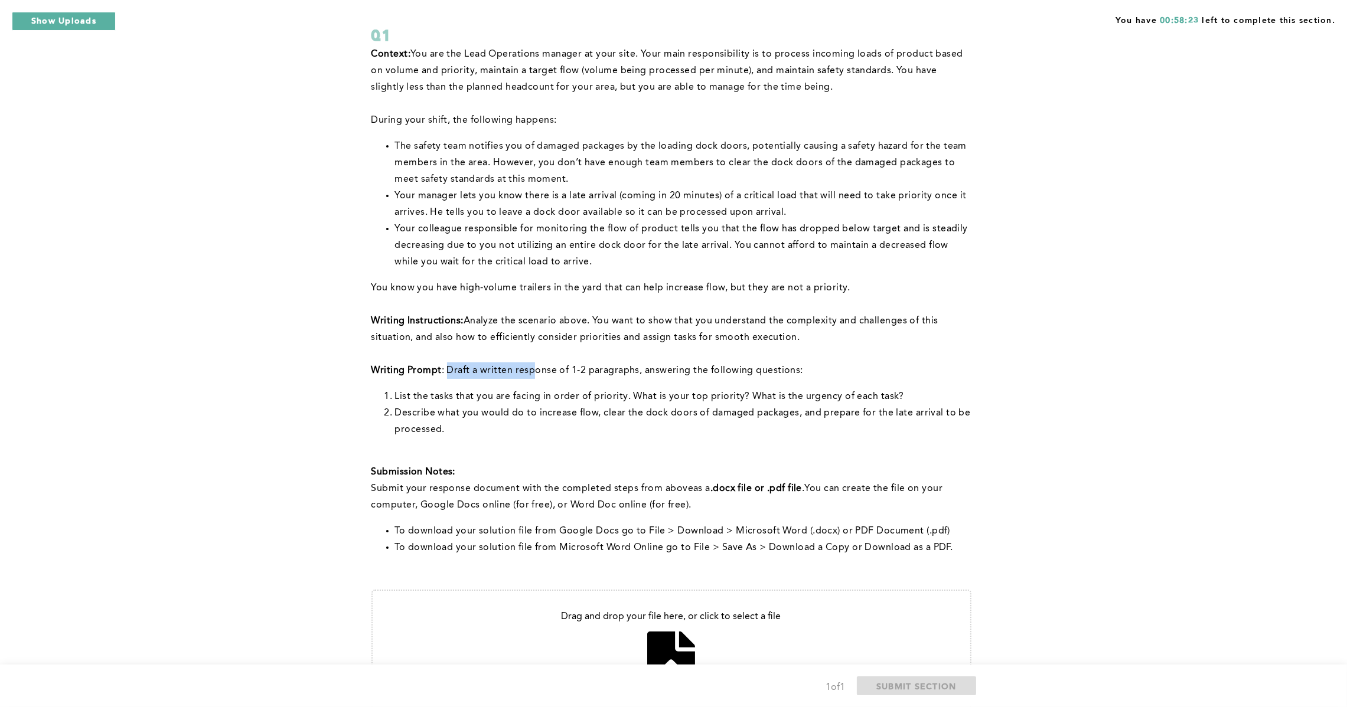
drag, startPoint x: 445, startPoint y: 368, endPoint x: 540, endPoint y: 371, distance: 95.1
click at [537, 371] on span ": Draft a written response of 1-2 paragraphs, answering the following questions:" at bounding box center [622, 370] width 361 height 9
click at [570, 370] on span ": Draft a written response of 1-2 paragraphs, answering the following questions:" at bounding box center [622, 370] width 361 height 9
drag, startPoint x: 393, startPoint y: 395, endPoint x: 447, endPoint y: 395, distance: 54.9
click at [410, 395] on li "List the tasks that you are facing in order of priority. What is your top prior…" at bounding box center [683, 396] width 576 height 17
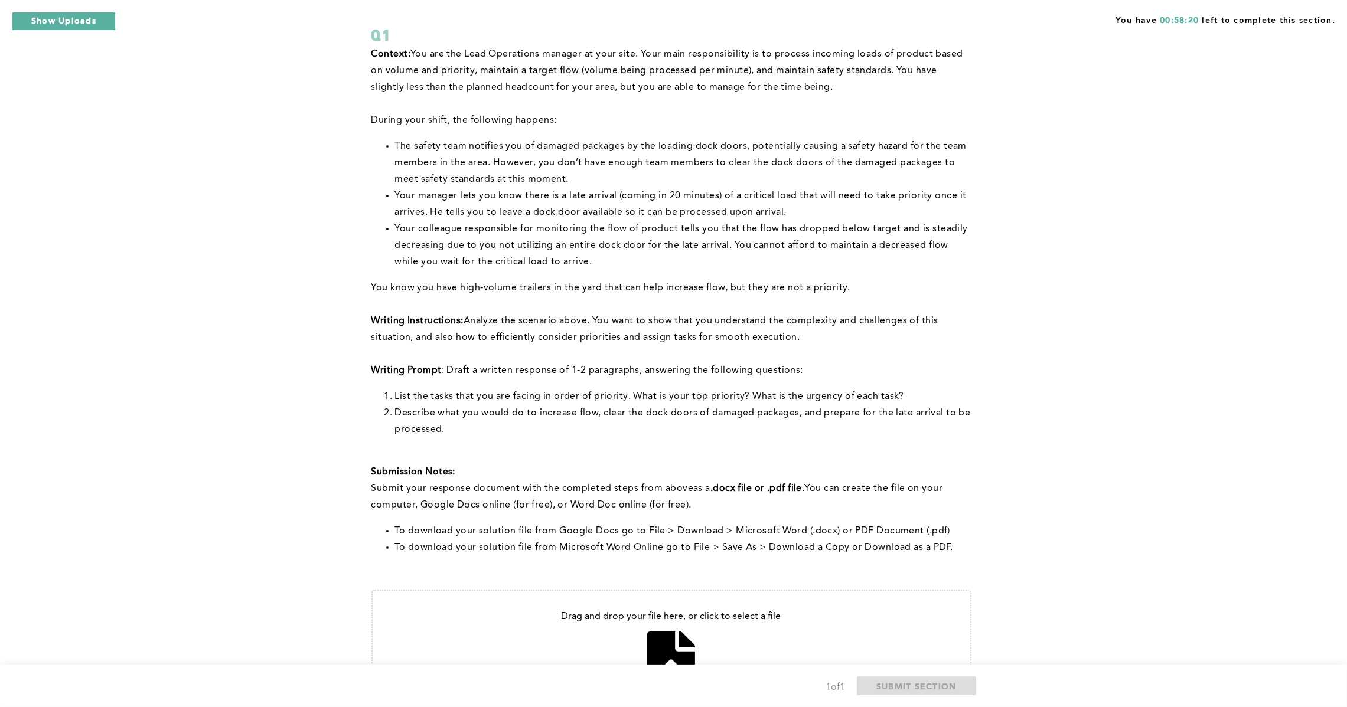
drag, startPoint x: 495, startPoint y: 395, endPoint x: 555, endPoint y: 400, distance: 59.8
click at [499, 395] on span "List the tasks that you are facing in order of priority. What is your top prior…" at bounding box center [649, 396] width 509 height 9
click at [439, 413] on span "Describe what you would do to increase flow, clear the dock doors of damaged pa…" at bounding box center [684, 422] width 578 height 26
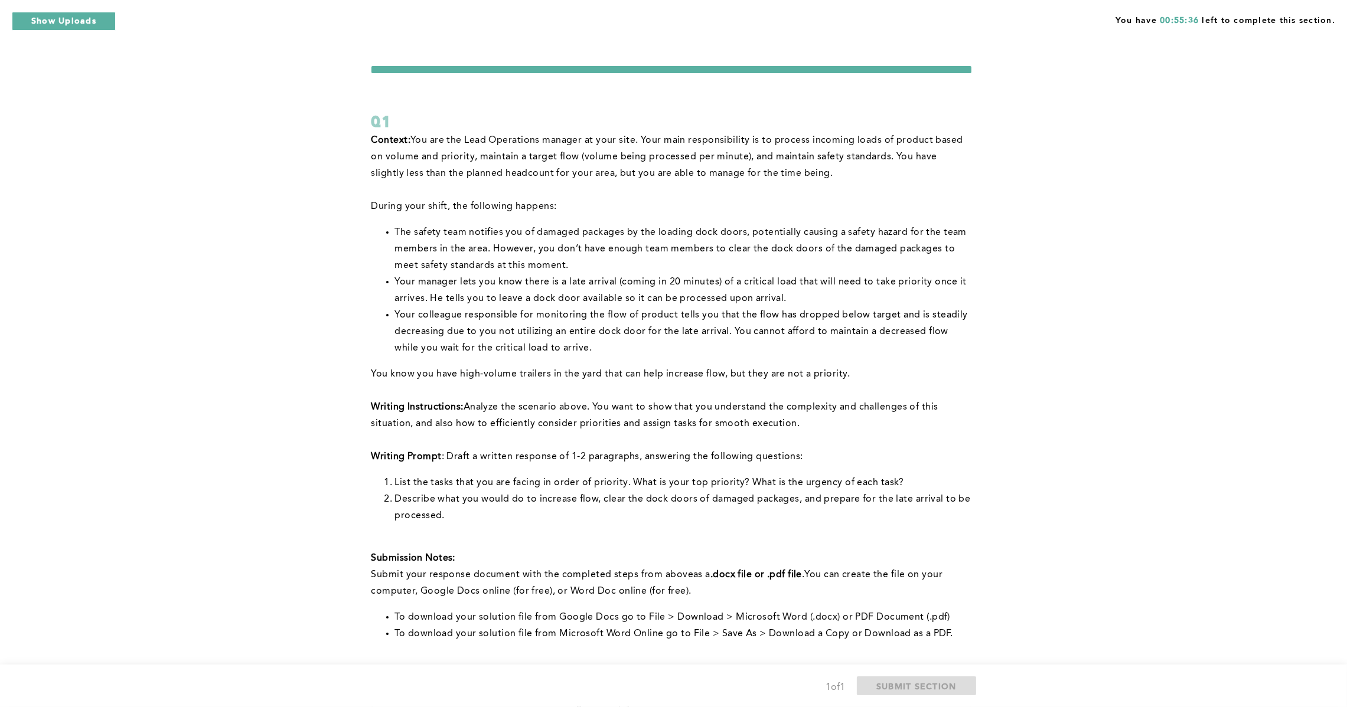
scroll to position [0, 0]
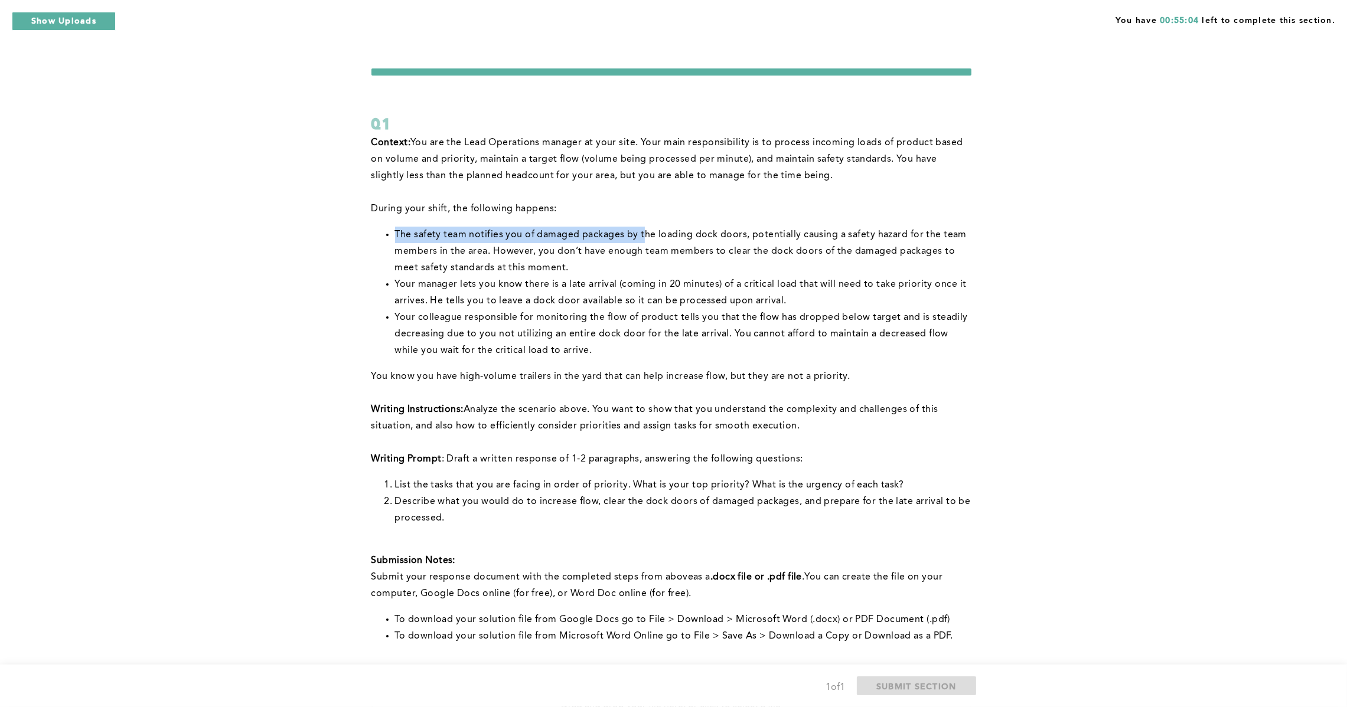
drag, startPoint x: 392, startPoint y: 236, endPoint x: 642, endPoint y: 240, distance: 250.3
click at [642, 240] on ul "The safety team notifies you of damaged packages by the loading dock doors, pot…" at bounding box center [671, 293] width 600 height 132
drag, startPoint x: 642, startPoint y: 240, endPoint x: 1048, endPoint y: 290, distance: 408.6
click at [642, 240] on li "The safety team notifies you of damaged packages by the loading dock doors, pot…" at bounding box center [683, 252] width 576 height 50
click at [537, 250] on span "The safety team notifies you of damaged packages by the loading dock doors, pot…" at bounding box center [682, 251] width 574 height 43
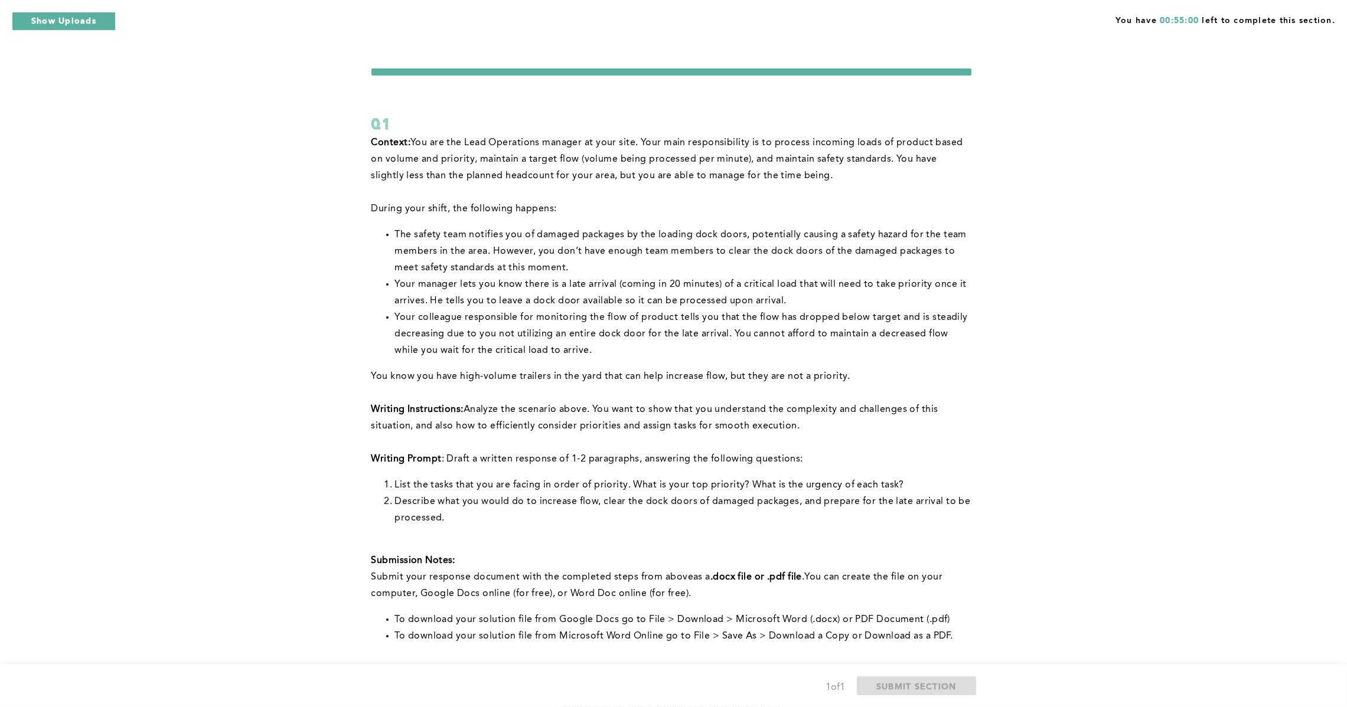
click at [701, 236] on span "The safety team notifies you of damaged packages by the loading dock doors, pot…" at bounding box center [682, 251] width 574 height 43
click at [452, 247] on span "The safety team notifies you of damaged packages by the loading dock doors, pot…" at bounding box center [682, 251] width 574 height 43
drag, startPoint x: 489, startPoint y: 249, endPoint x: 558, endPoint y: 250, distance: 69.1
click at [551, 250] on span "The safety team notifies you of damaged packages by the loading dock doors, pot…" at bounding box center [682, 251] width 574 height 43
click at [604, 246] on span "The safety team notifies you of damaged packages by the loading dock doors, pot…" at bounding box center [682, 251] width 574 height 43
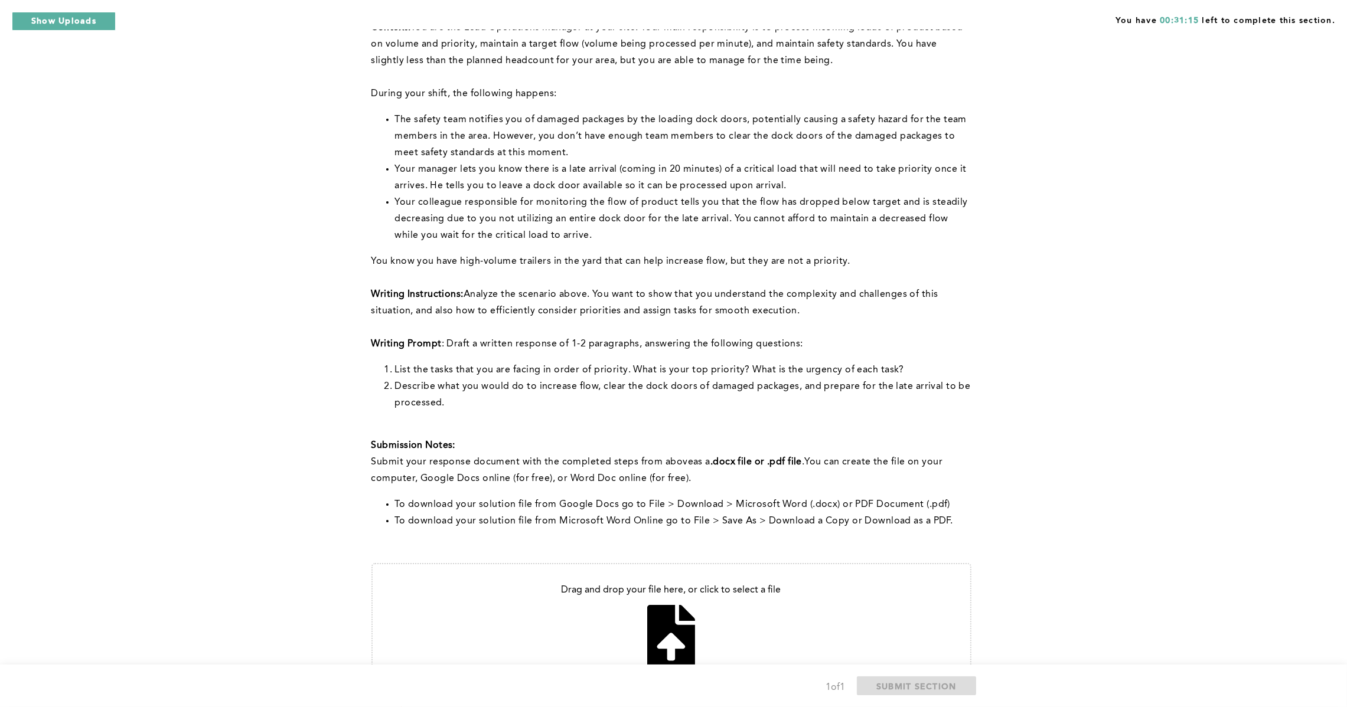
scroll to position [192, 0]
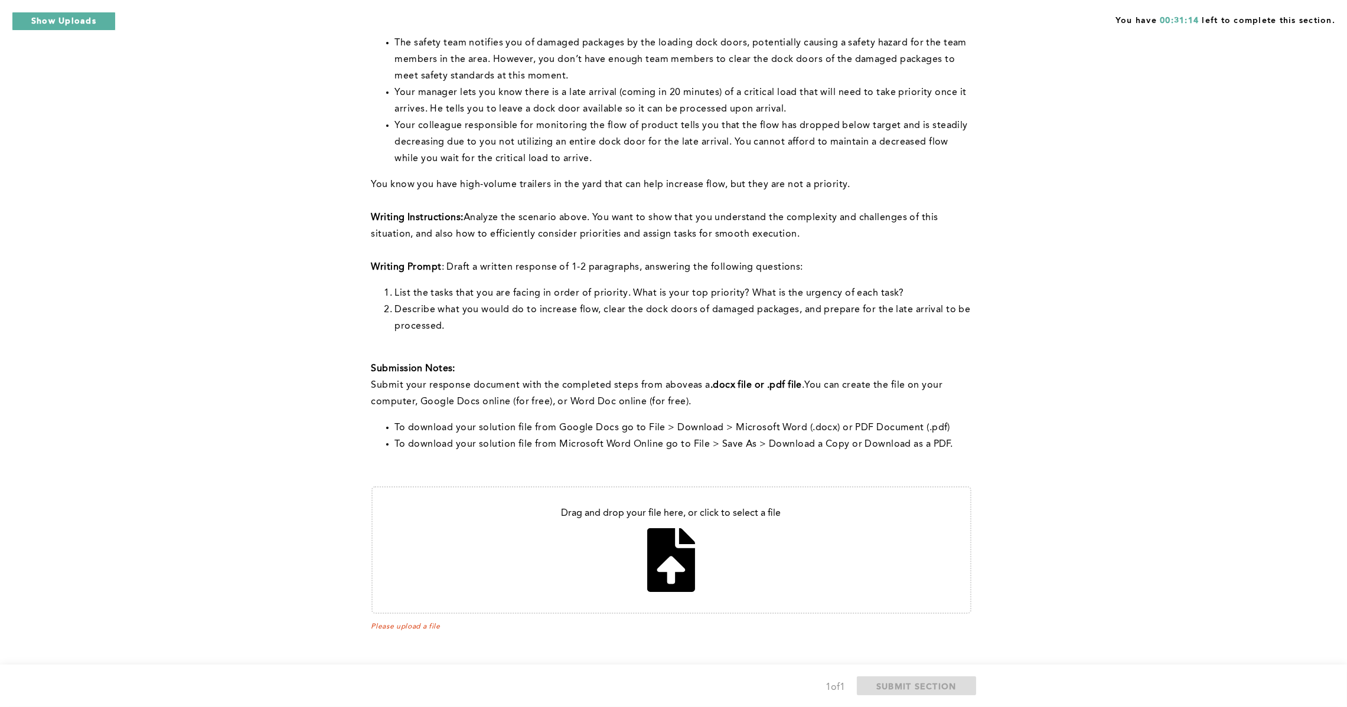
click at [654, 570] on input "file" at bounding box center [671, 550] width 597 height 125
type input "C:\fakepath\Work Assessment.docx"
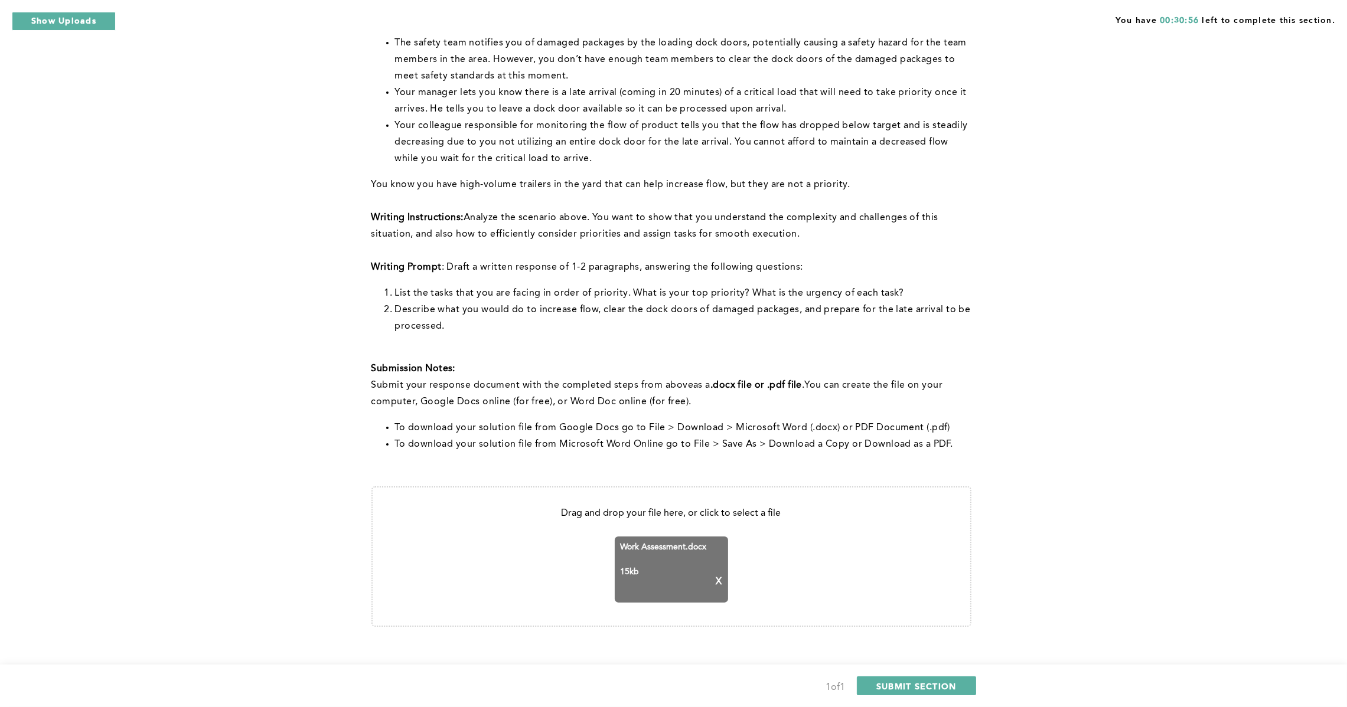
scroll to position [204, 0]
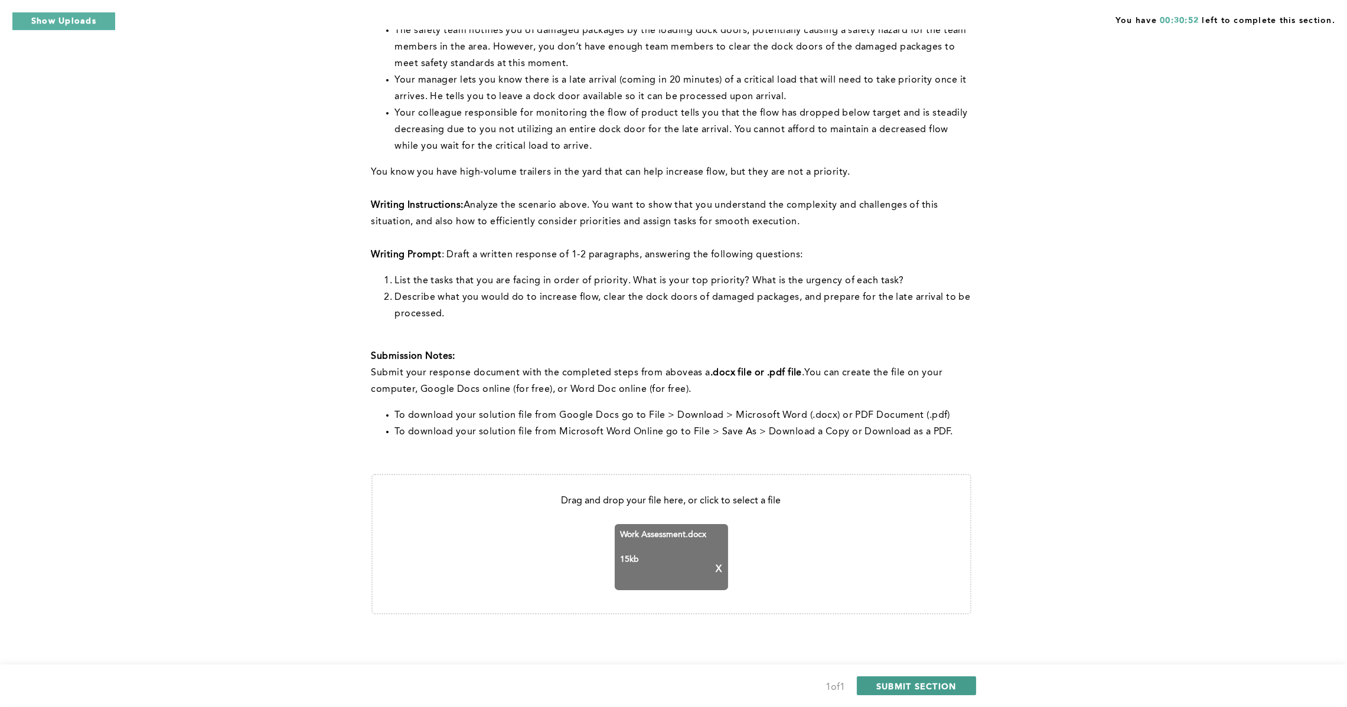
click at [927, 690] on span "SUBMIT SECTION" at bounding box center [916, 686] width 80 height 11
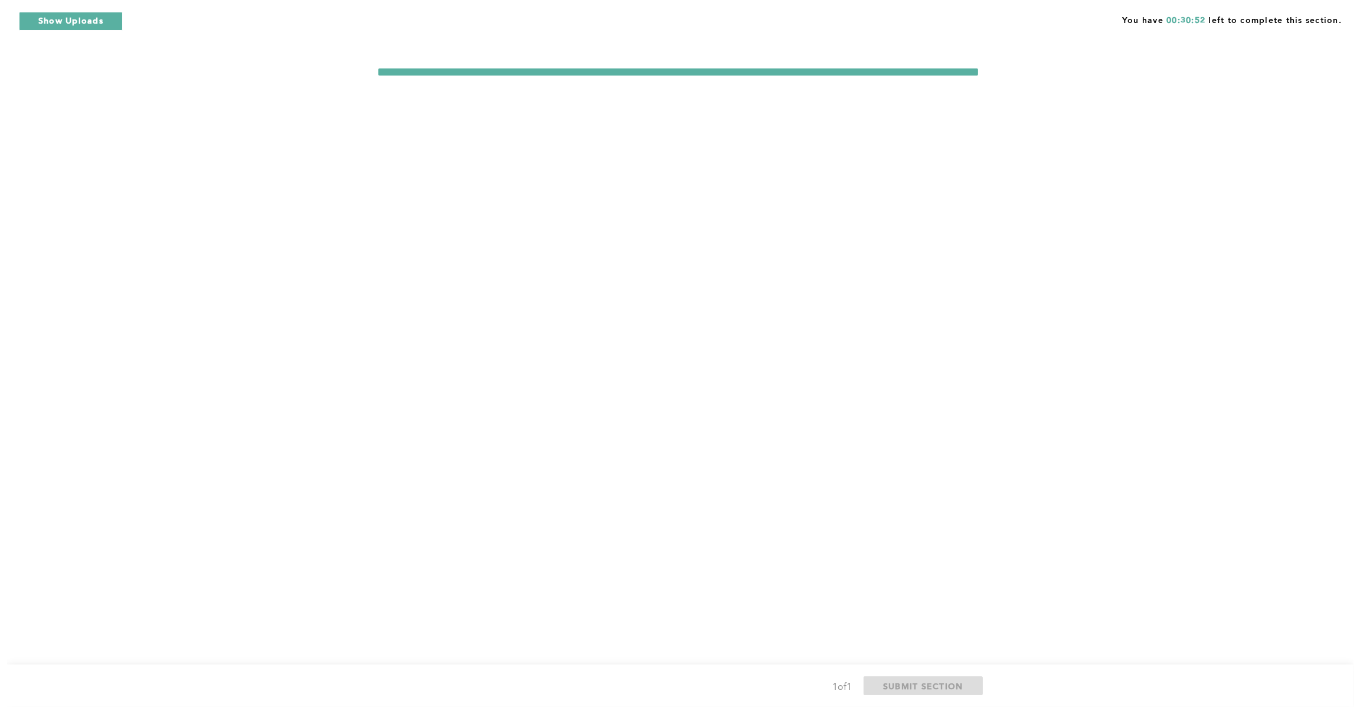
scroll to position [0, 0]
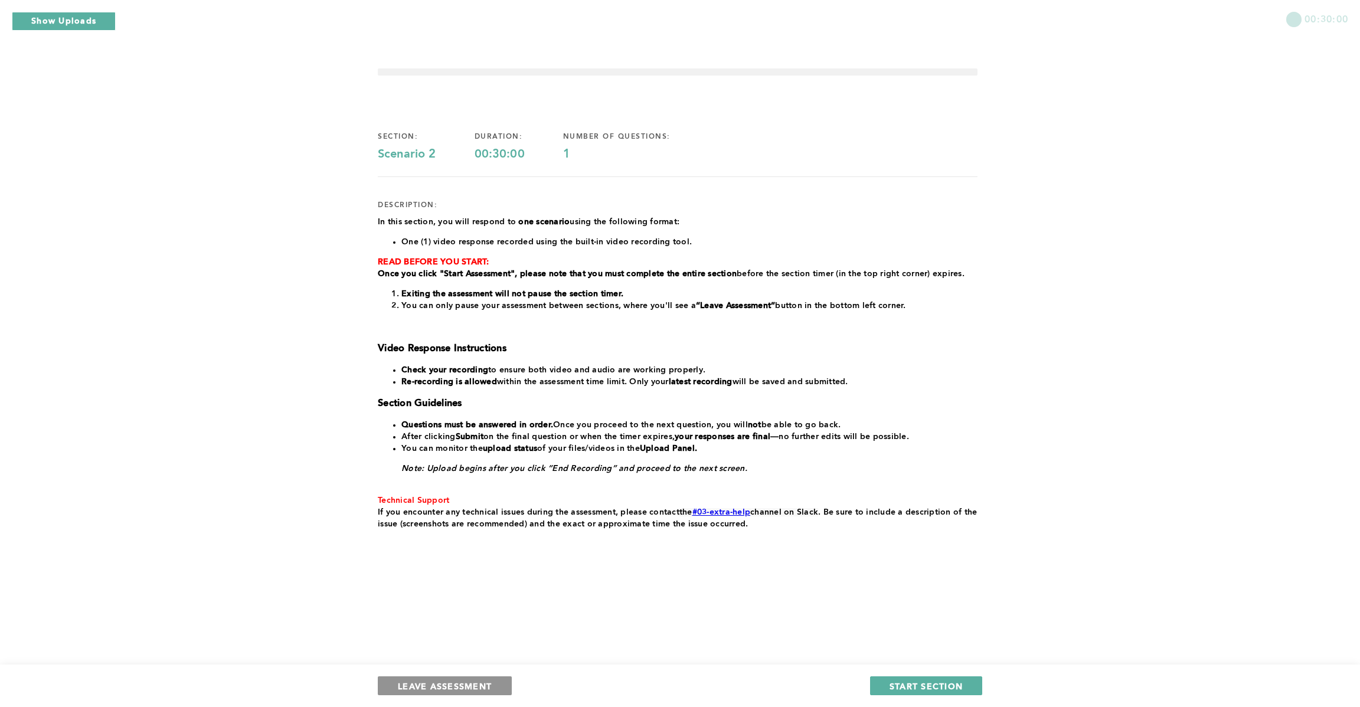
click at [451, 685] on span "LEAVE ASSESSMENT" at bounding box center [445, 686] width 94 height 11
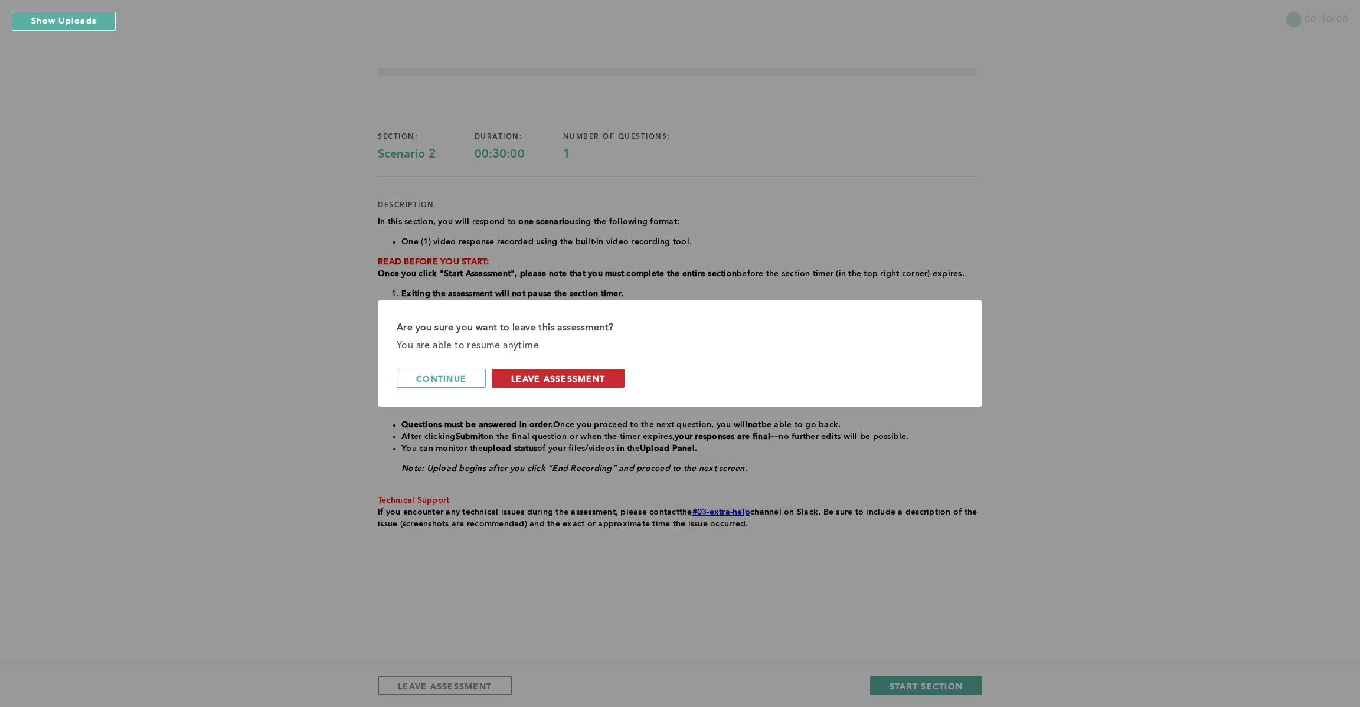
click at [539, 383] on span "leave assessment" at bounding box center [558, 378] width 94 height 11
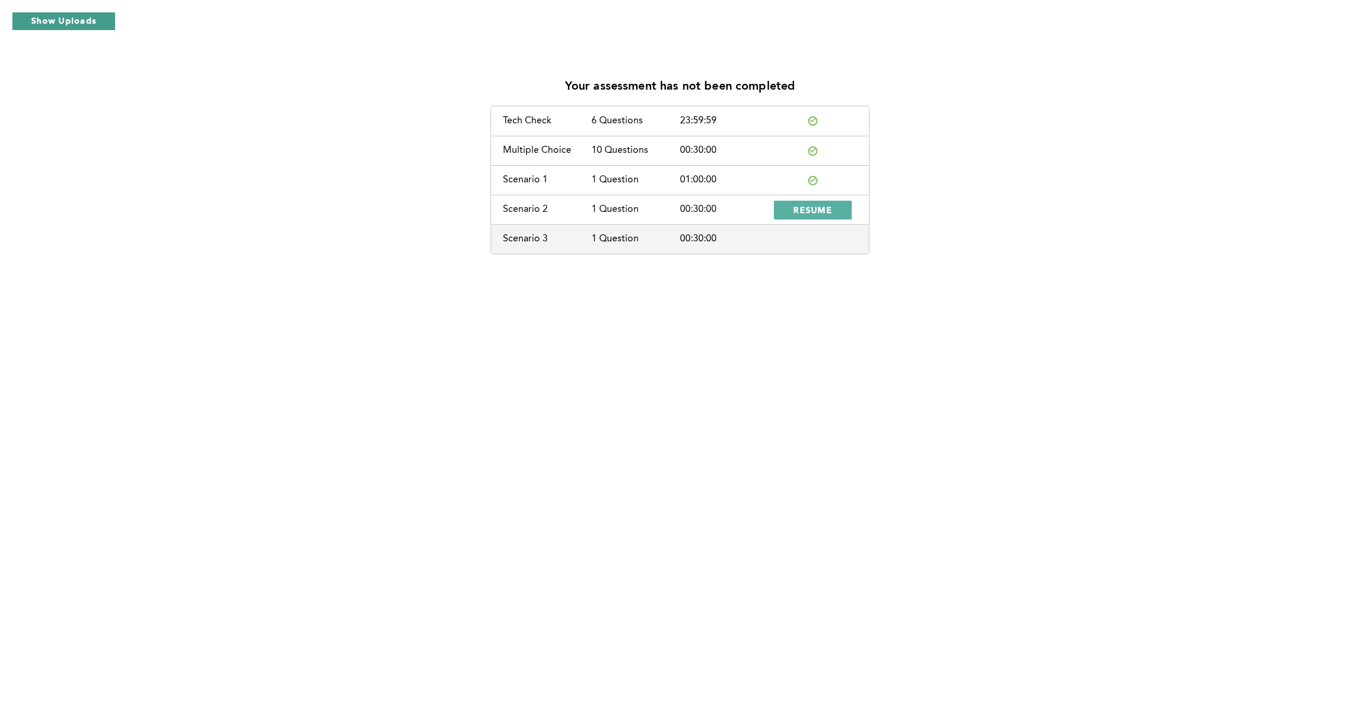
click at [73, 21] on button "Show Uploads" at bounding box center [64, 21] width 104 height 19
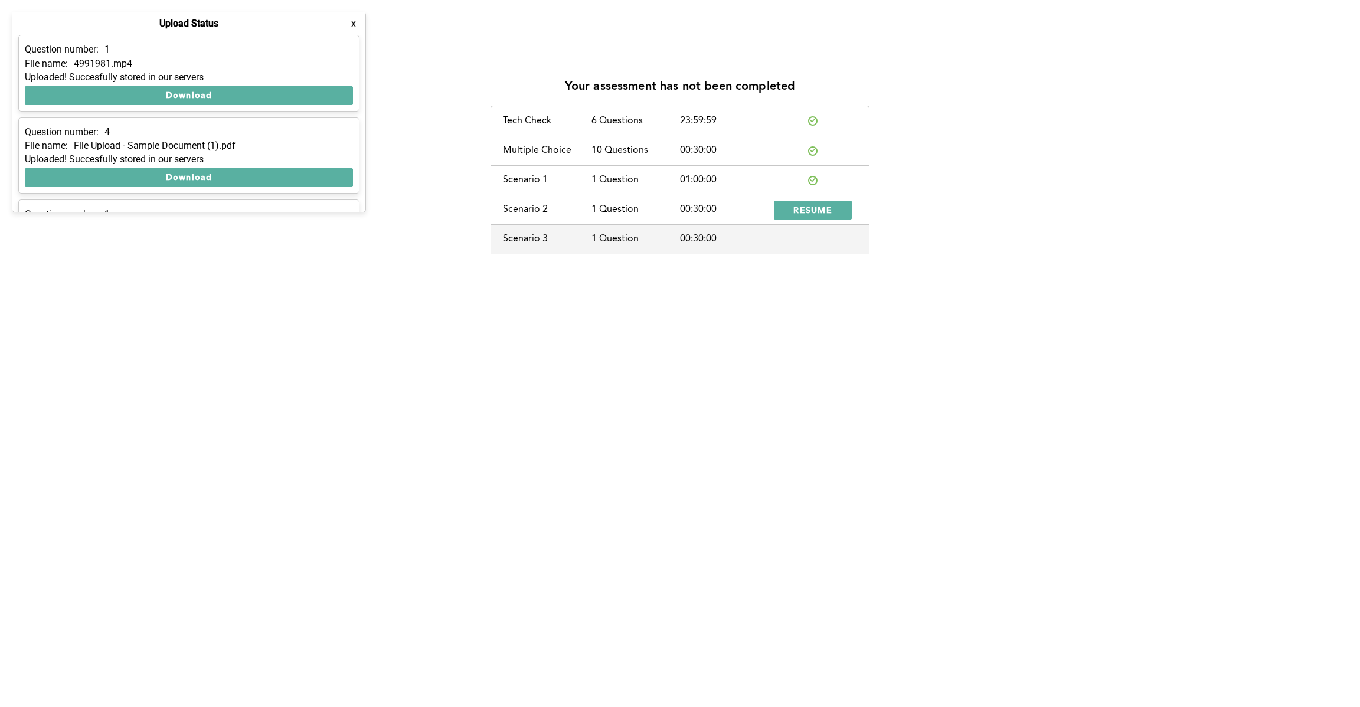
click at [362, 253] on div "Your assessment has not been completed Tech Check 6 Questions 23:59:59 Multiple…" at bounding box center [679, 161] width 1341 height 186
click at [355, 27] on button "x" at bounding box center [354, 24] width 12 height 12
